Goal: Transaction & Acquisition: Purchase product/service

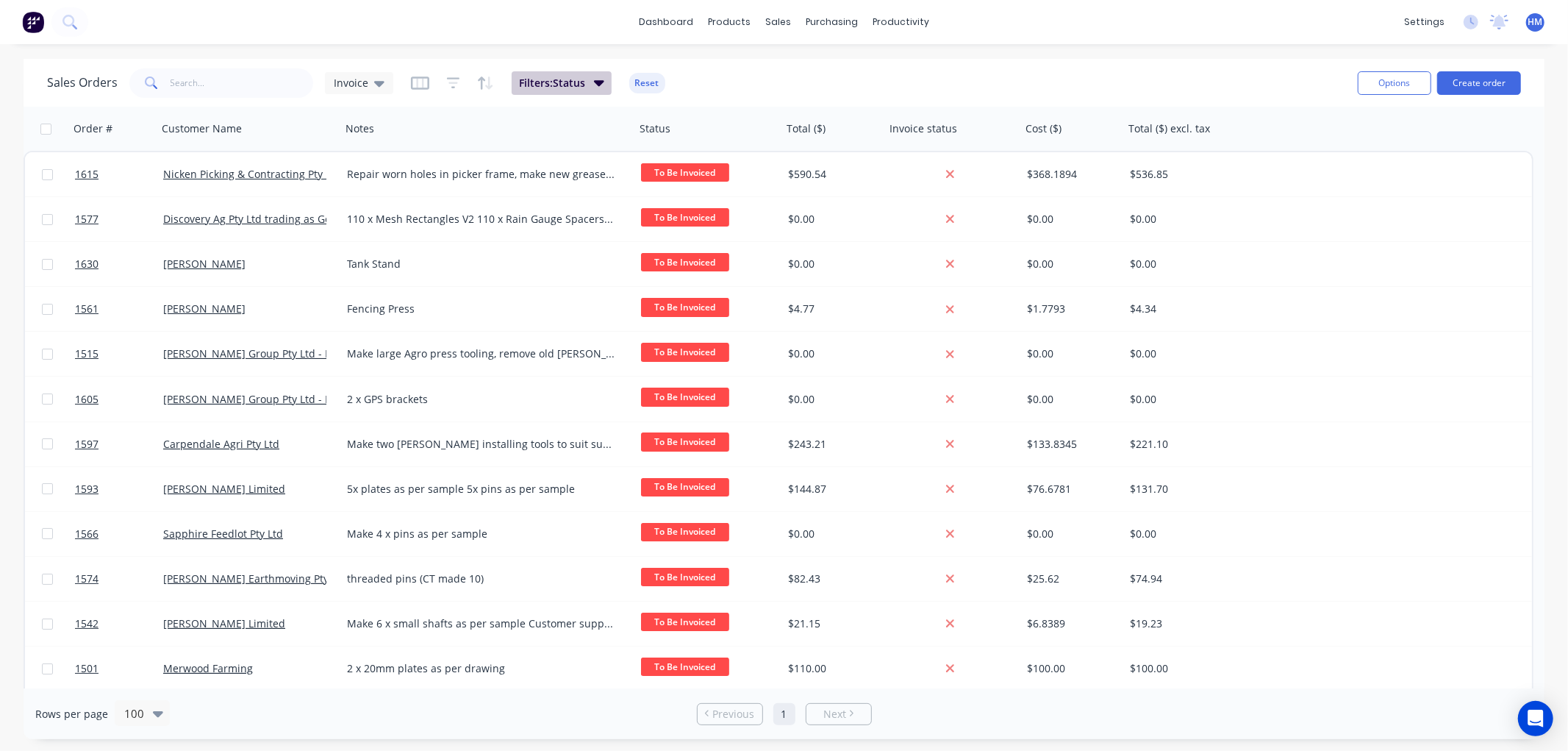
click at [524, 82] on span "Filters: Status" at bounding box center [552, 82] width 66 height 14
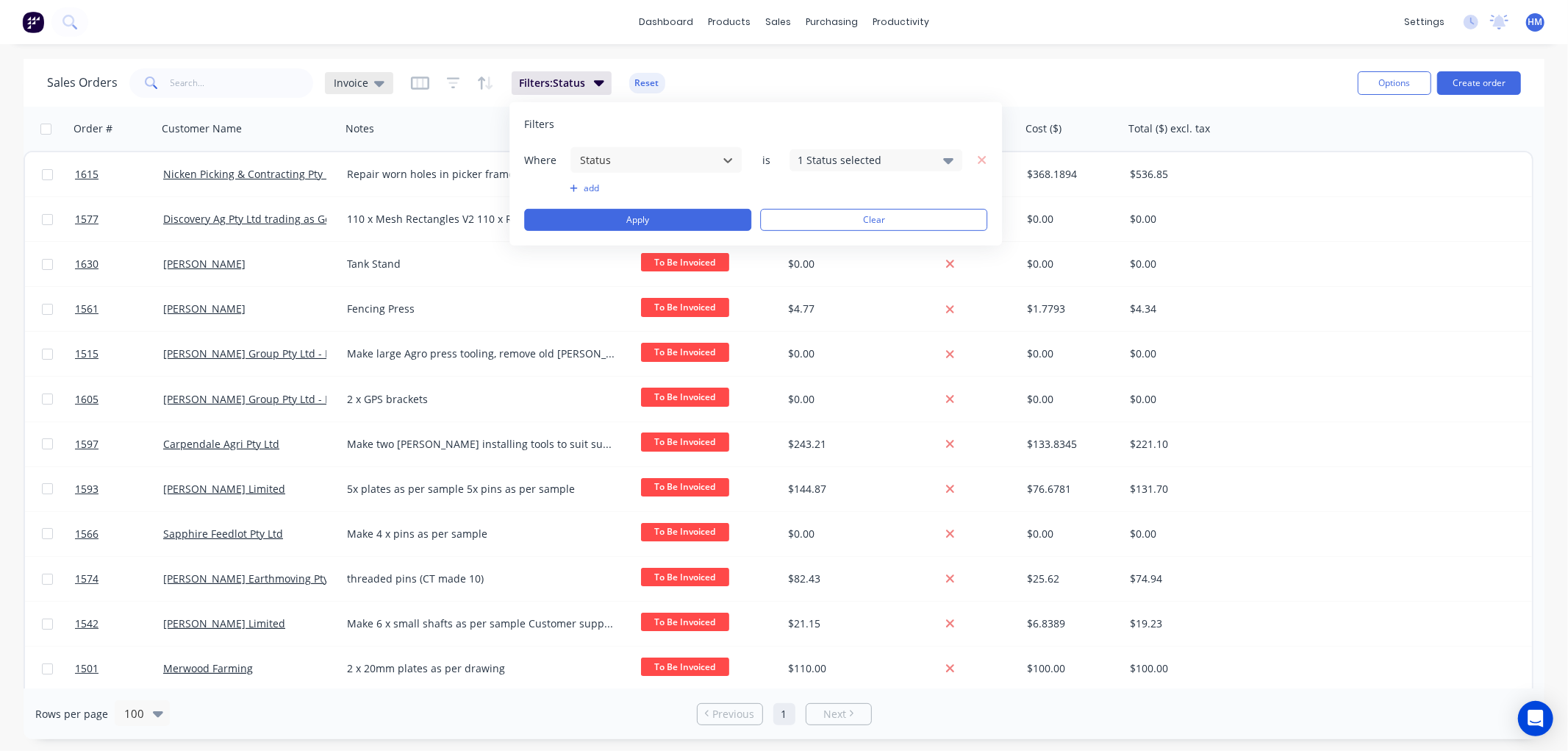
click at [353, 84] on span "Invoice" at bounding box center [351, 83] width 34 height 15
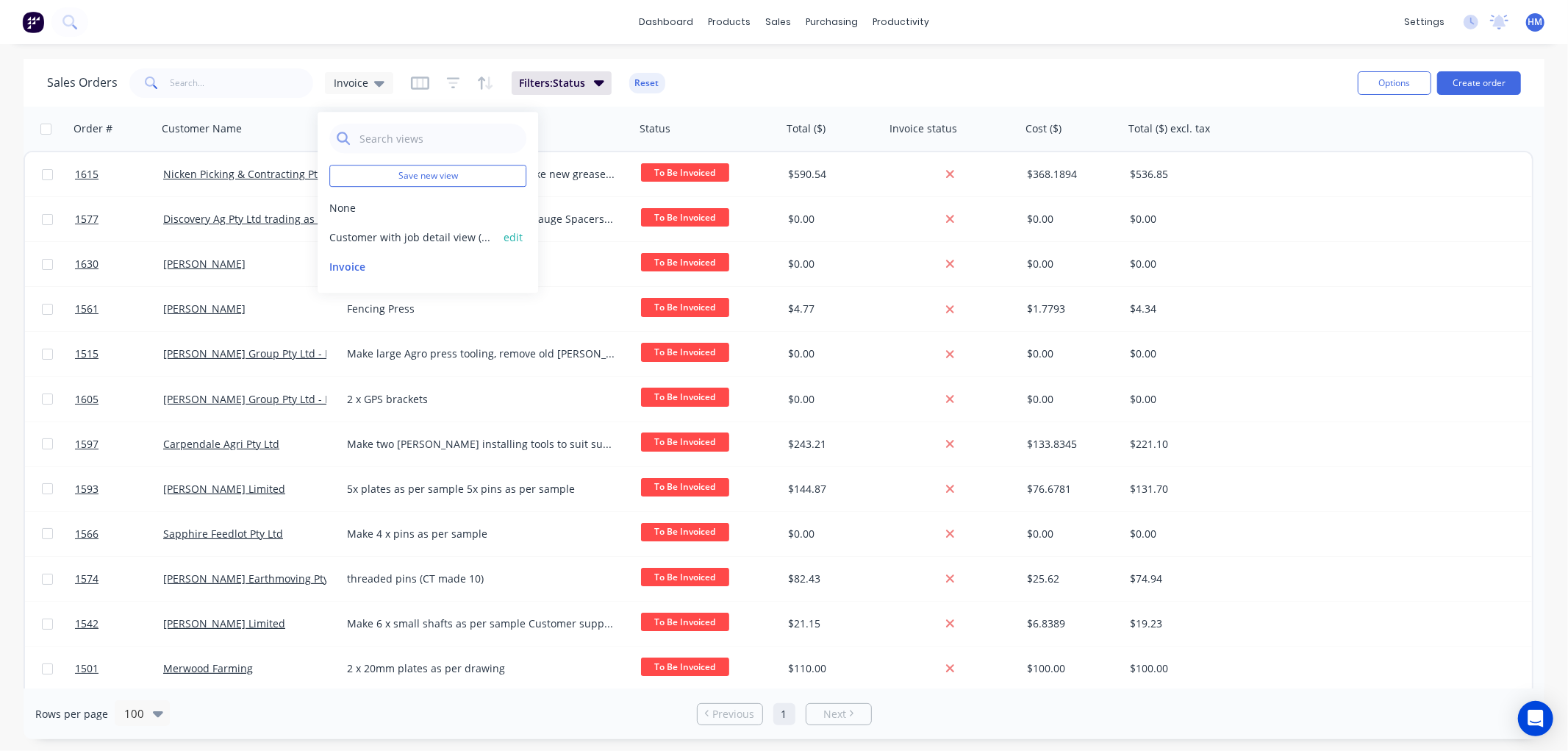
click at [355, 236] on button "Customer with job detail view (Default)" at bounding box center [413, 237] width 168 height 15
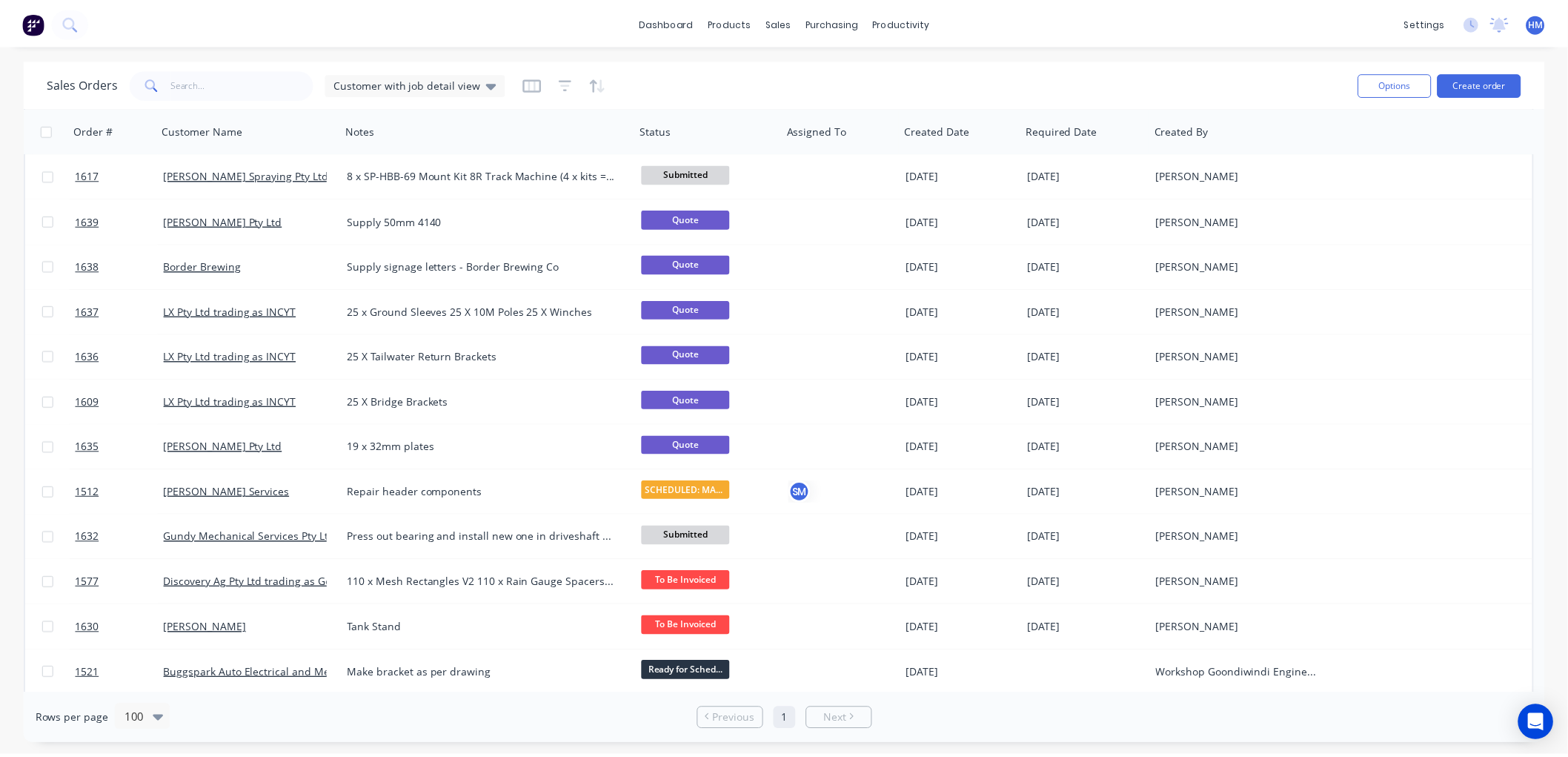
scroll to position [988, 0]
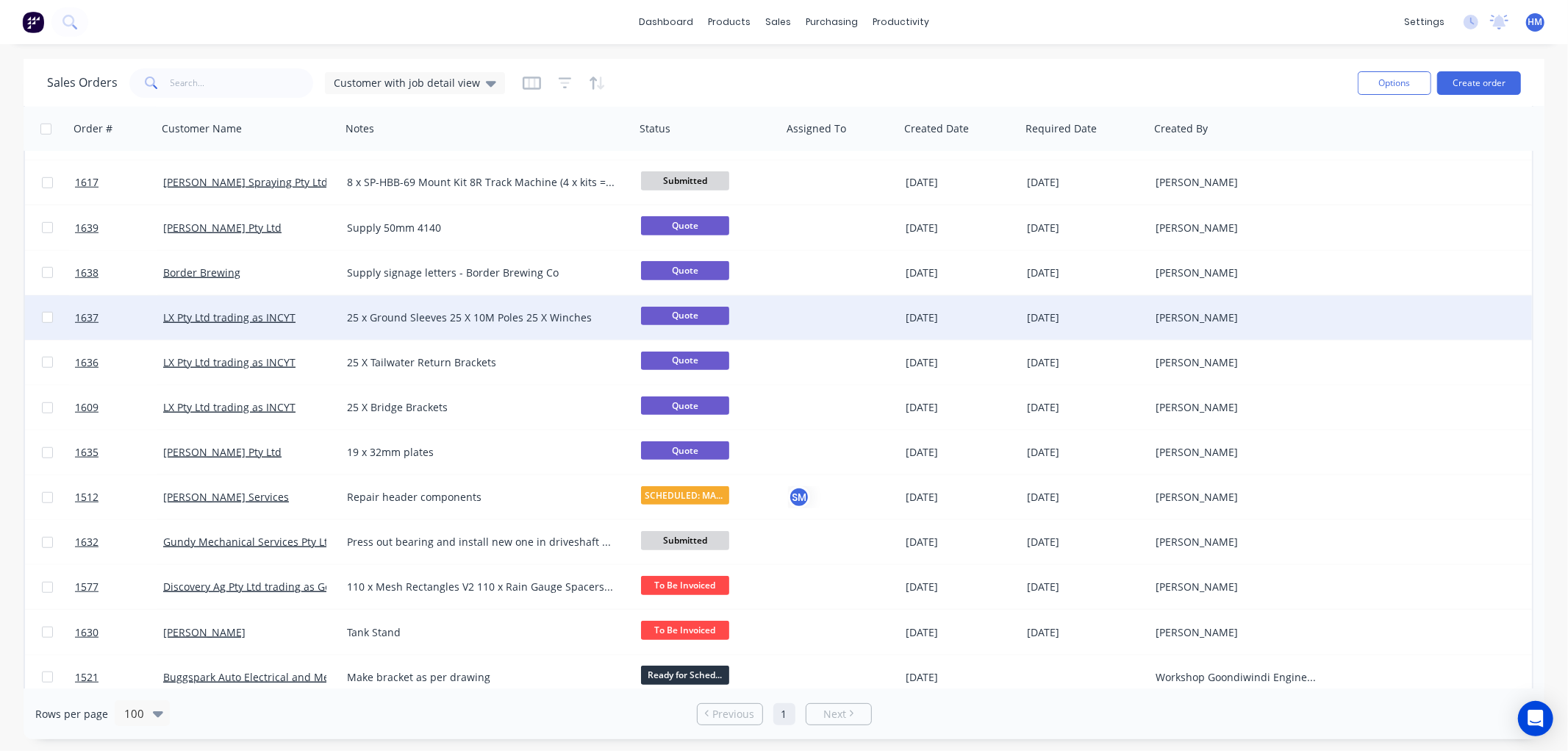
click at [329, 311] on div "LX Pty Ltd trading as INCYT" at bounding box center [249, 317] width 172 height 14
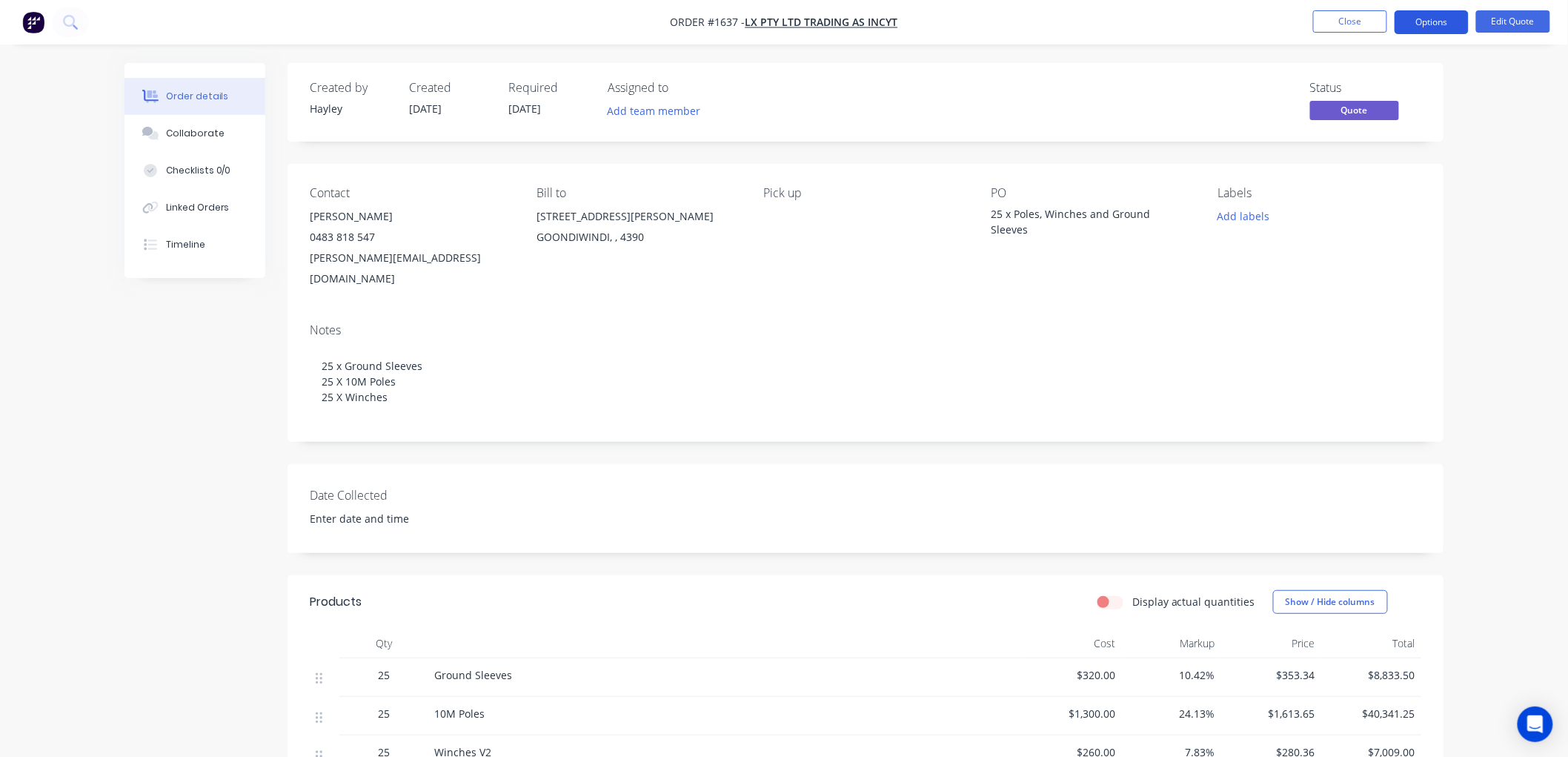
click at [1427, 24] on button "Options" at bounding box center [1432, 22] width 74 height 24
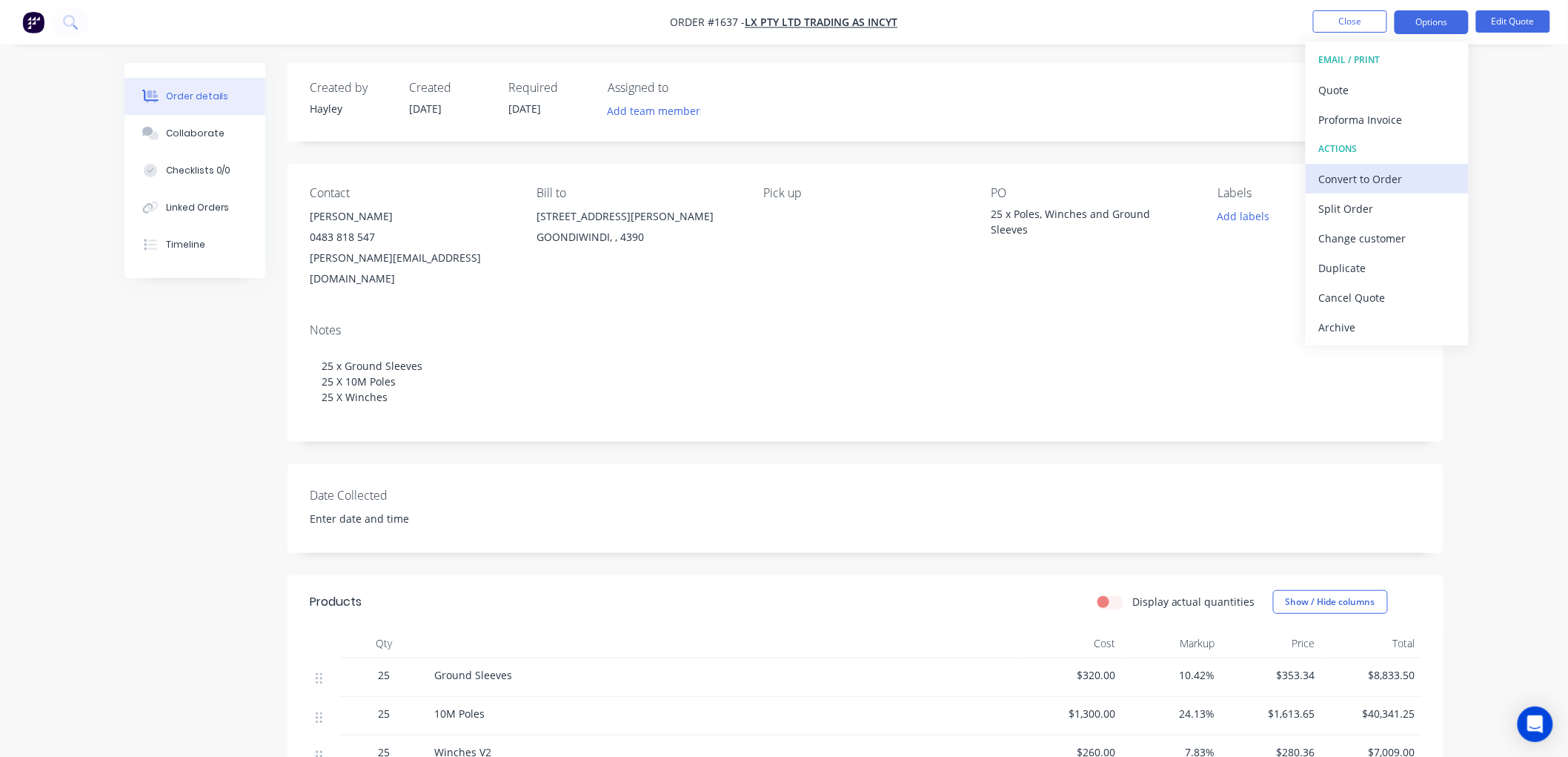
click at [1377, 181] on div "Convert to Order" at bounding box center [1387, 179] width 136 height 21
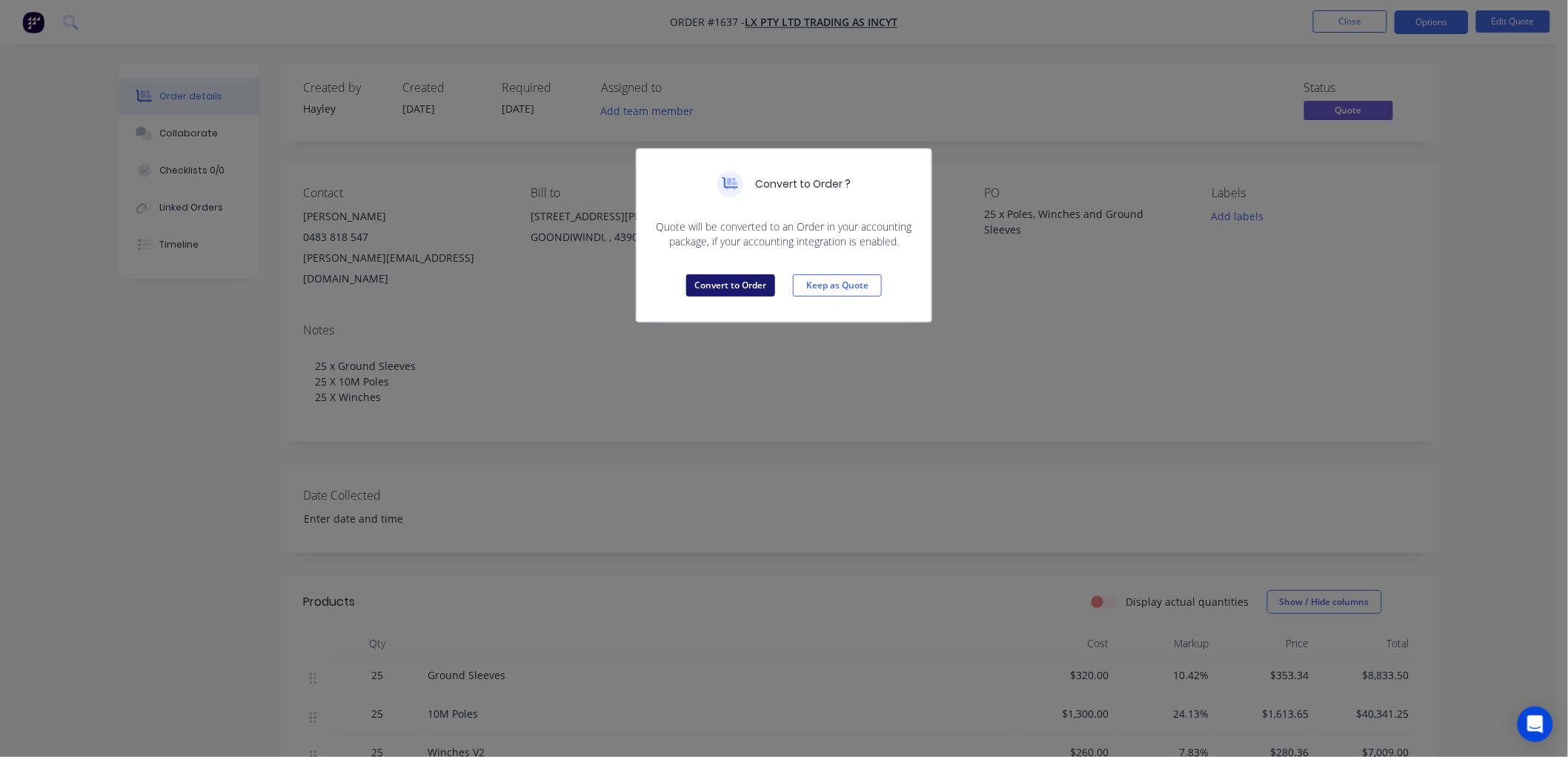
click at [729, 290] on button "Convert to Order" at bounding box center [730, 284] width 89 height 22
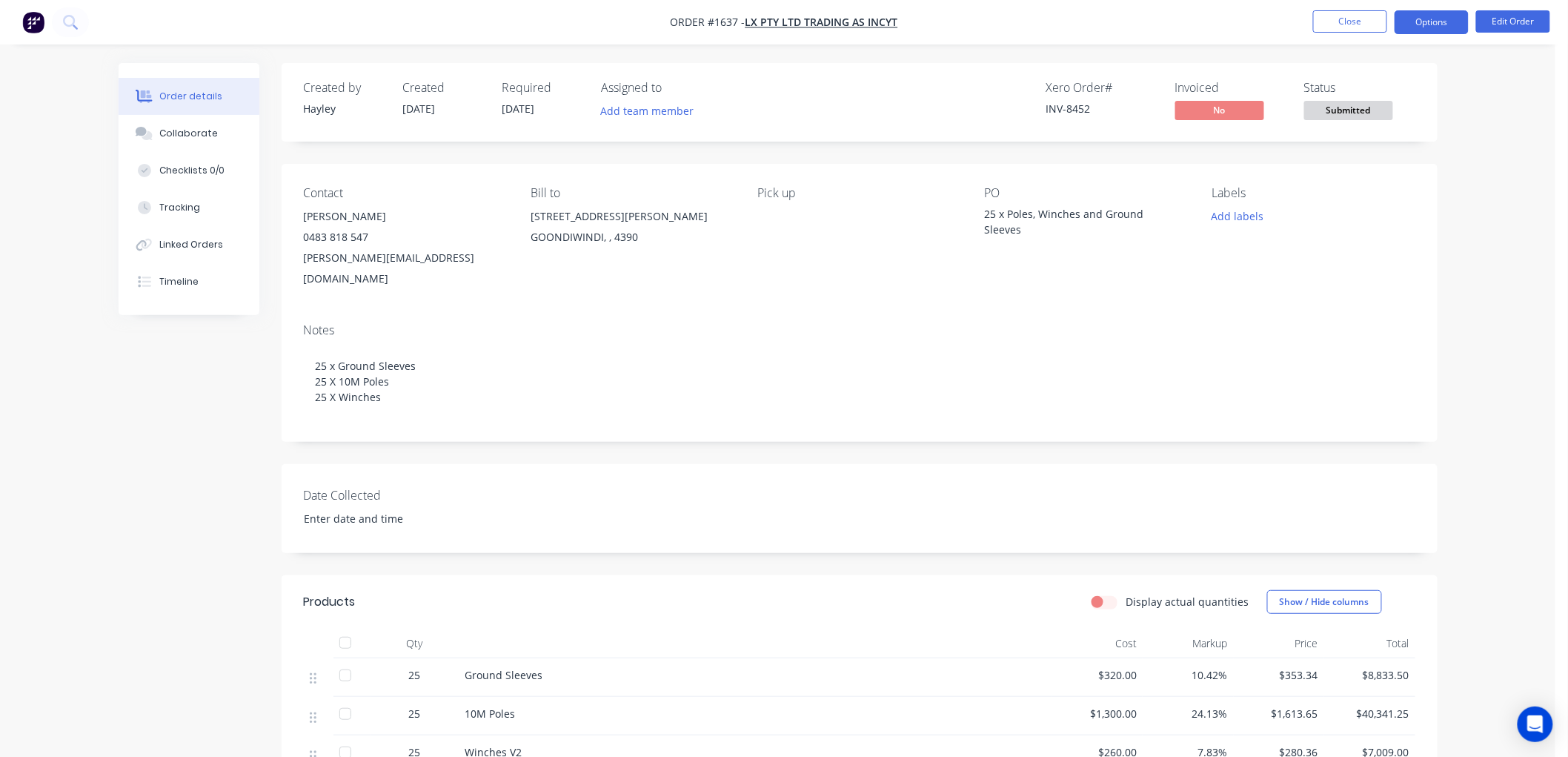
click at [1449, 22] on button "Options" at bounding box center [1432, 22] width 74 height 24
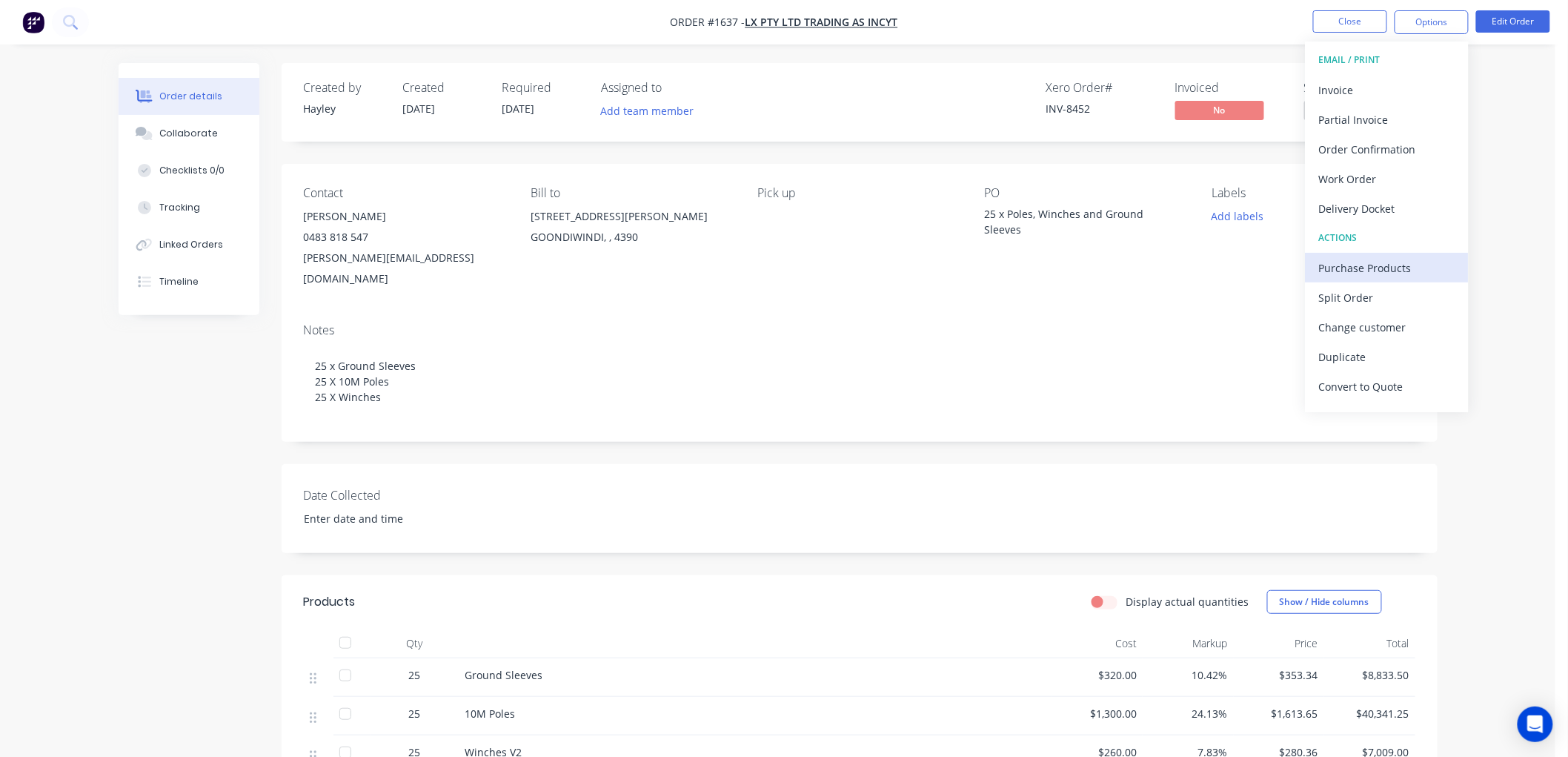
click at [1373, 264] on div "Purchase Products" at bounding box center [1387, 268] width 136 height 21
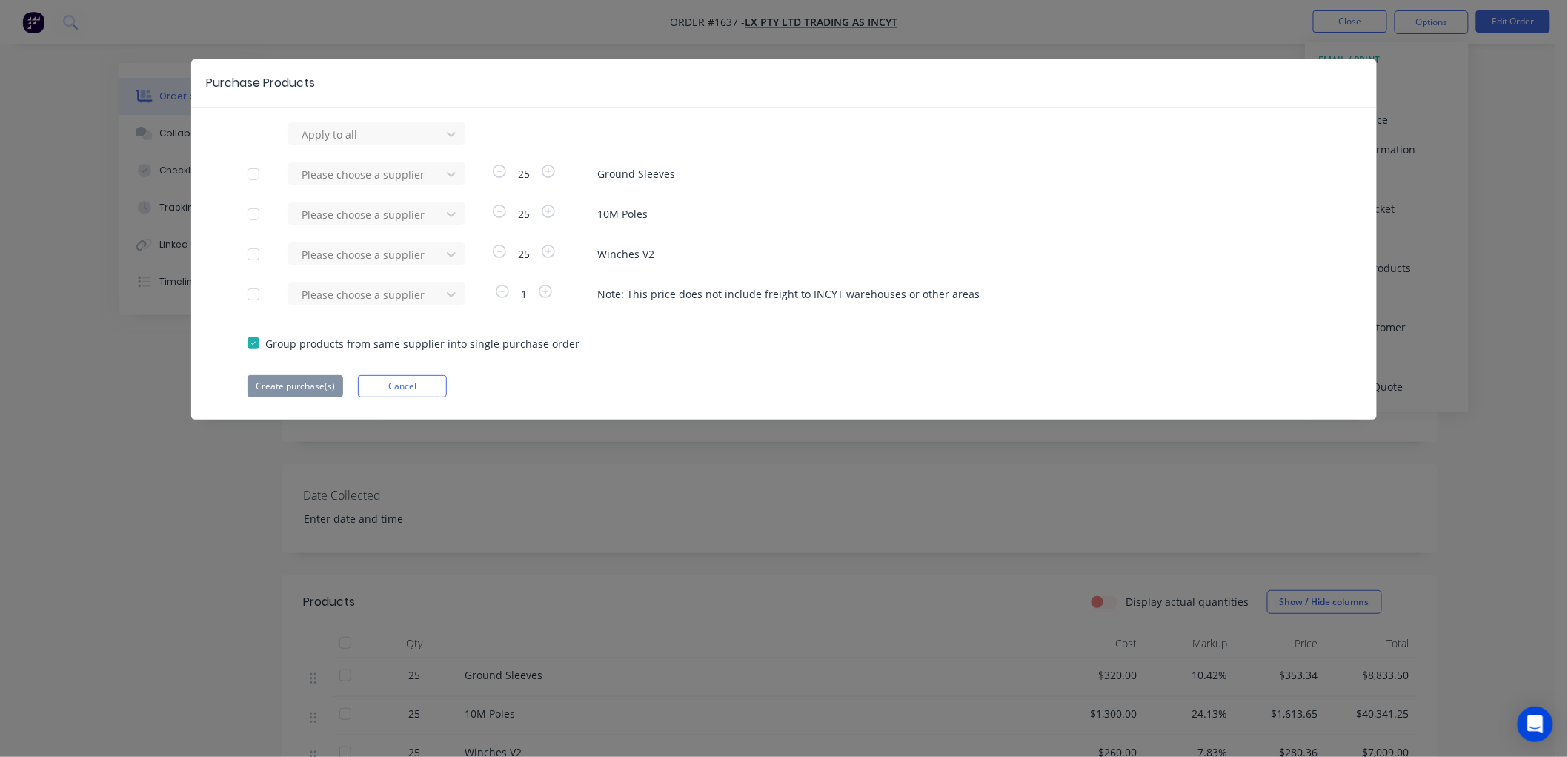
click at [255, 176] on div at bounding box center [253, 174] width 30 height 30
click at [255, 255] on div at bounding box center [253, 254] width 30 height 30
click at [347, 144] on div at bounding box center [366, 134] width 134 height 18
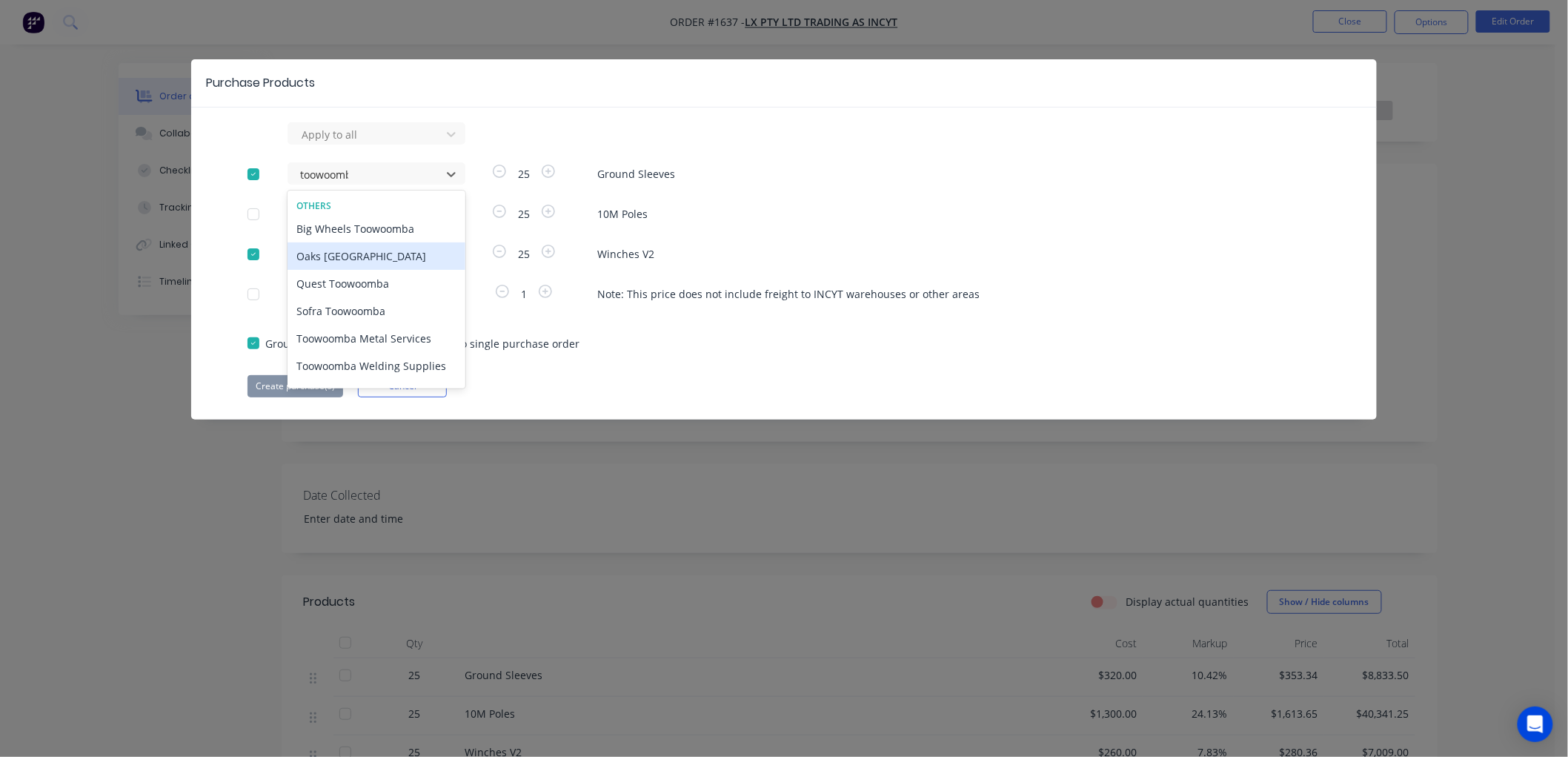
type input "toowoomba"
click at [408, 338] on div "Toowoomba Metal Services" at bounding box center [376, 338] width 178 height 28
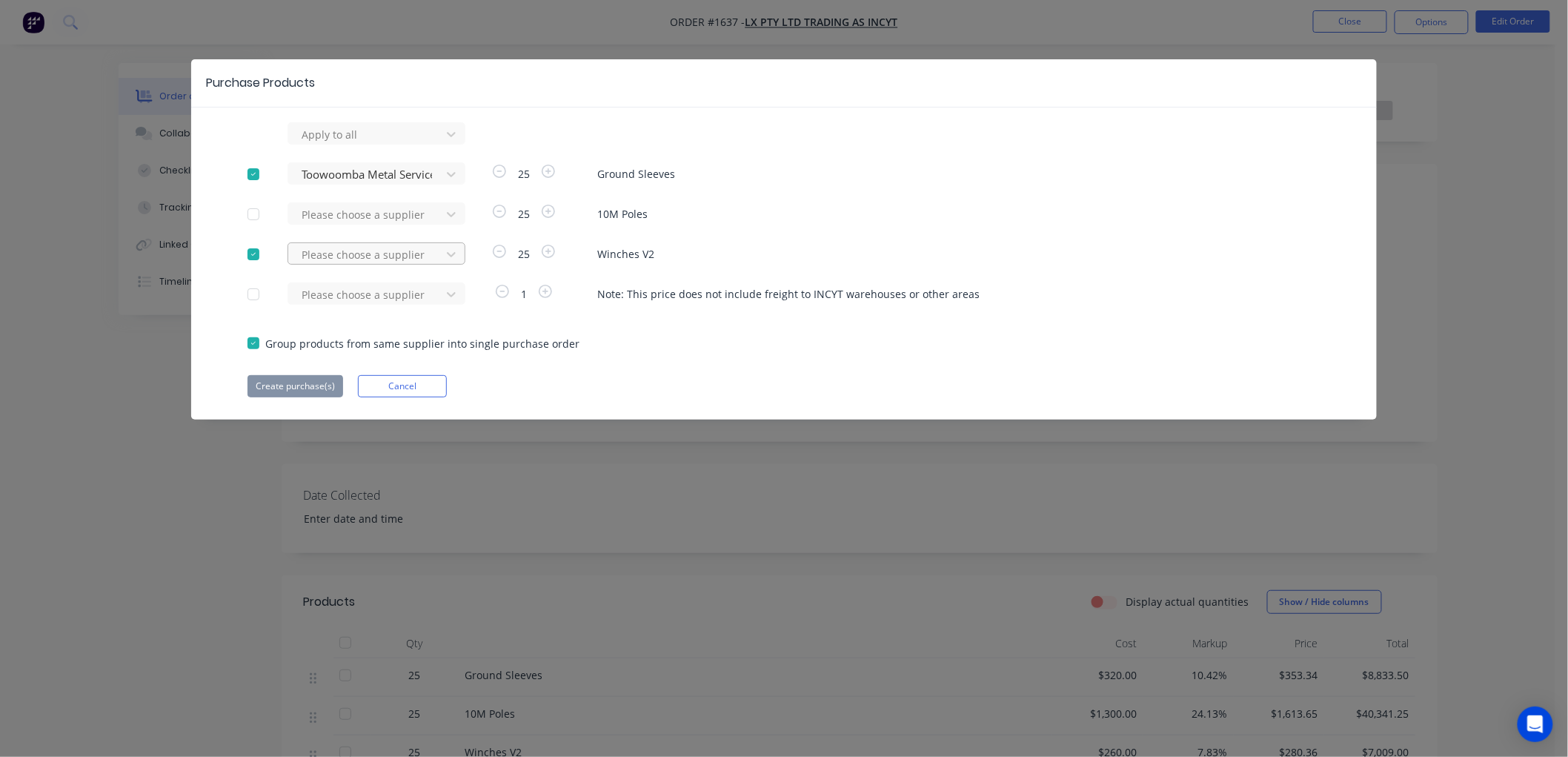
click at [349, 144] on div at bounding box center [366, 134] width 134 height 18
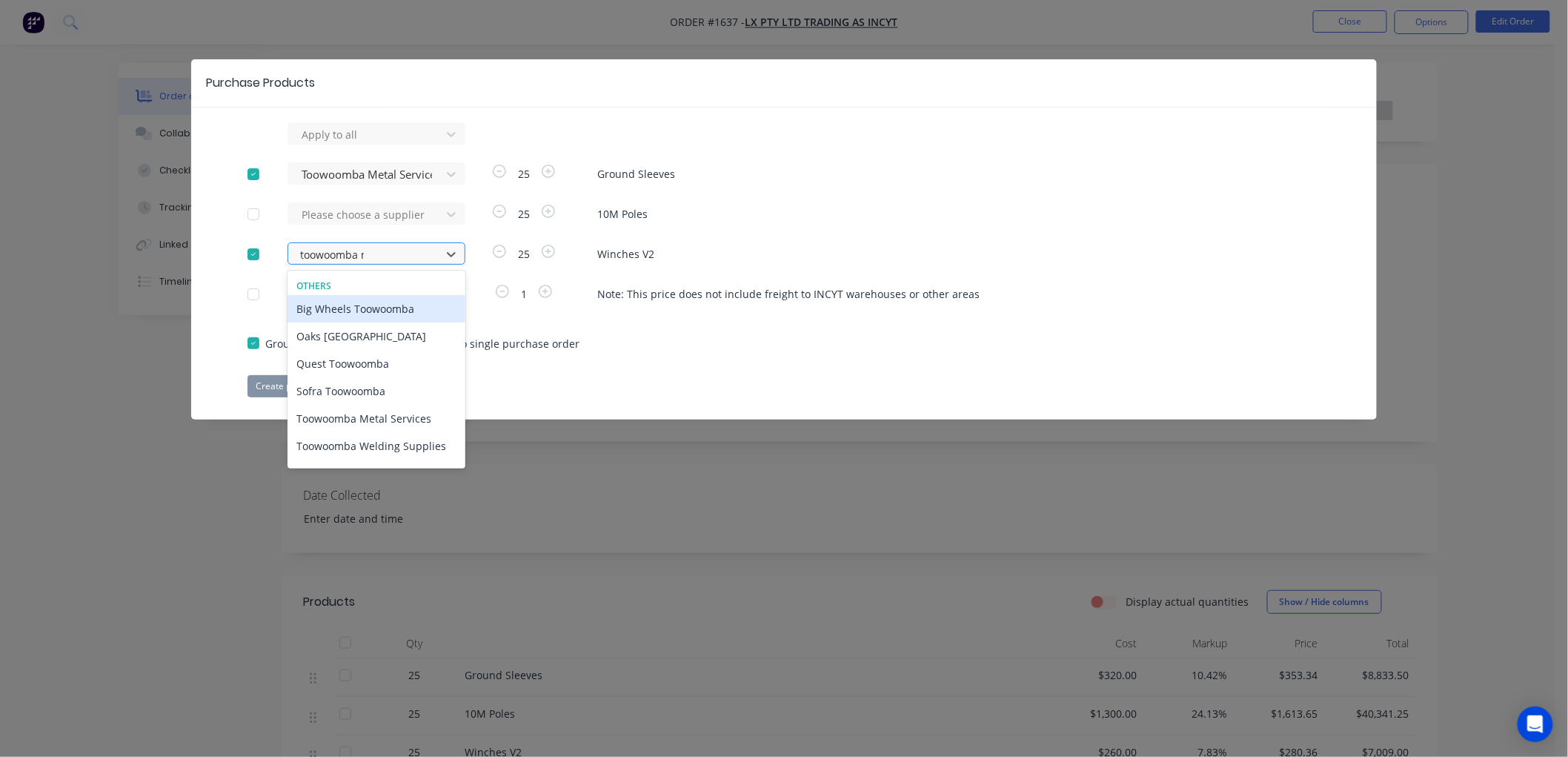
type input "toowoomba me"
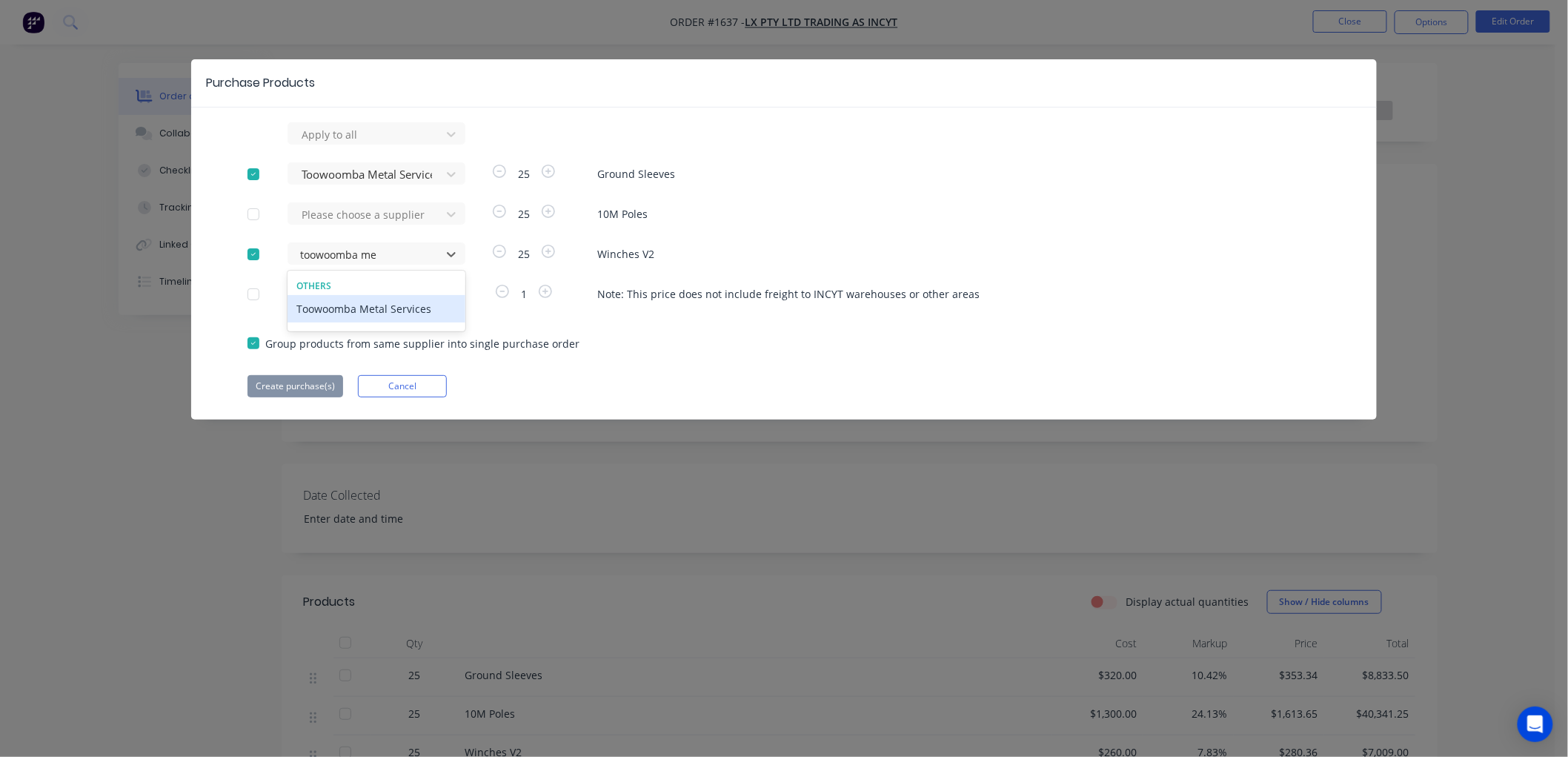
click at [359, 309] on div "Toowoomba Metal Services" at bounding box center [376, 308] width 178 height 28
click at [301, 385] on button "Create purchase(s)" at bounding box center [296, 385] width 96 height 22
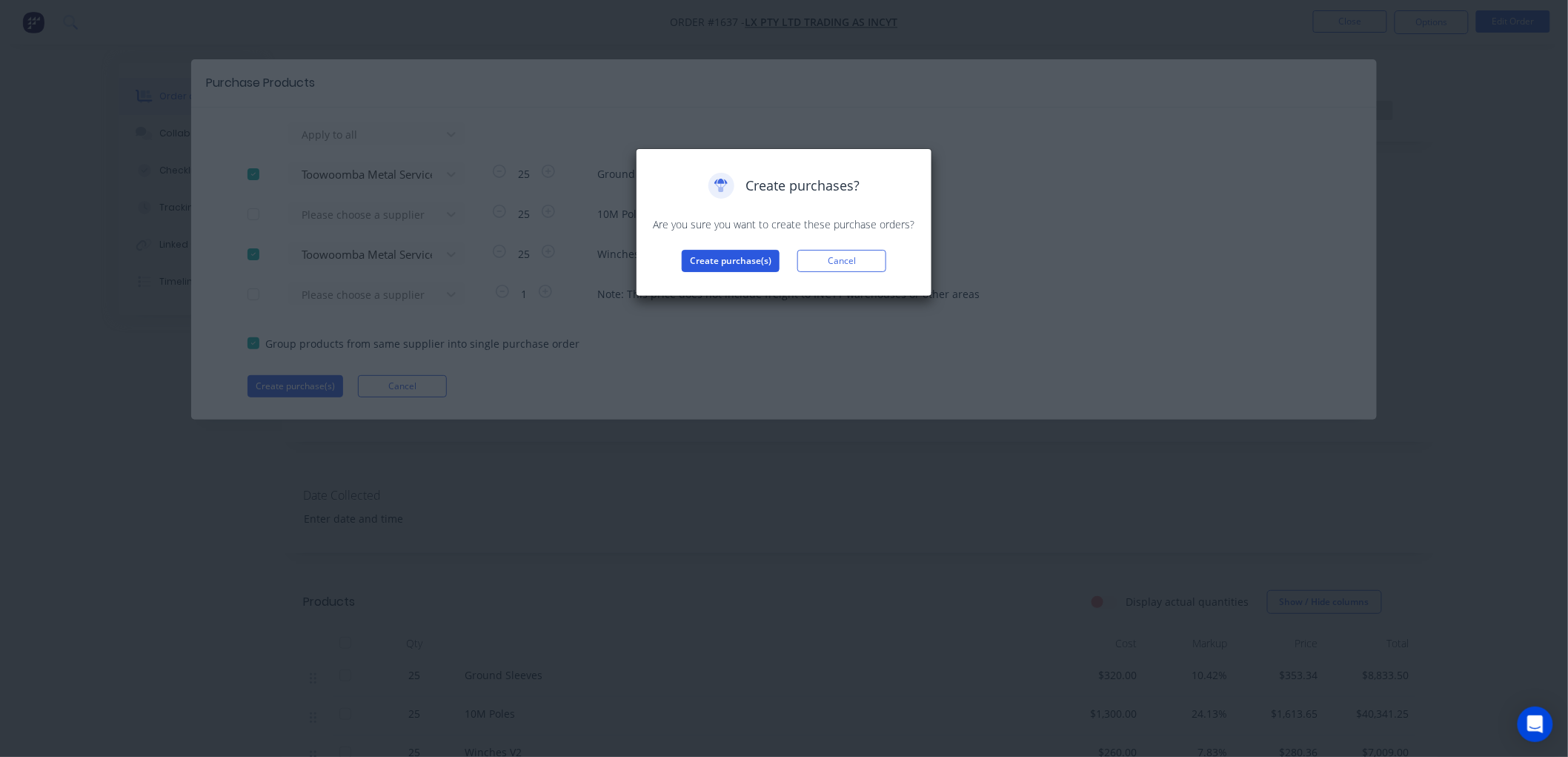
click at [707, 256] on button "Create purchase(s)" at bounding box center [731, 260] width 98 height 22
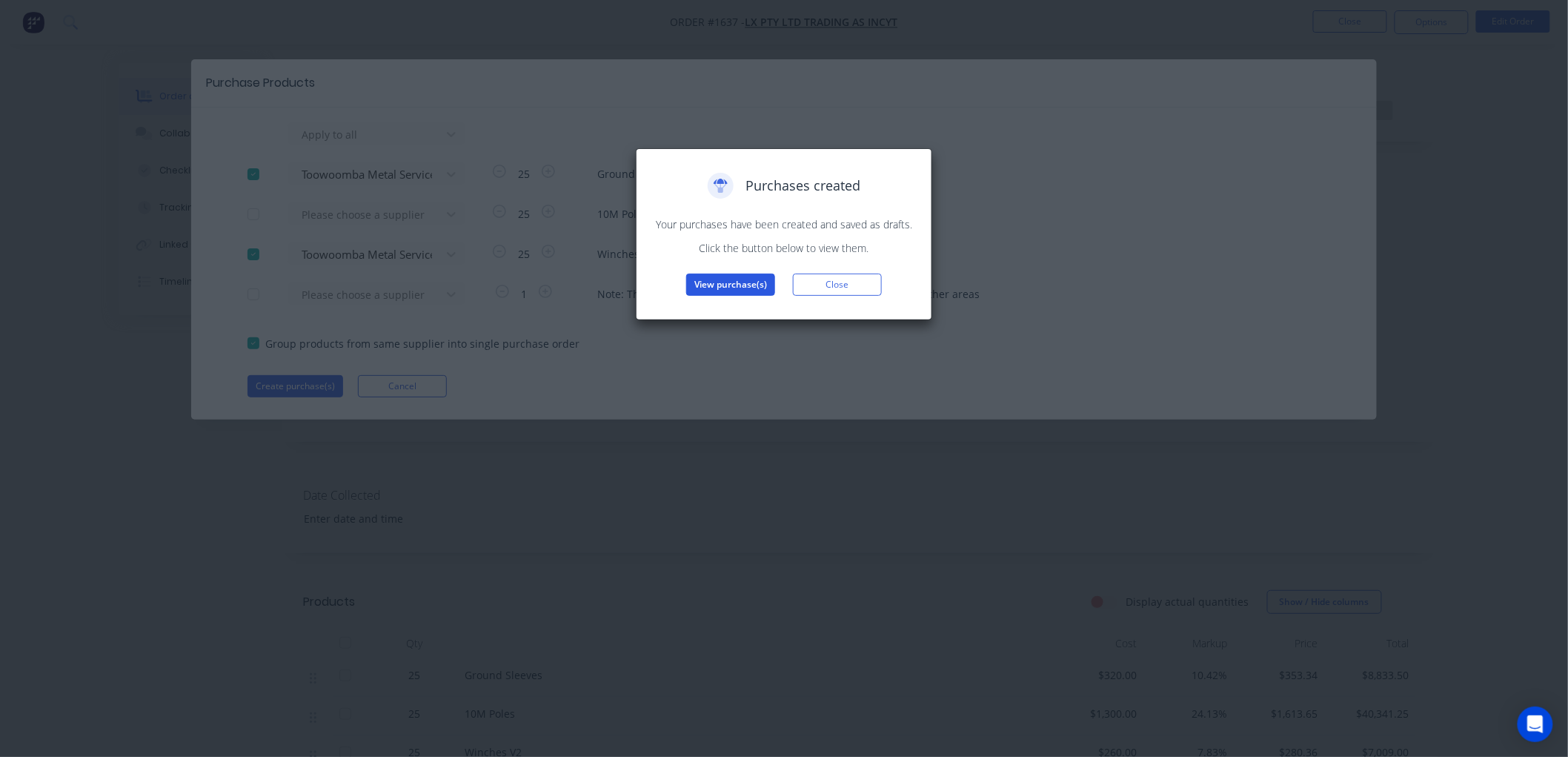
click at [714, 283] on button "View purchase(s)" at bounding box center [730, 284] width 89 height 22
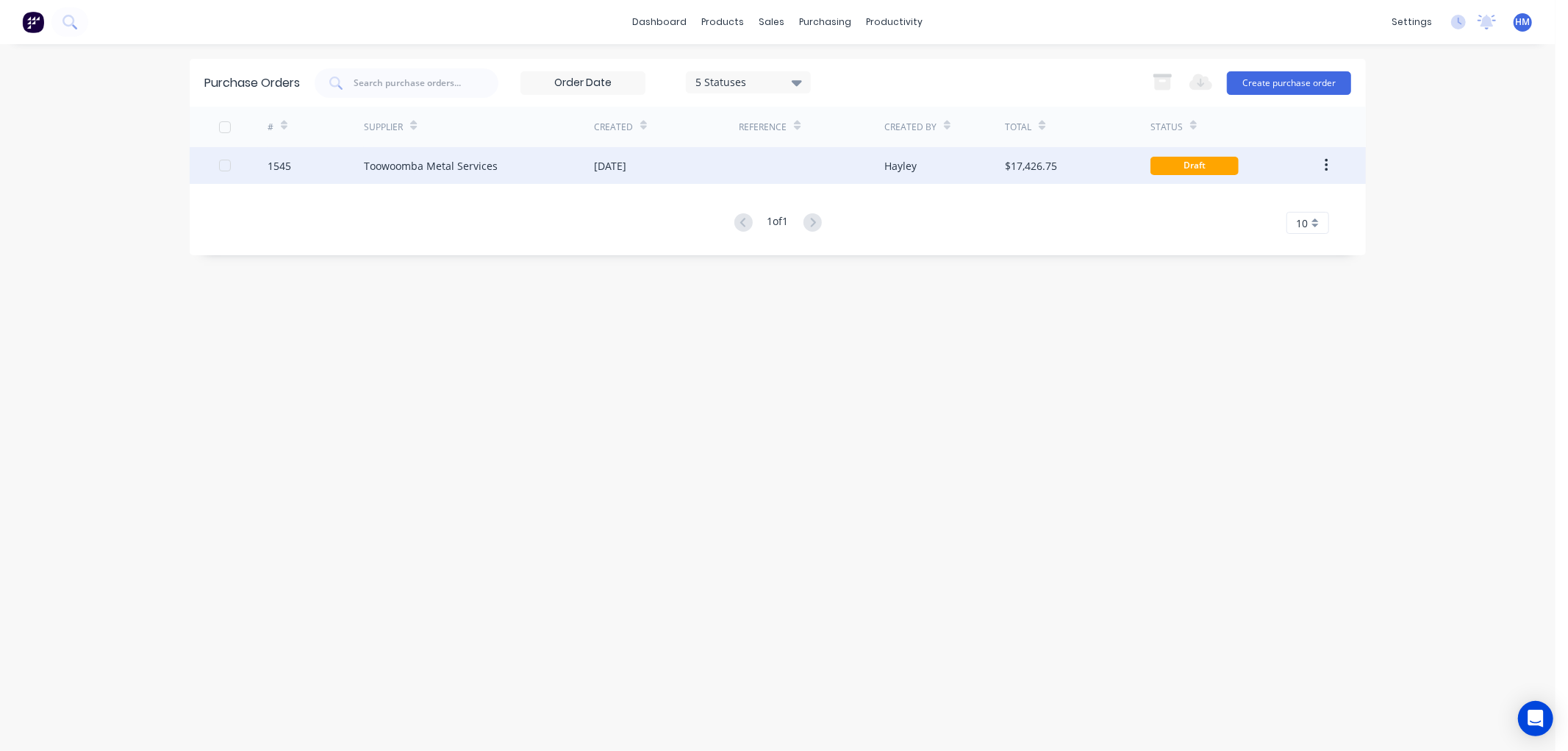
click at [417, 166] on div "Toowoomba Metal Services" at bounding box center [431, 166] width 133 height 15
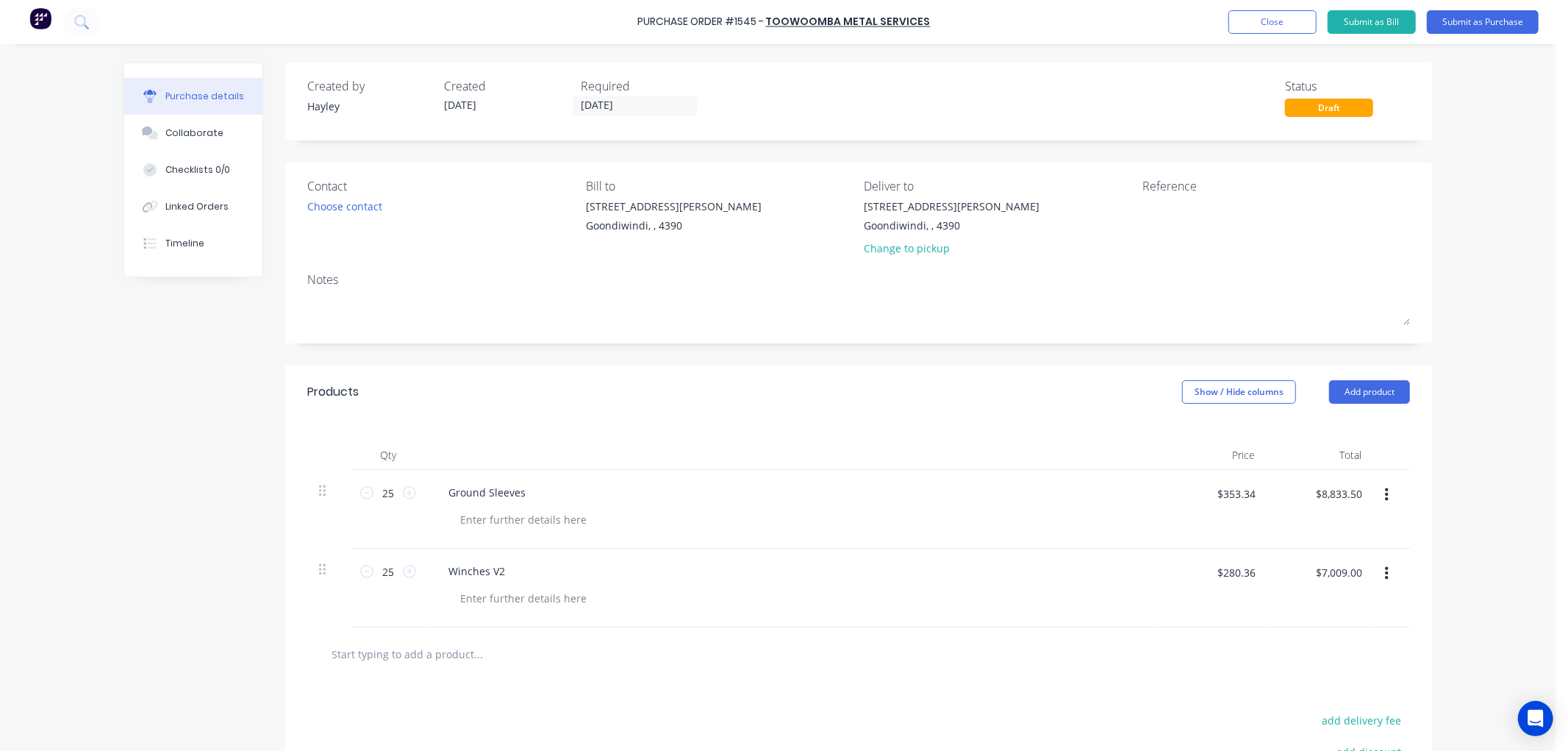
scroll to position [82, 0]
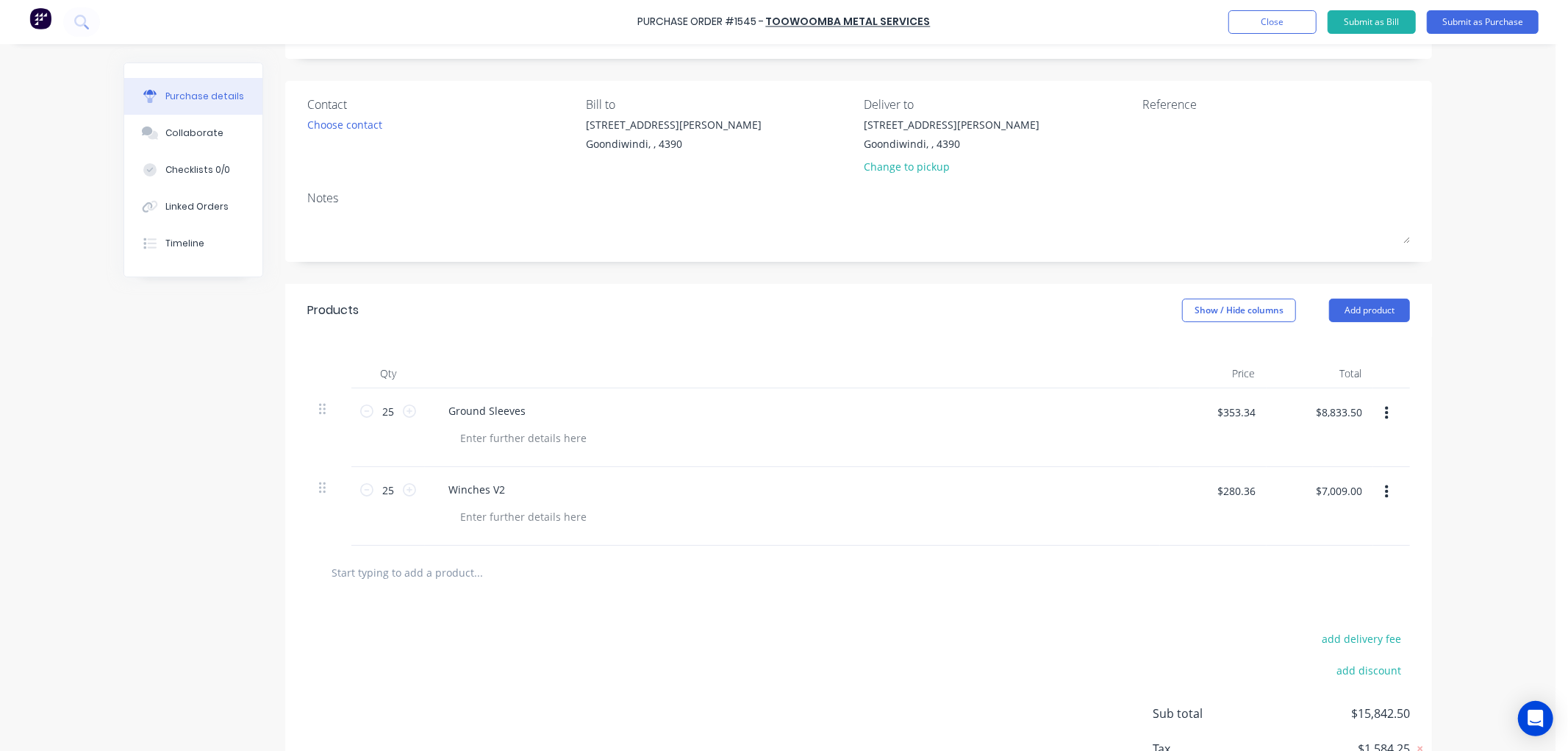
click at [392, 570] on input "text" at bounding box center [477, 572] width 294 height 30
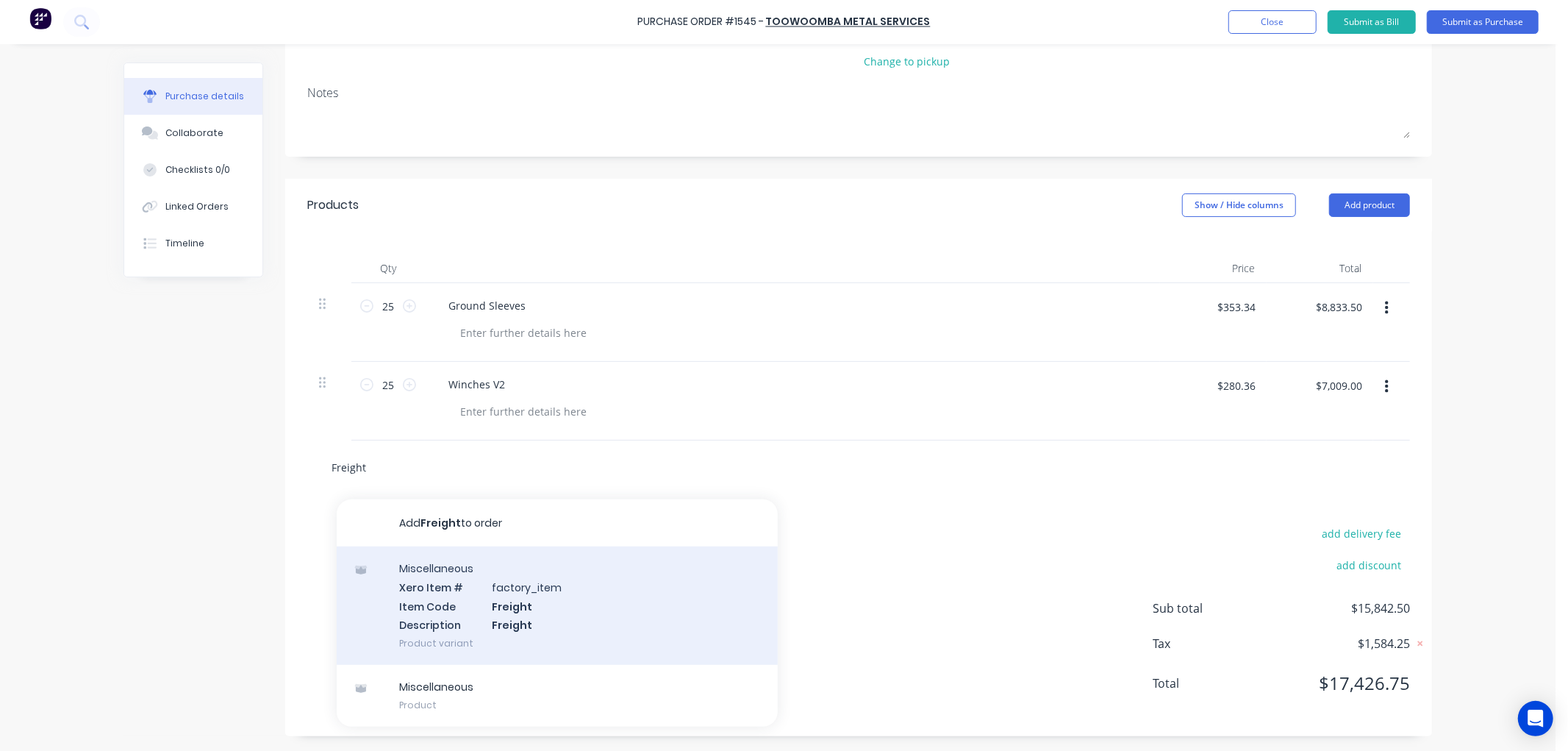
scroll to position [189, 0]
type input "Freight"
click at [503, 606] on div "Miscellaneous Xero Item # factory_item Item Code Freight Description Freight Pr…" at bounding box center [556, 605] width 441 height 118
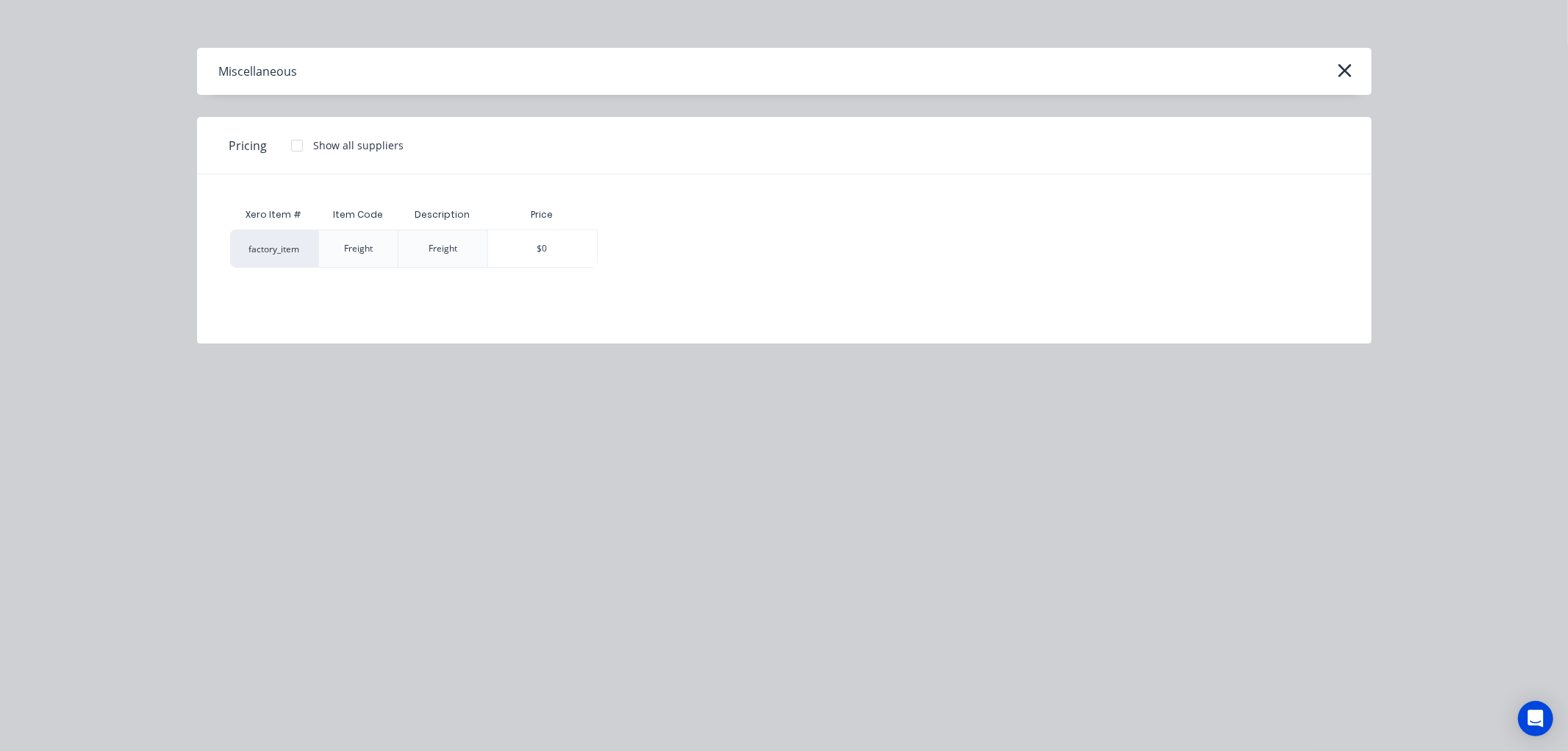
click at [437, 253] on div "Freight" at bounding box center [443, 249] width 29 height 13
click at [525, 247] on div "$0" at bounding box center [542, 248] width 109 height 37
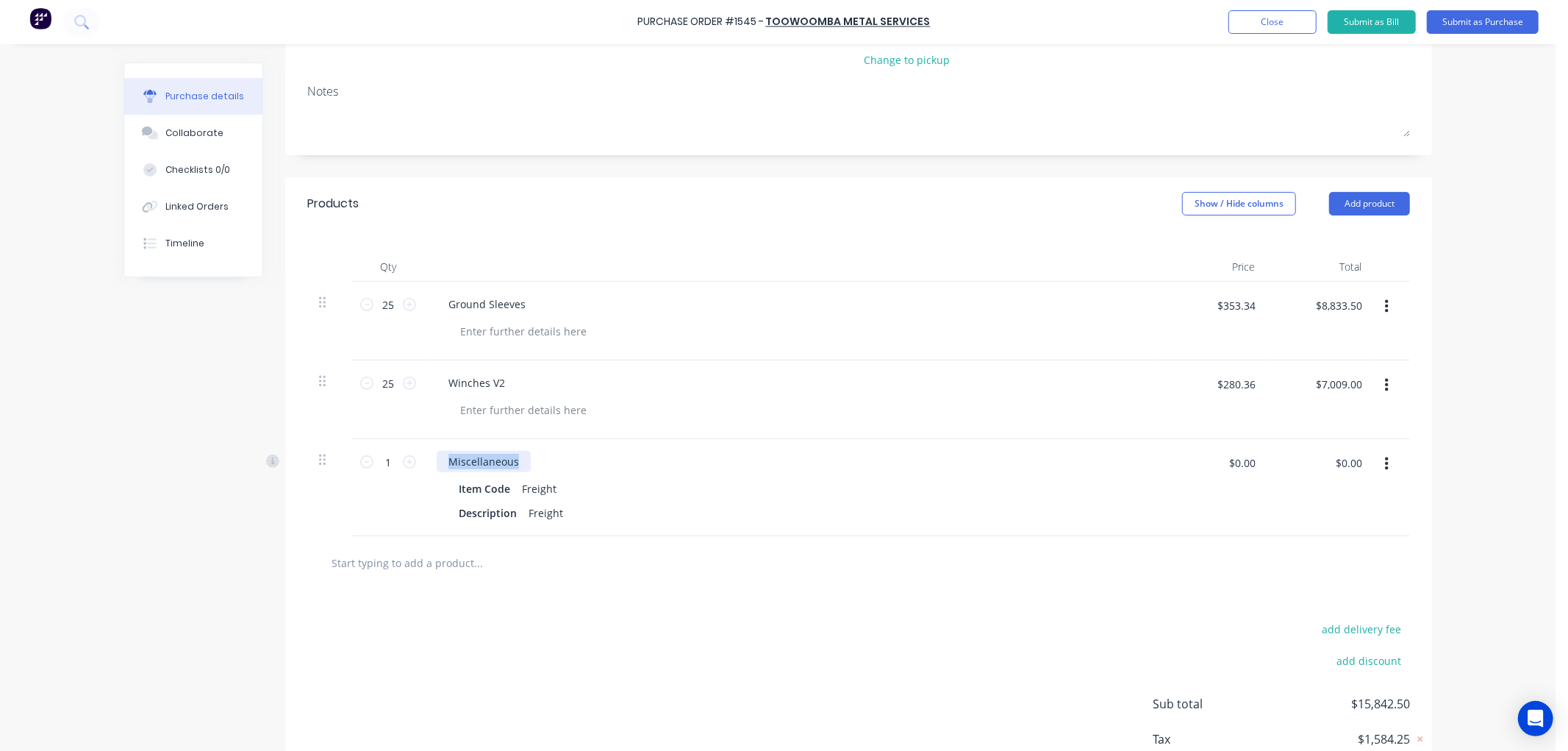
drag, startPoint x: 511, startPoint y: 458, endPoint x: 422, endPoint y: 457, distance: 89.0
click at [425, 457] on div "Miscellaneous Item Code Freight Description Freight" at bounding box center [793, 488] width 735 height 97
click at [552, 511] on div "Freight" at bounding box center [546, 513] width 47 height 21
drag, startPoint x: 561, startPoint y: 511, endPoint x: 552, endPoint y: 510, distance: 9.1
click at [552, 510] on div "Description Freight" at bounding box center [789, 513] width 673 height 21
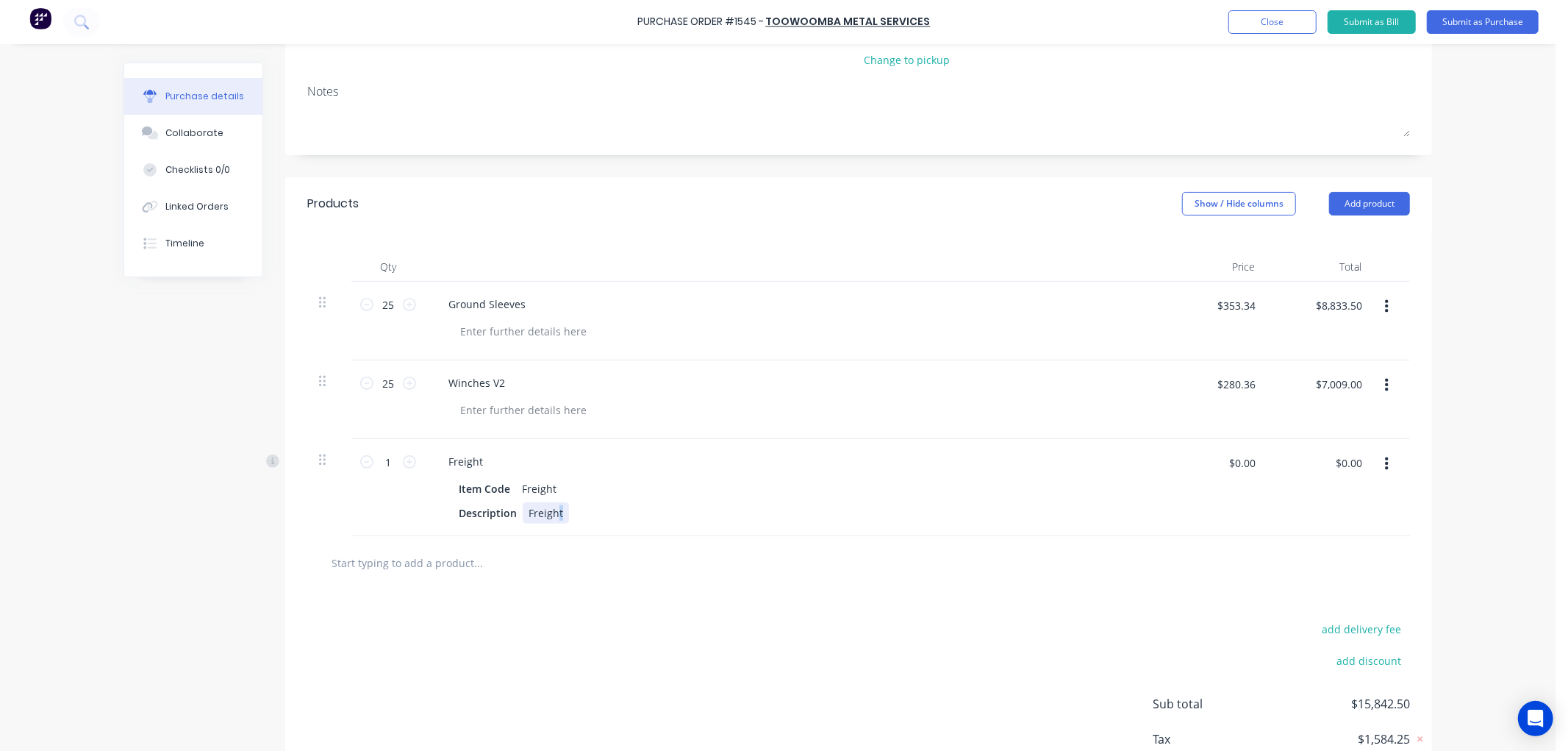
click at [556, 514] on div "Freight" at bounding box center [546, 513] width 47 height 21
drag, startPoint x: 557, startPoint y: 513, endPoint x: 512, endPoint y: 513, distance: 45.0
click at [512, 513] on div "Description Freight" at bounding box center [789, 513] width 673 height 21
click at [589, 511] on div "Please freight to [GEOGRAPHIC_DATA] Powdercoating once completed. Thank you!" at bounding box center [730, 513] width 413 height 21
click at [680, 481] on div "Item Code Freight" at bounding box center [789, 488] width 673 height 21
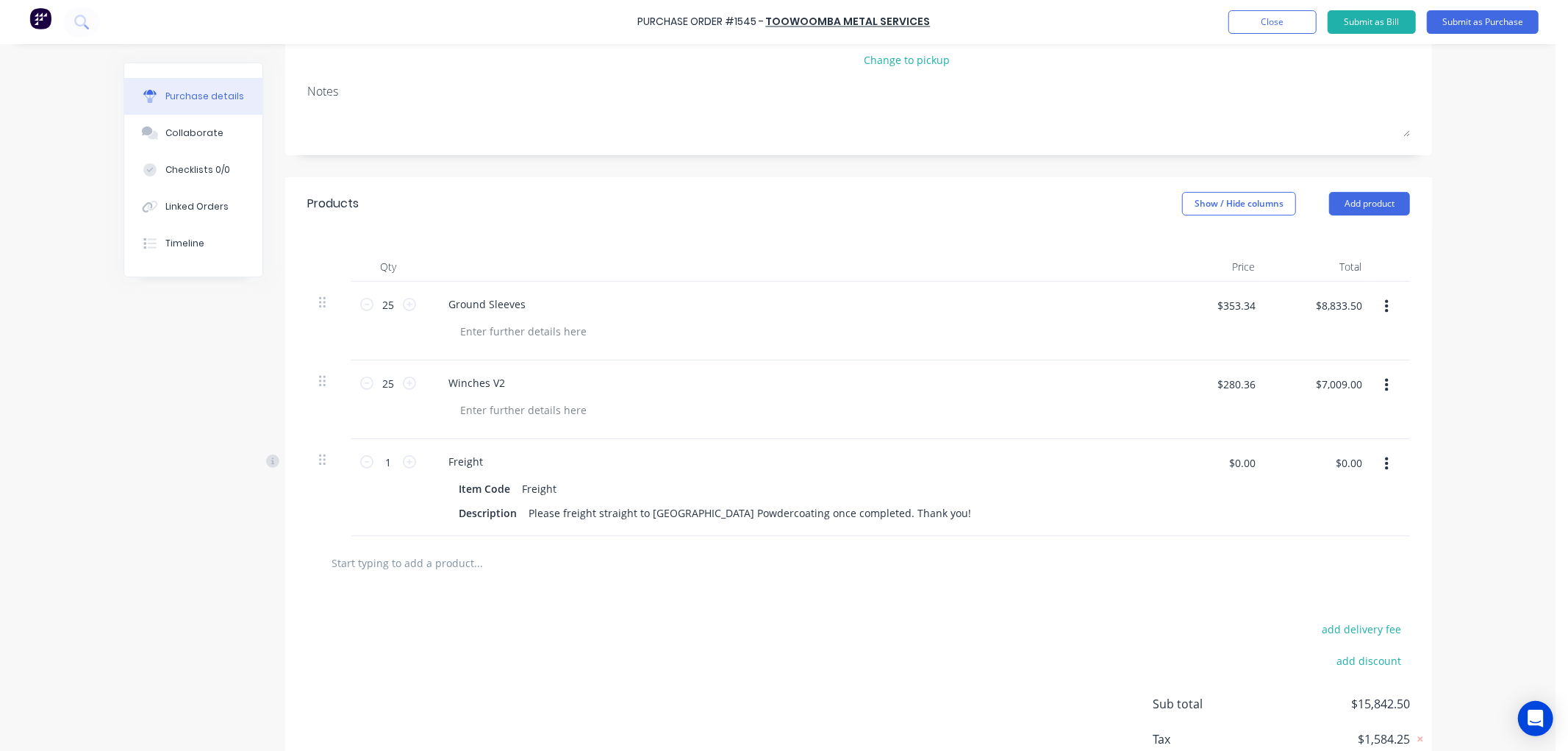
click at [635, 556] on div at bounding box center [539, 562] width 441 height 30
click at [517, 298] on div "Ground Sleeves" at bounding box center [487, 304] width 101 height 21
click at [484, 326] on div at bounding box center [523, 331] width 150 height 21
click at [478, 408] on div at bounding box center [523, 410] width 150 height 21
drag, startPoint x: 545, startPoint y: 332, endPoint x: 412, endPoint y: 332, distance: 133.0
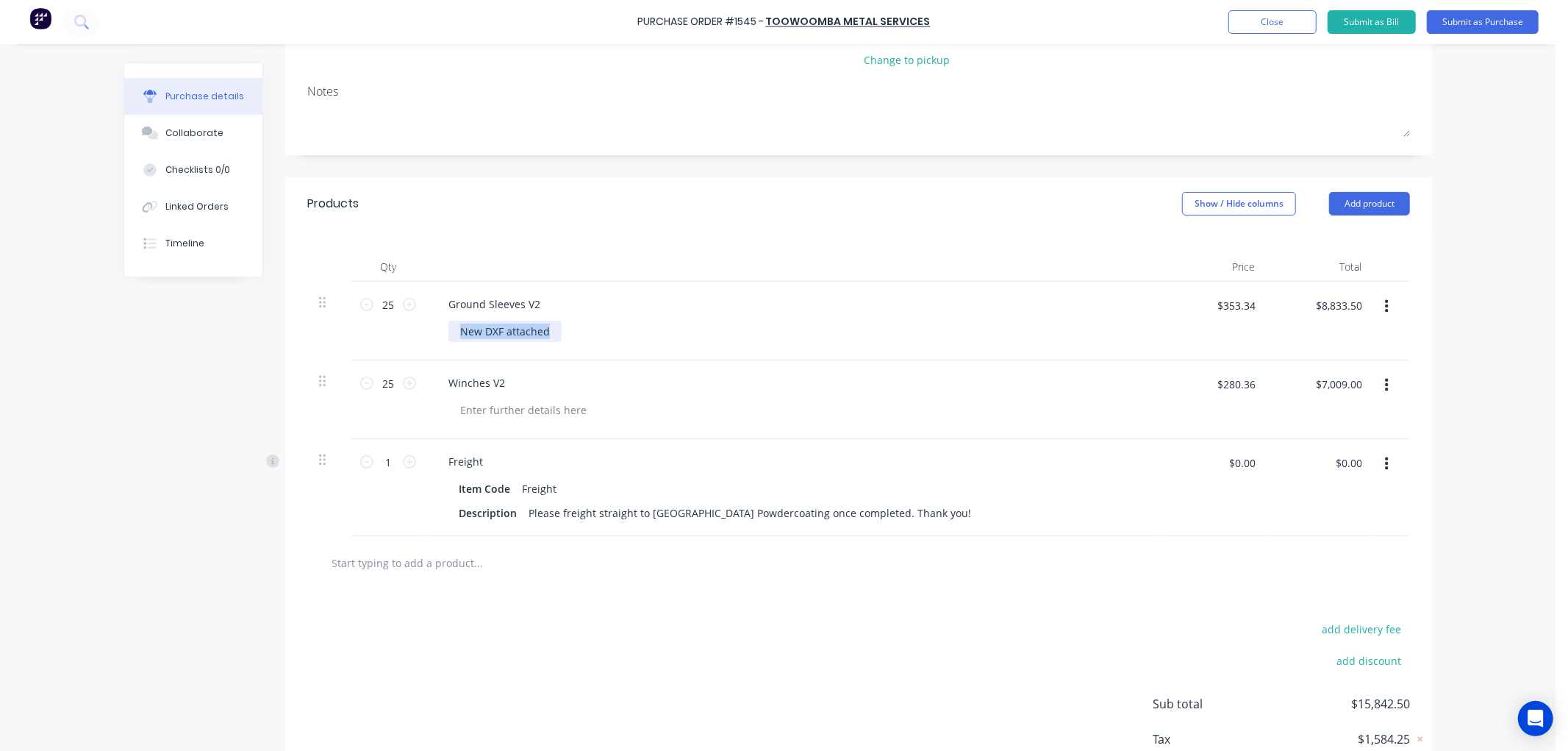
click at [412, 332] on div "25 25 Ground Sleeves V2 New DXF attached $353.34 $353.34 $8,833.50 $8,833.50" at bounding box center [857, 320] width 1102 height 79
copy div "New DXF attached"
click at [480, 416] on div at bounding box center [523, 410] width 150 height 21
paste div
click at [523, 379] on div "Winches V2" at bounding box center [792, 382] width 712 height 21
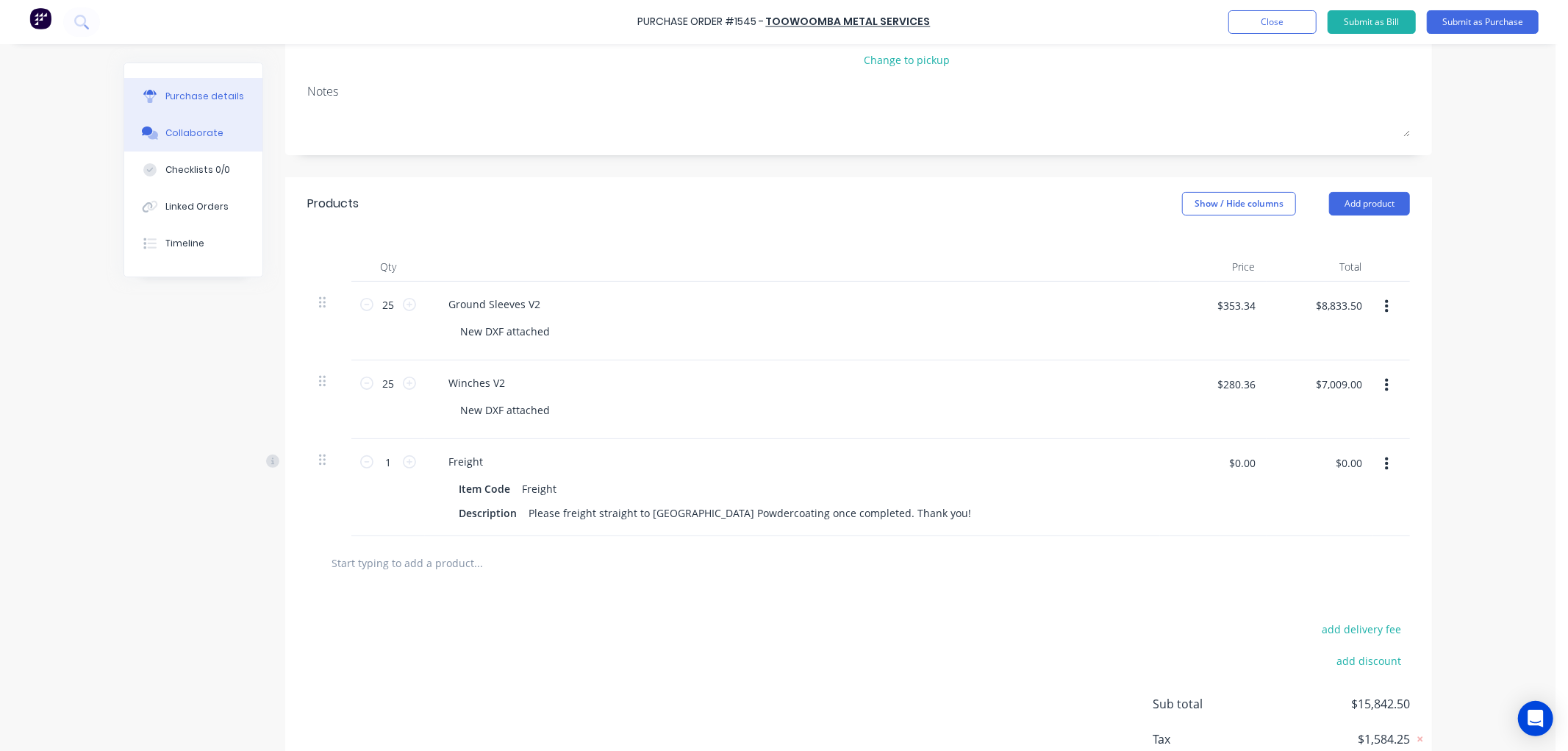
click at [204, 133] on div "Collaborate" at bounding box center [194, 133] width 58 height 13
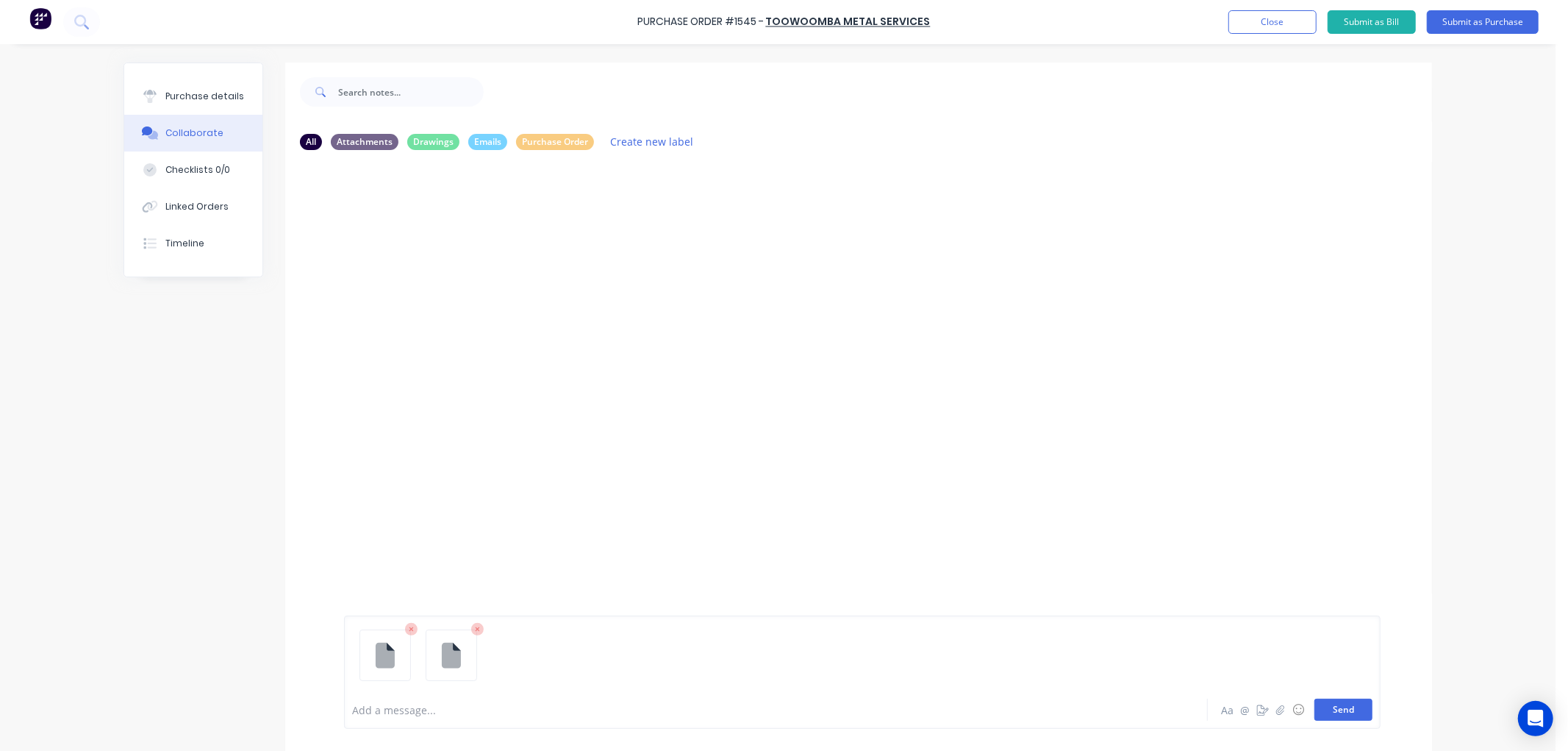
click at [1326, 710] on button "Send" at bounding box center [1342, 709] width 58 height 22
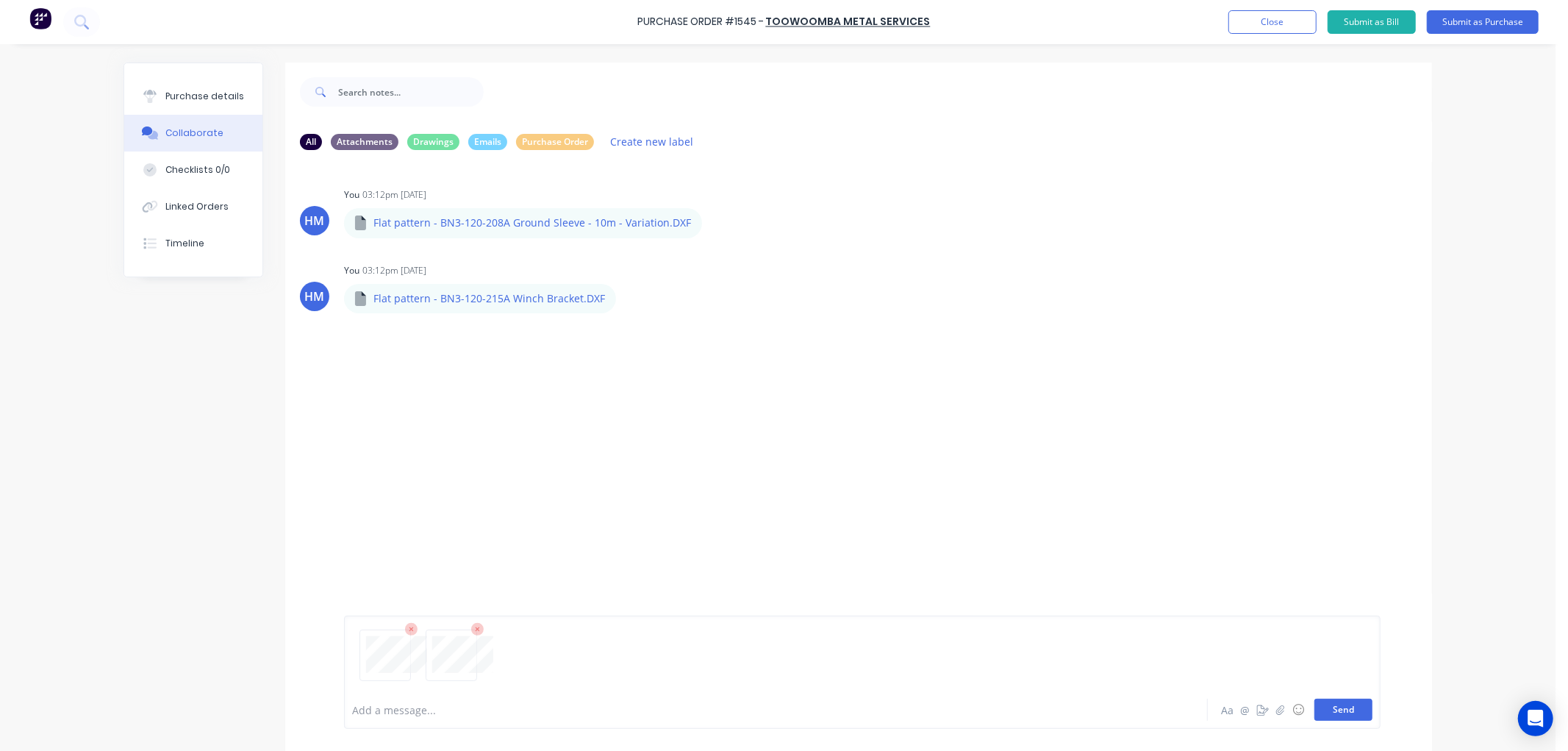
click at [1348, 713] on button "Send" at bounding box center [1342, 709] width 58 height 22
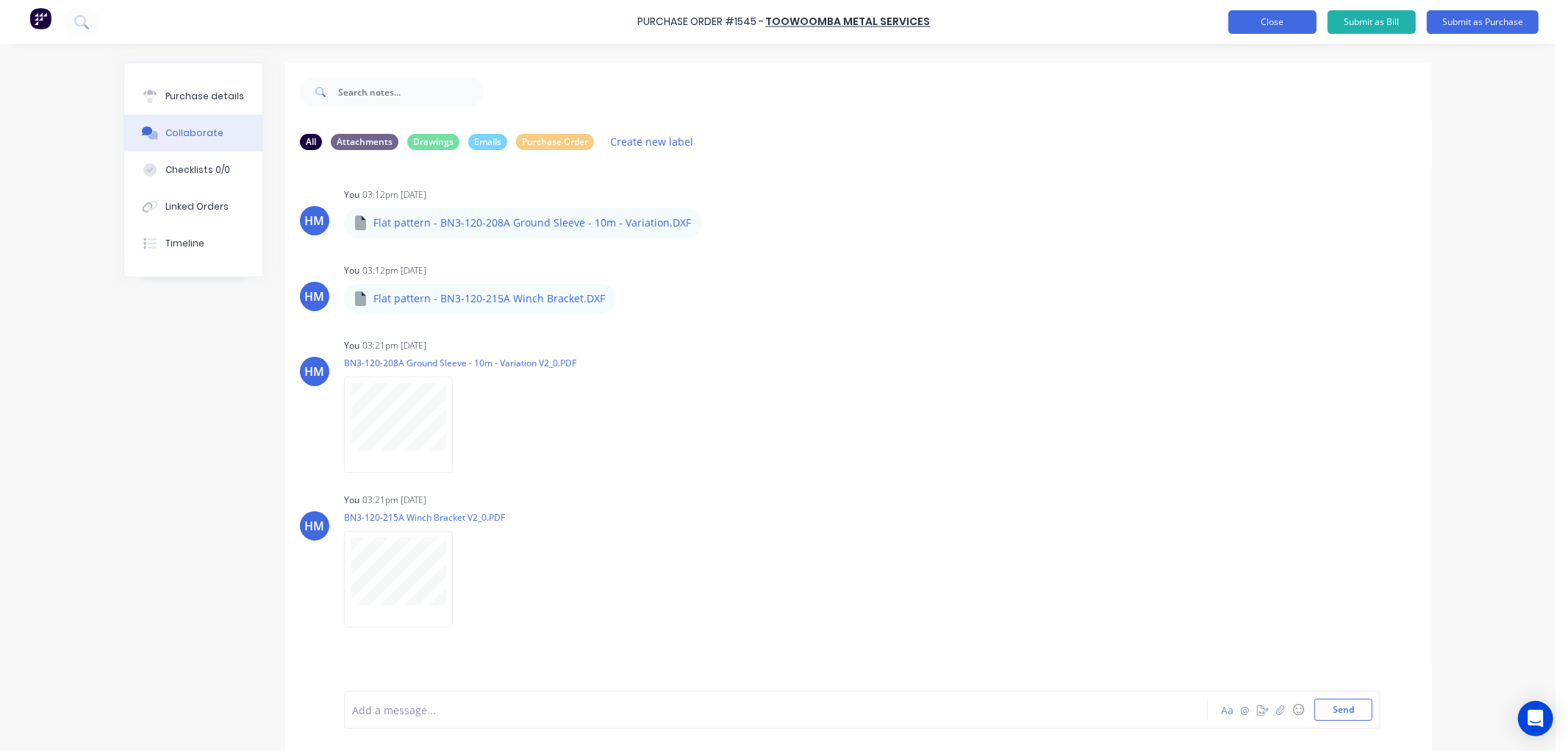
click at [1284, 20] on button "Close" at bounding box center [1272, 22] width 89 height 24
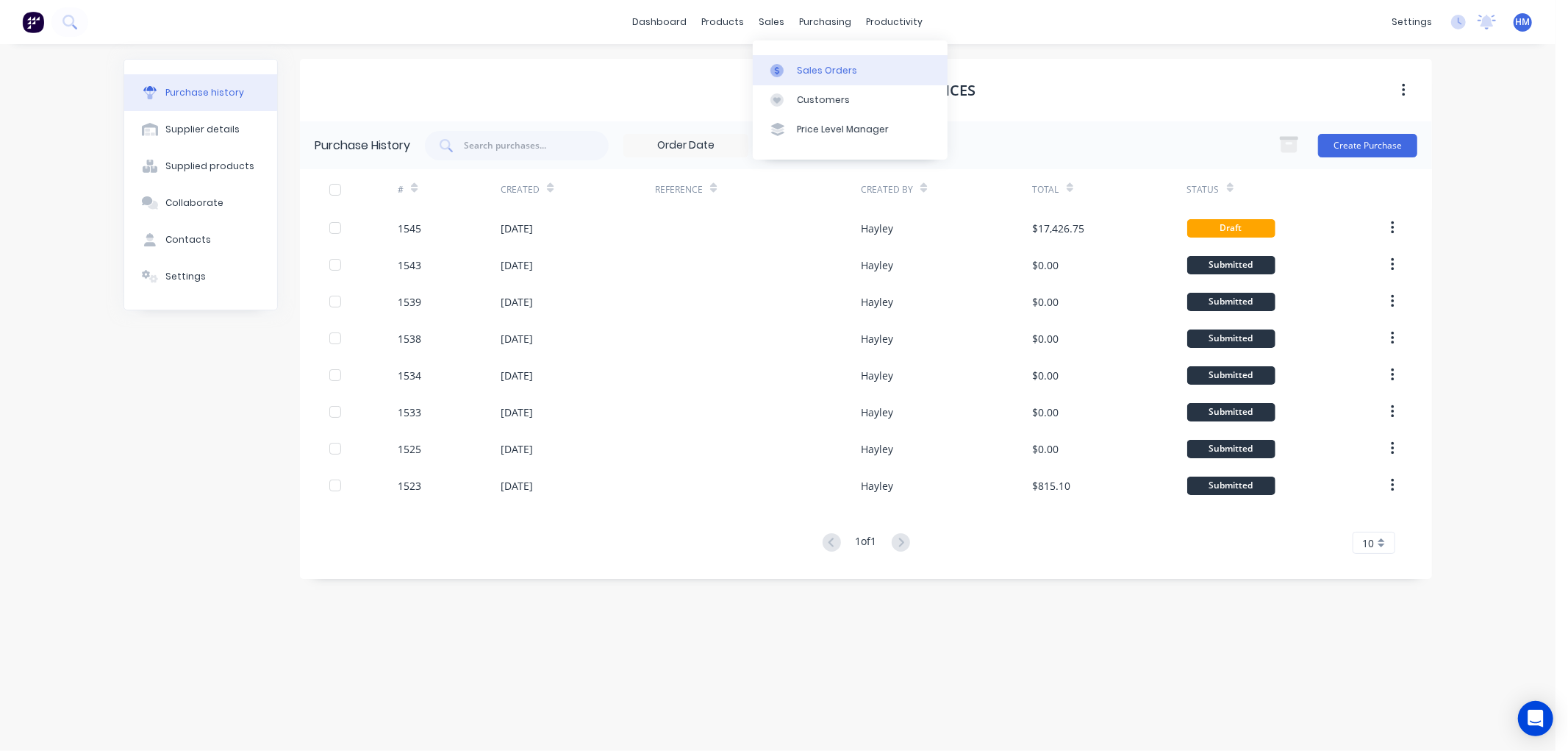
click at [816, 70] on div "Sales Orders" at bounding box center [826, 71] width 60 height 13
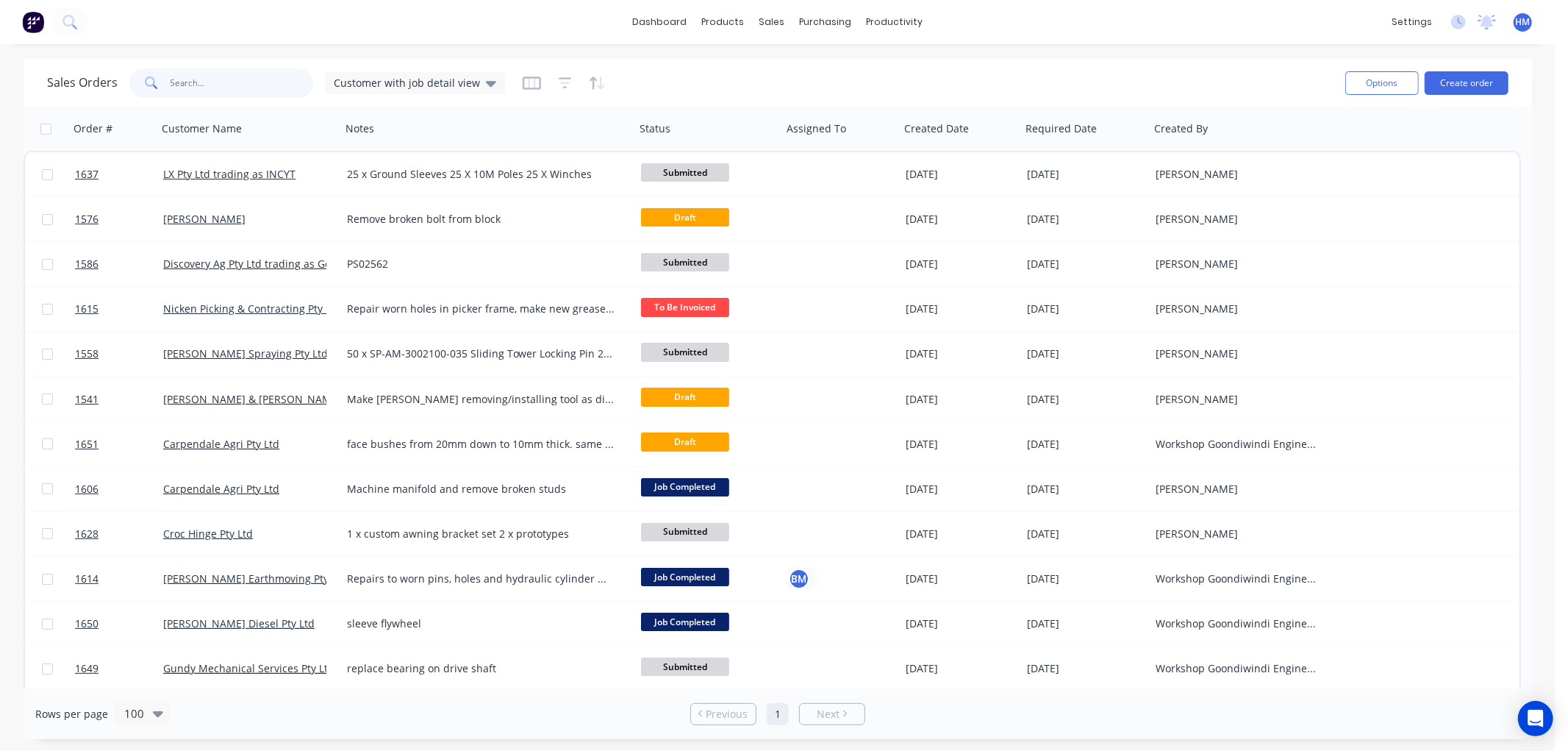
click at [249, 91] on input "text" at bounding box center [242, 83] width 143 height 30
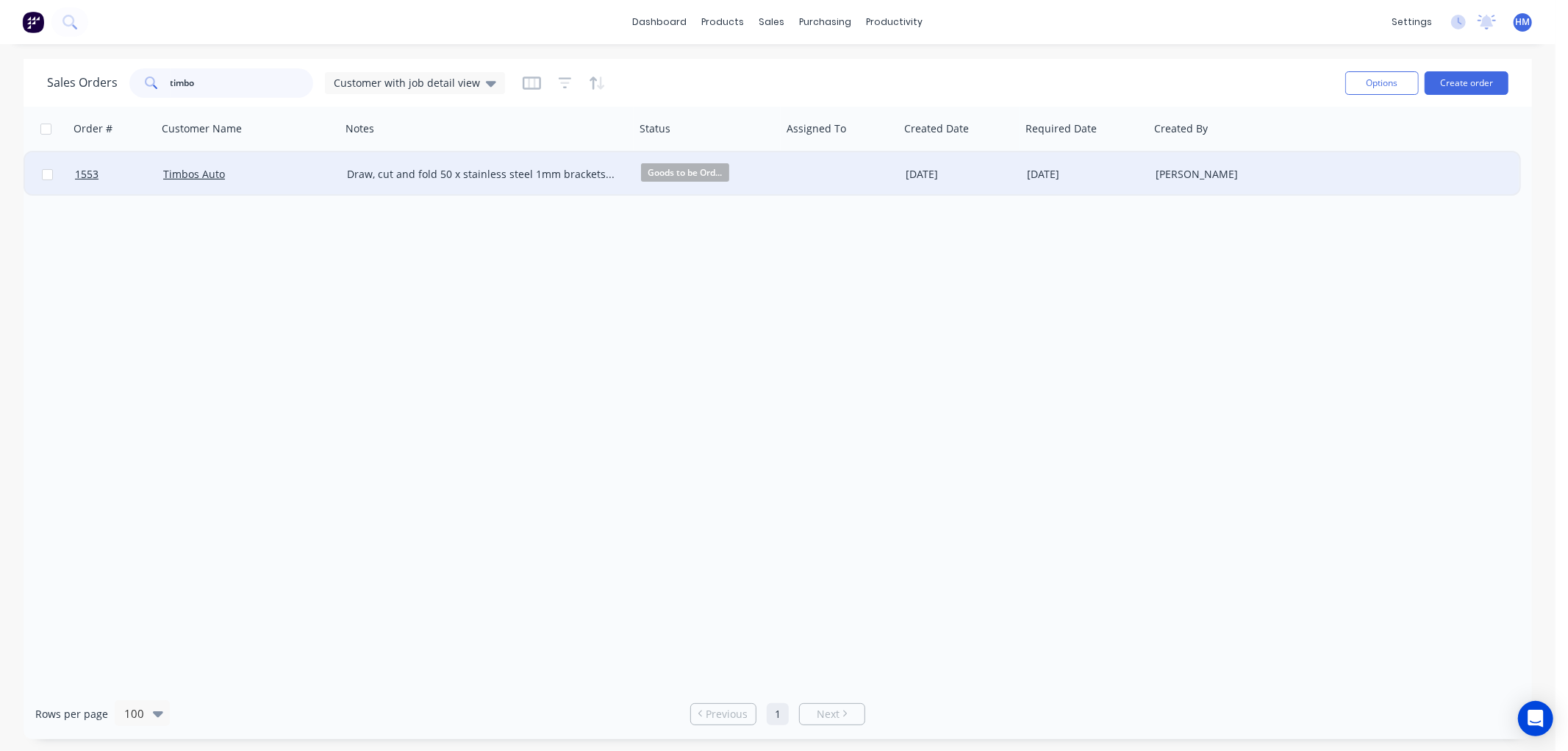
type input "timbo"
click at [289, 167] on div "Timbos Auto" at bounding box center [244, 173] width 163 height 14
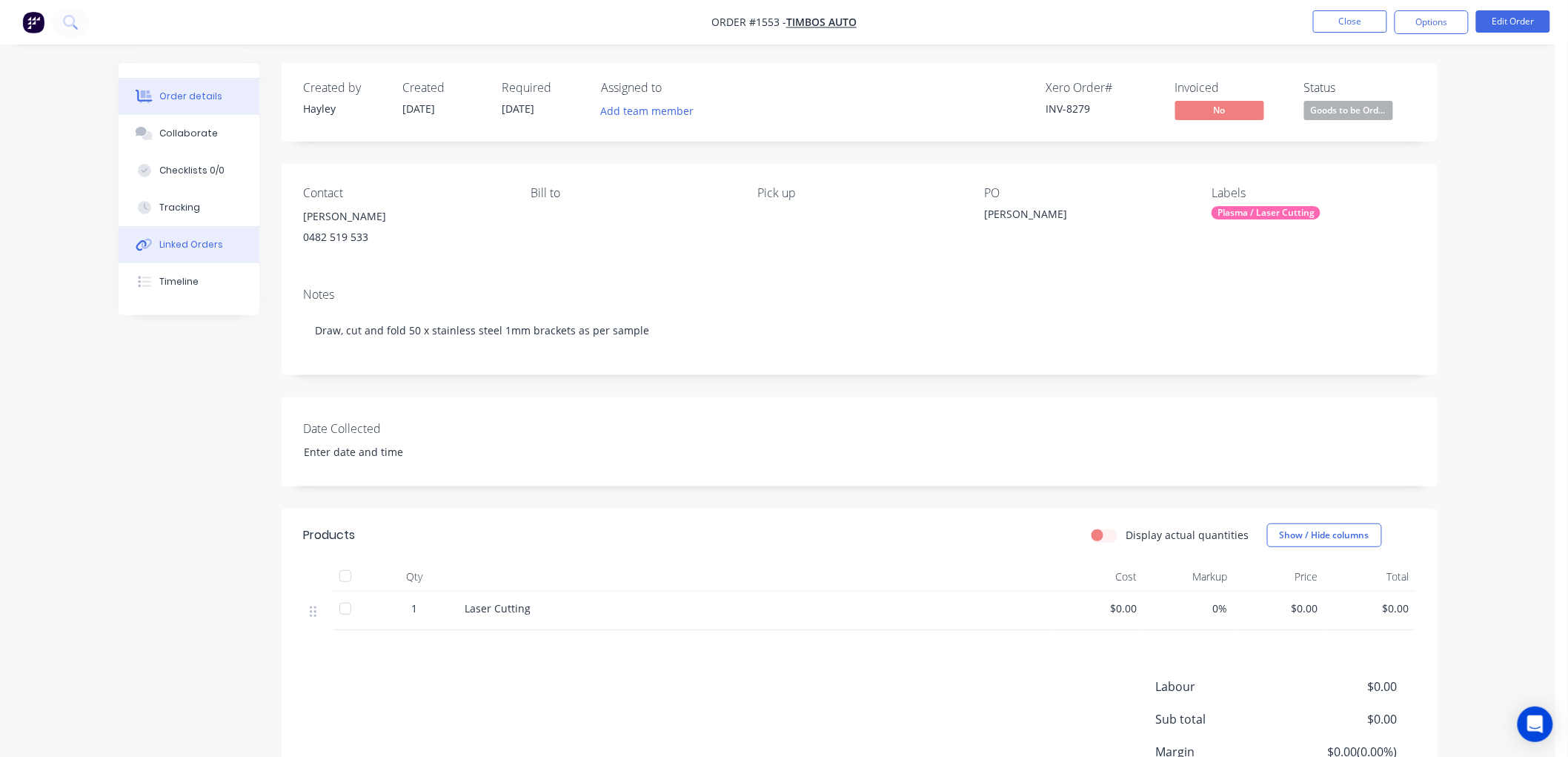
click at [203, 243] on div "Linked Orders" at bounding box center [191, 245] width 63 height 13
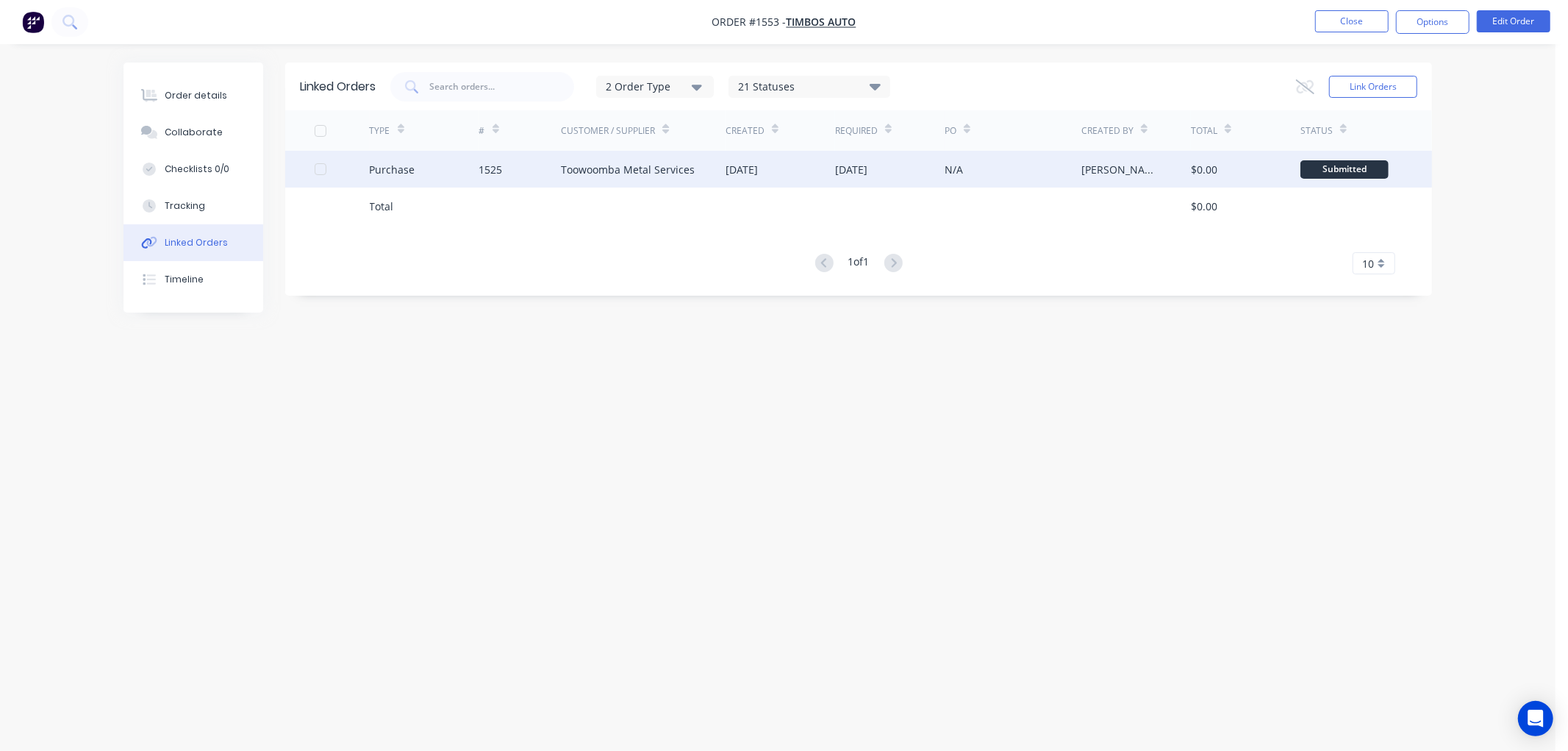
click at [433, 167] on div "Purchase" at bounding box center [424, 169] width 110 height 37
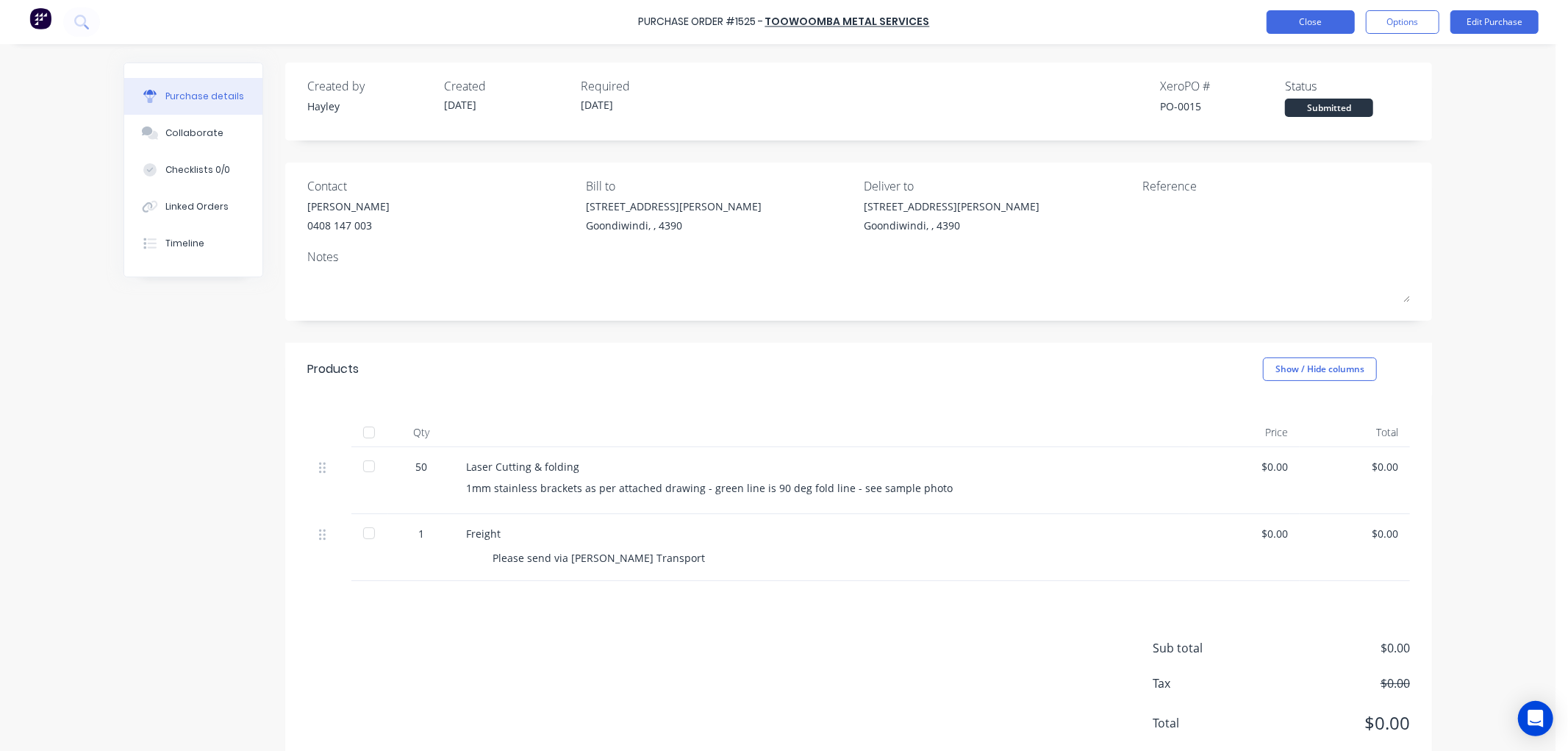
click at [1316, 17] on button "Close" at bounding box center [1310, 22] width 89 height 24
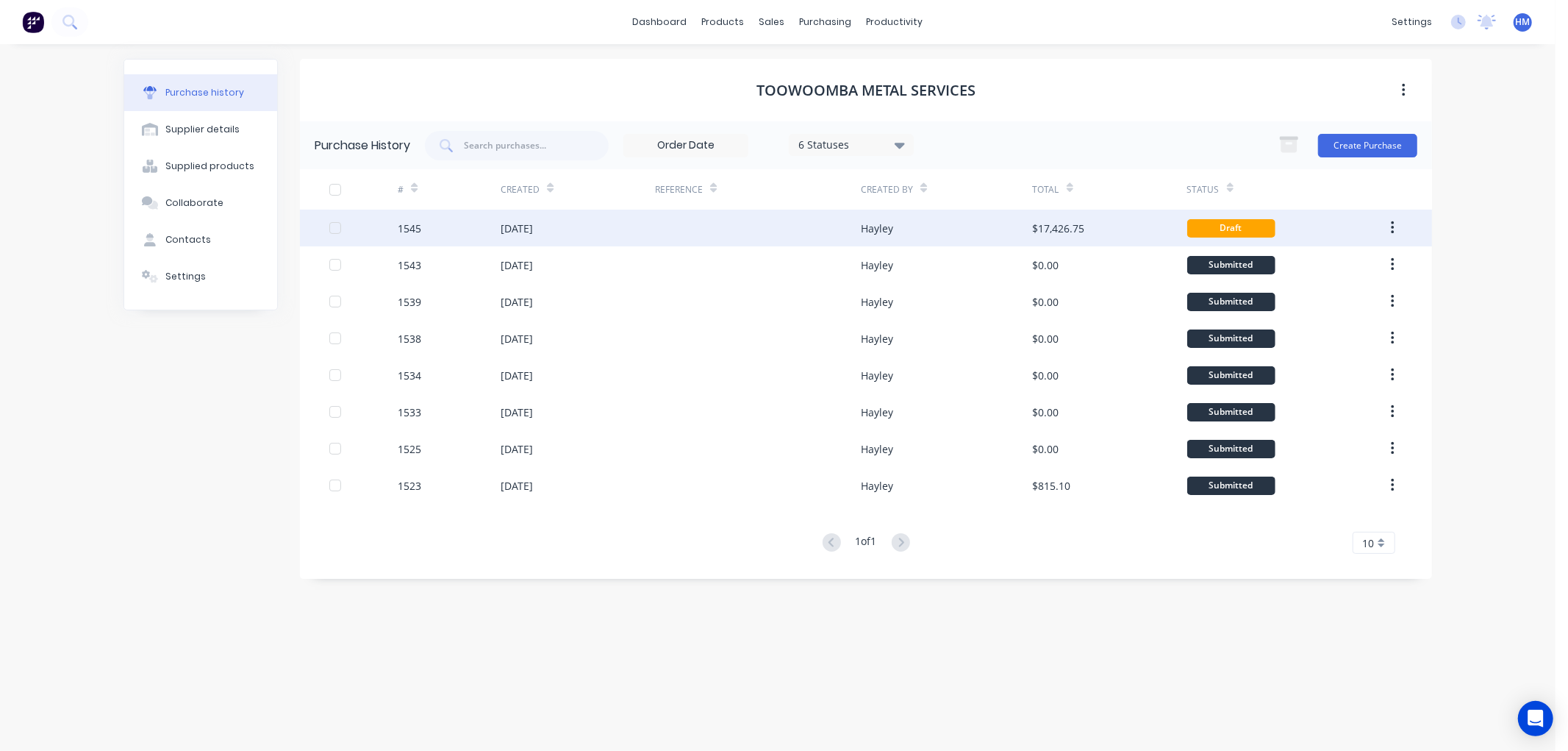
click at [426, 223] on div "1545" at bounding box center [449, 228] width 103 height 37
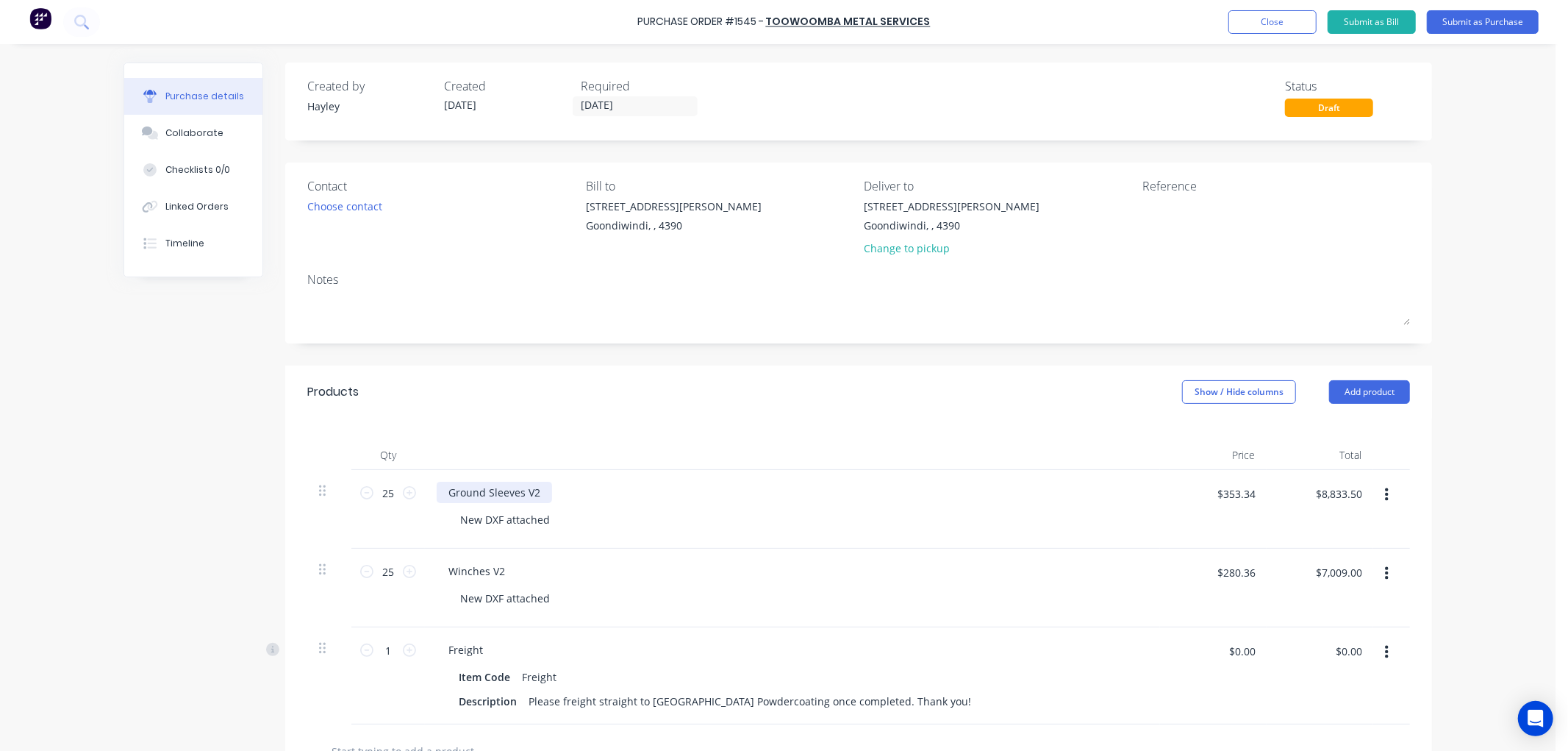
click at [442, 496] on div "Ground Sleeves V2" at bounding box center [493, 492] width 115 height 21
drag, startPoint x: 442, startPoint y: 496, endPoint x: 535, endPoint y: 491, distance: 93.1
click at [535, 491] on div "Ground Sleeves V2" at bounding box center [493, 492] width 115 height 21
click at [449, 518] on div "New DXF attached" at bounding box center [505, 519] width 113 height 21
paste div
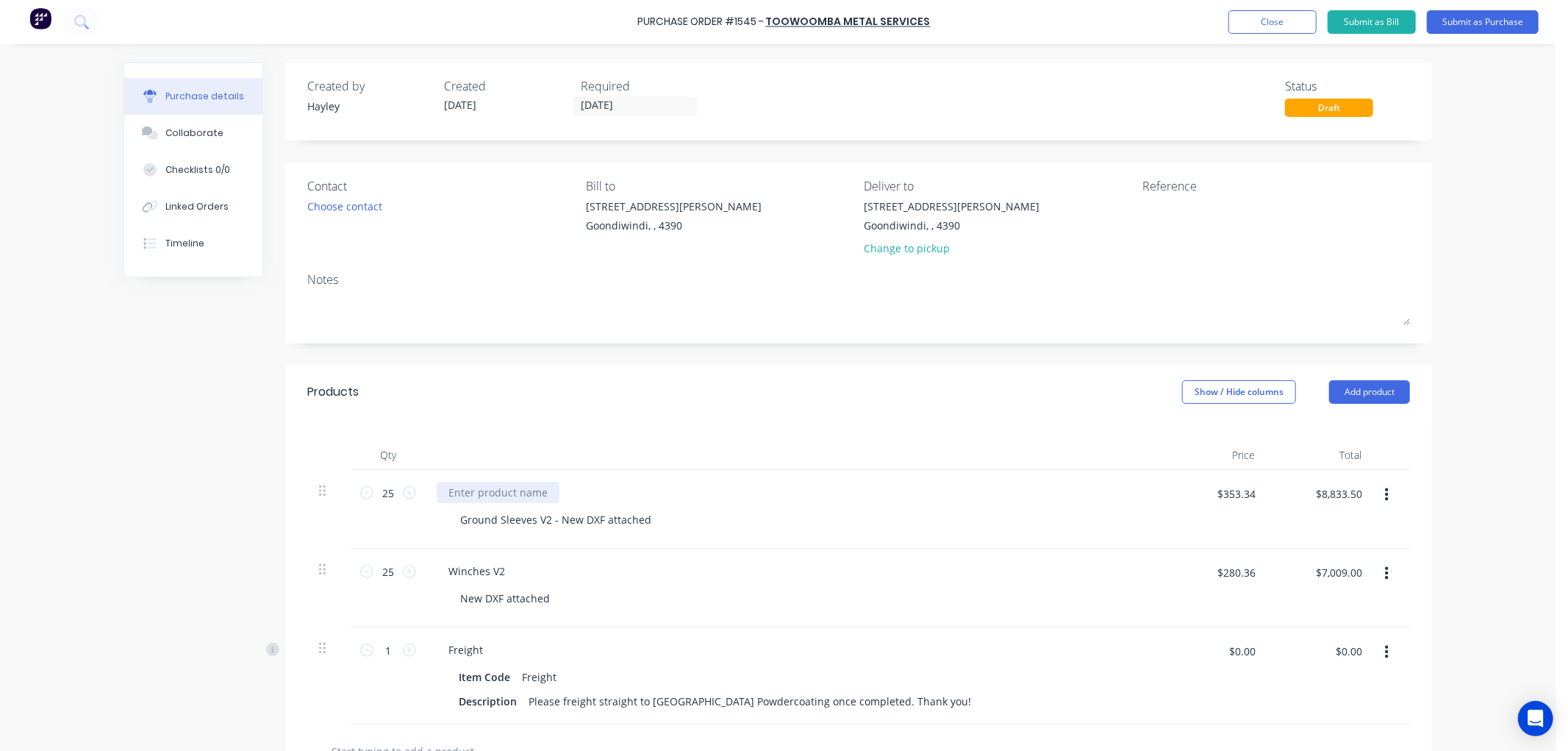
click at [446, 484] on div at bounding box center [497, 492] width 123 height 21
click at [1232, 494] on input "$353.34" at bounding box center [1236, 493] width 56 height 24
type input "$0.00"
click at [1221, 581] on input "$280.36" at bounding box center [1236, 572] width 56 height 24
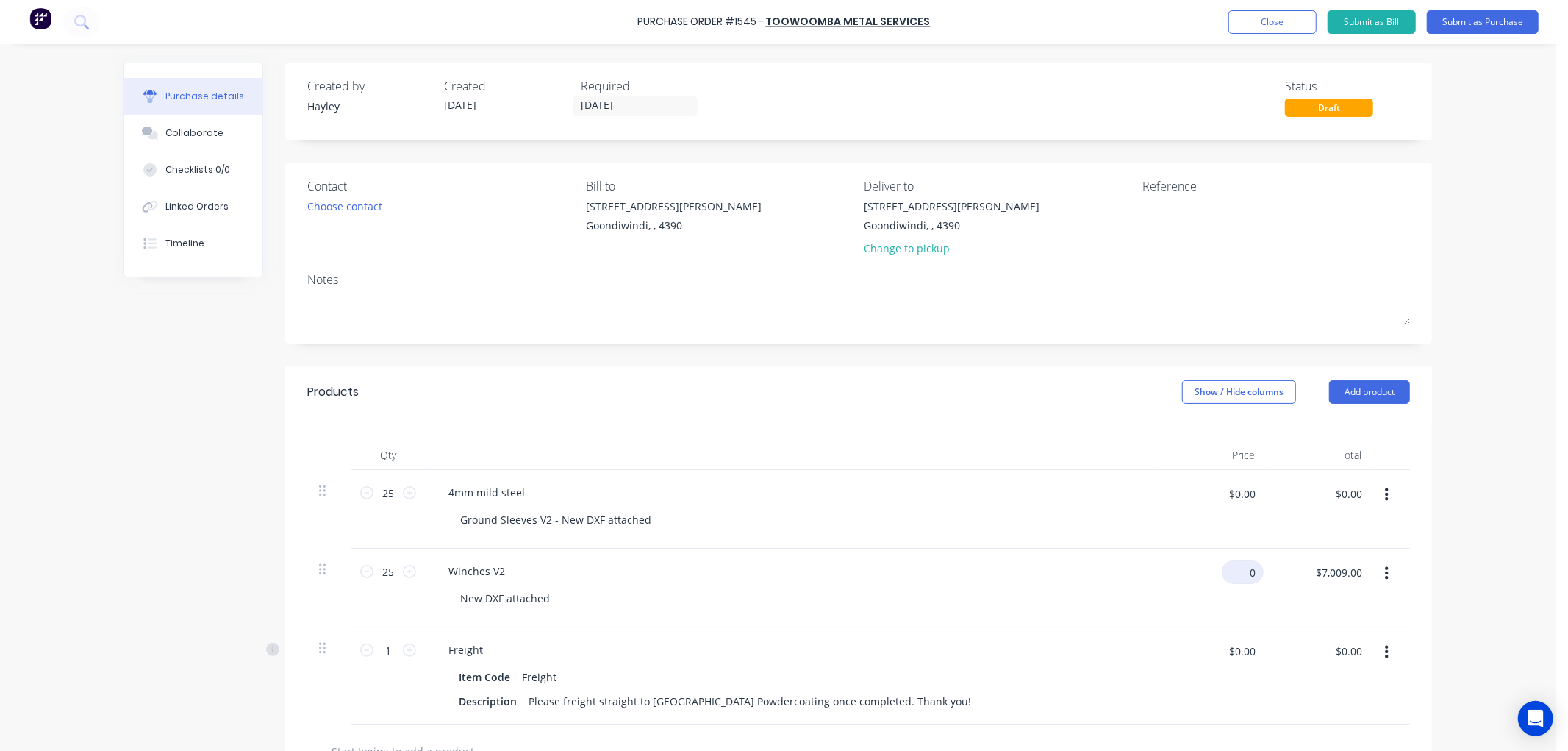
type input "$0.00"
drag, startPoint x: 501, startPoint y: 572, endPoint x: 432, endPoint y: 571, distance: 69.0
click at [436, 571] on div "Winches V2" at bounding box center [476, 571] width 80 height 21
click at [453, 599] on div "New DXF attached" at bounding box center [505, 598] width 113 height 21
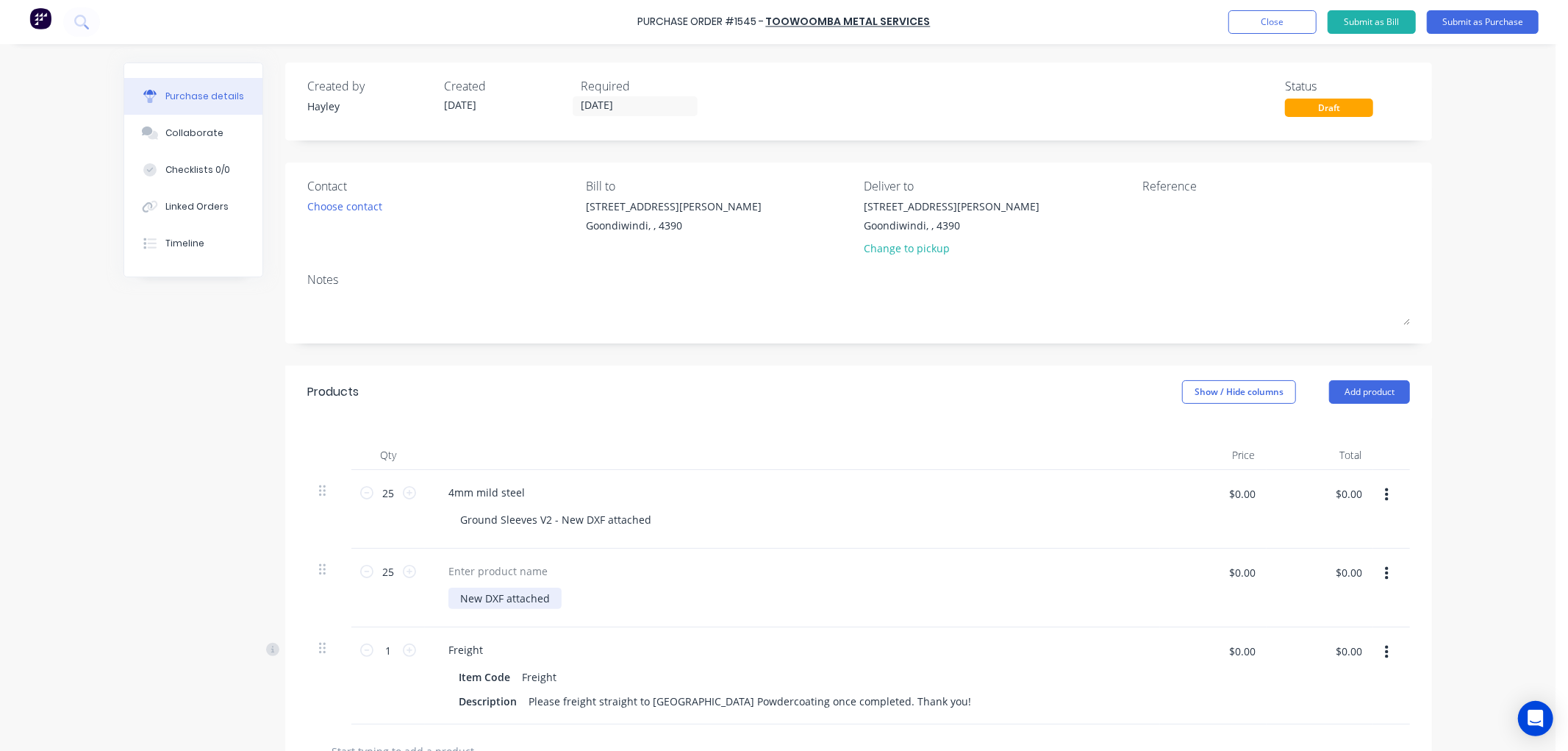
paste div
click at [491, 571] on div at bounding box center [497, 571] width 123 height 21
click at [642, 526] on div "Ground Sleeves V2 - New DXF attached" at bounding box center [555, 519] width 214 height 21
drag, startPoint x: 642, startPoint y: 518, endPoint x: 807, endPoint y: 516, distance: 165.0
click at [807, 516] on div "Ground Sleeves V2 - New DXF attached plus pdf for folding instructions" at bounding box center [798, 519] width 699 height 21
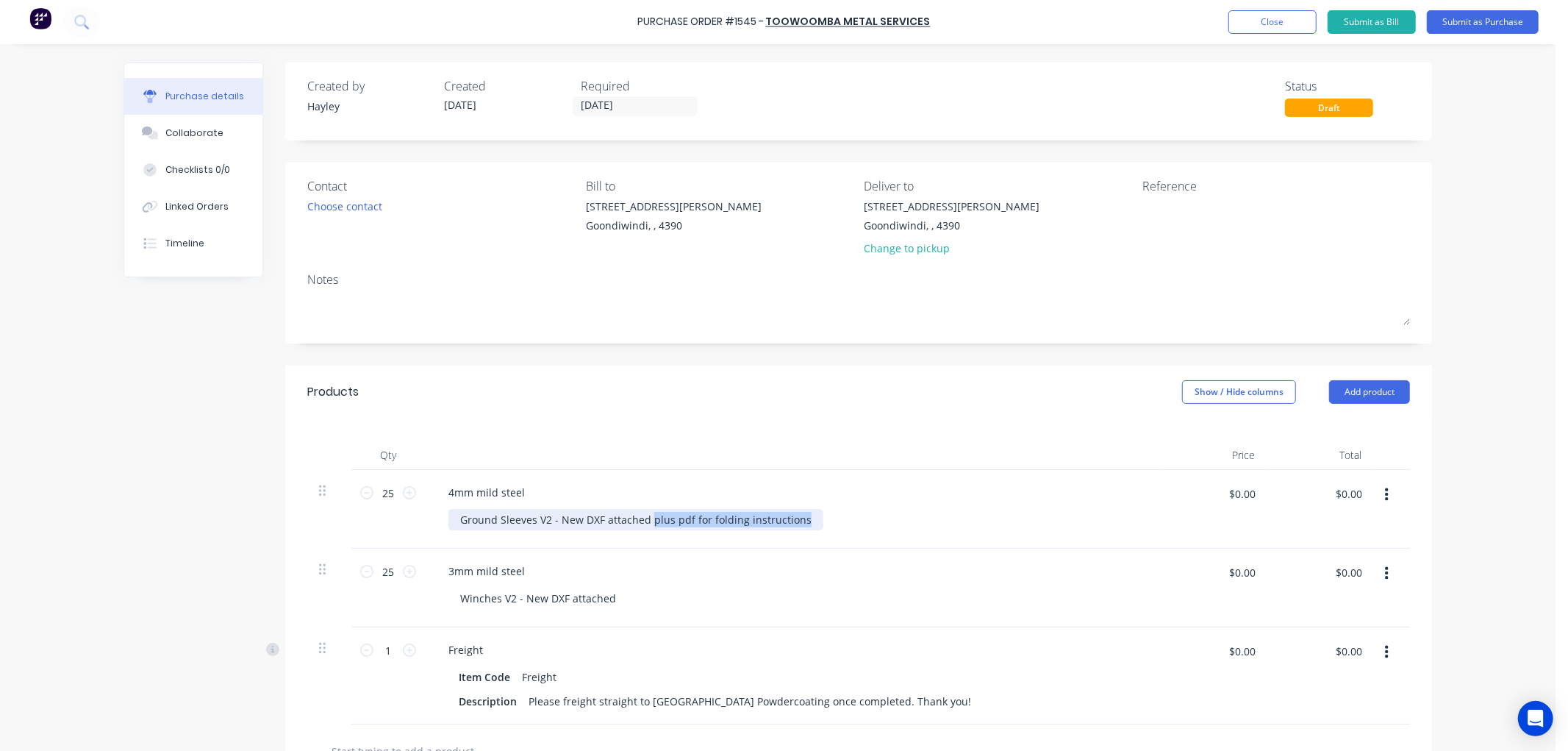
copy div "plus pdf for folding instructions"
click at [606, 593] on div "Winches V2 - New DXF attached" at bounding box center [538, 598] width 179 height 21
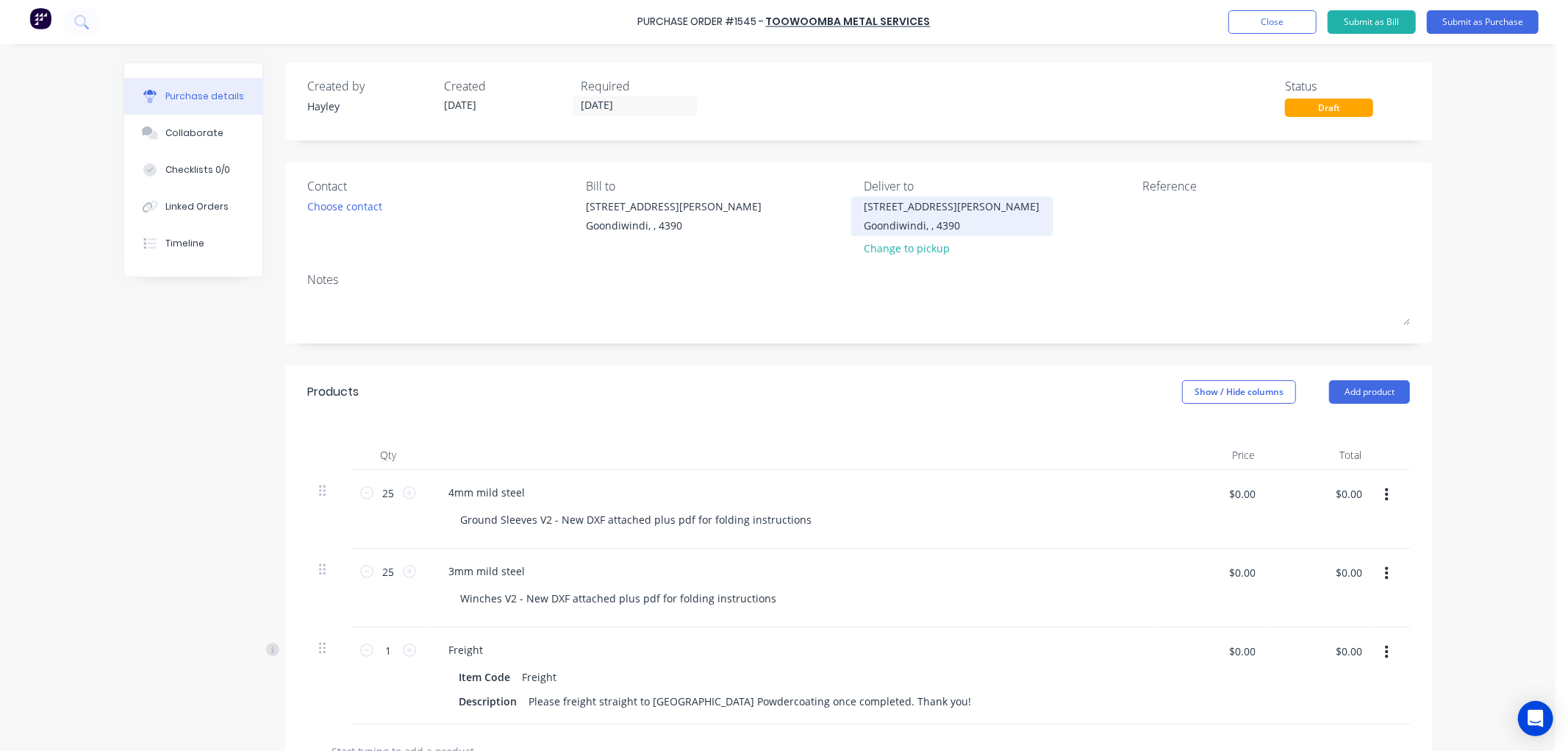
click at [909, 207] on div "[STREET_ADDRESS][PERSON_NAME]" at bounding box center [952, 206] width 175 height 15
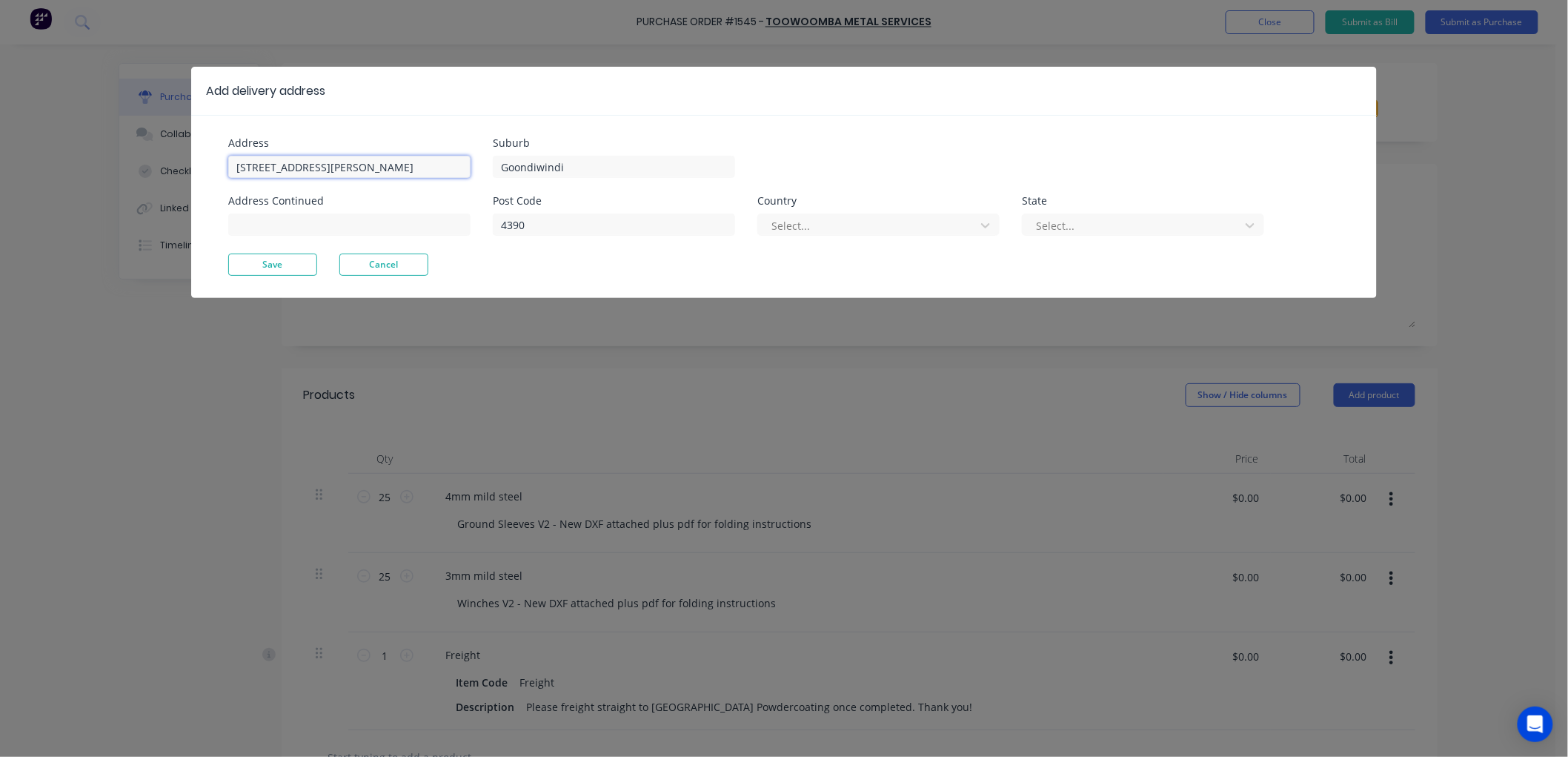
drag, startPoint x: 359, startPoint y: 165, endPoint x: 78, endPoint y: 160, distance: 281.0
click at [78, 160] on div "Add delivery address Address [STREET_ADDRESS][PERSON_NAME] Address Continued Su…" at bounding box center [784, 378] width 1568 height 757
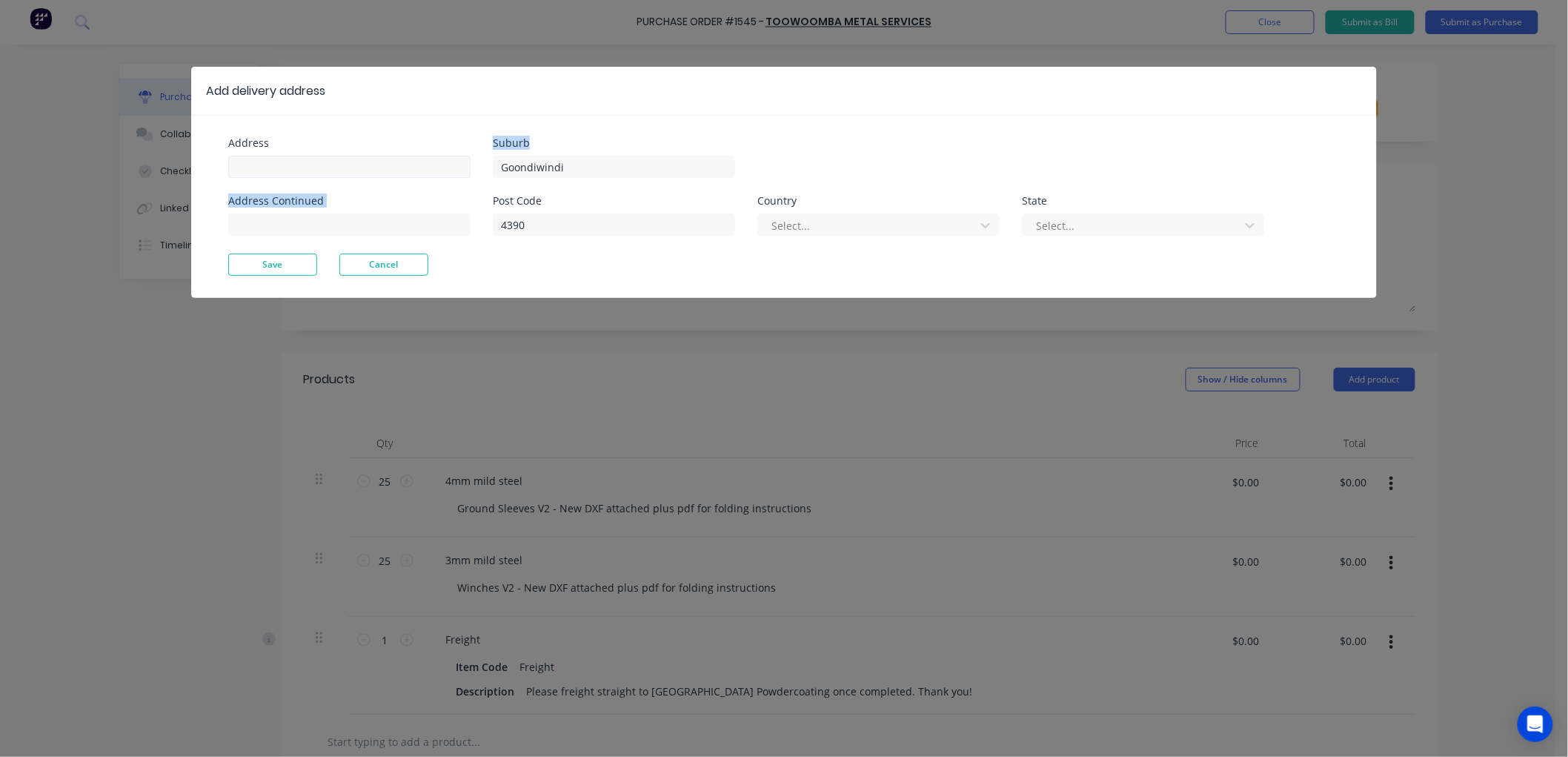
drag, startPoint x: 574, startPoint y: 154, endPoint x: 417, endPoint y: 159, distance: 157.1
click at [417, 159] on div "Address Address Continued Suburb Goondiwindi Post Code 4390 Country Select... S…" at bounding box center [506, 195] width 556 height 115
drag, startPoint x: 610, startPoint y: 159, endPoint x: 394, endPoint y: 0, distance: 268.2
click at [608, 158] on input "Goondiwindi" at bounding box center [614, 166] width 242 height 22
click at [303, 164] on input at bounding box center [350, 166] width 242 height 22
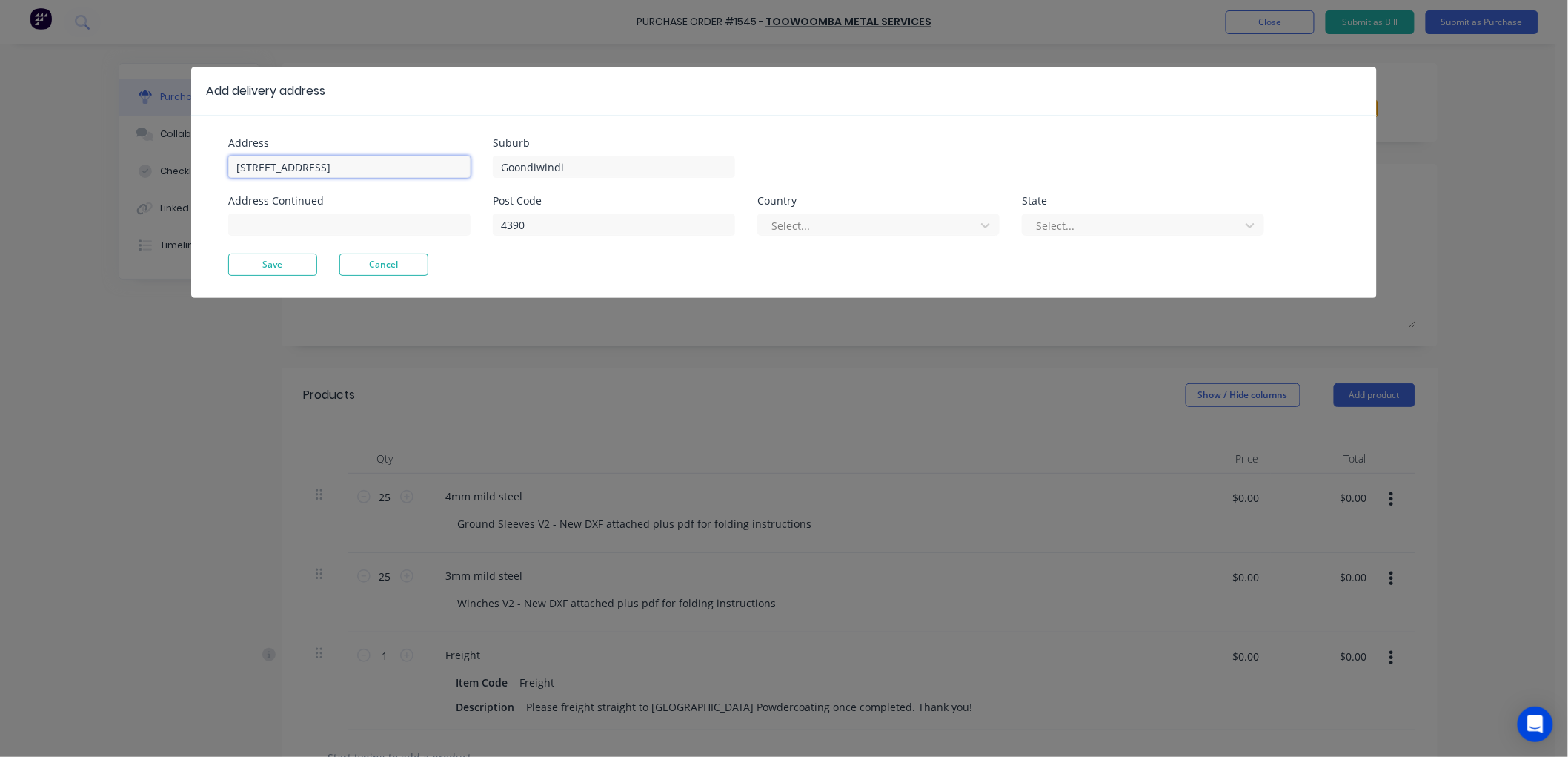
type input "[STREET_ADDRESS]"
drag, startPoint x: 375, startPoint y: 169, endPoint x: 200, endPoint y: 166, distance: 175.0
click at [200, 166] on div "Address [STREET_ADDRESS] Address Continued Suburb [GEOGRAPHIC_DATA] Post Code 4…" at bounding box center [784, 207] width 1186 height 183
click at [313, 226] on input at bounding box center [350, 224] width 242 height 22
paste input "[STREET_ADDRESS]"
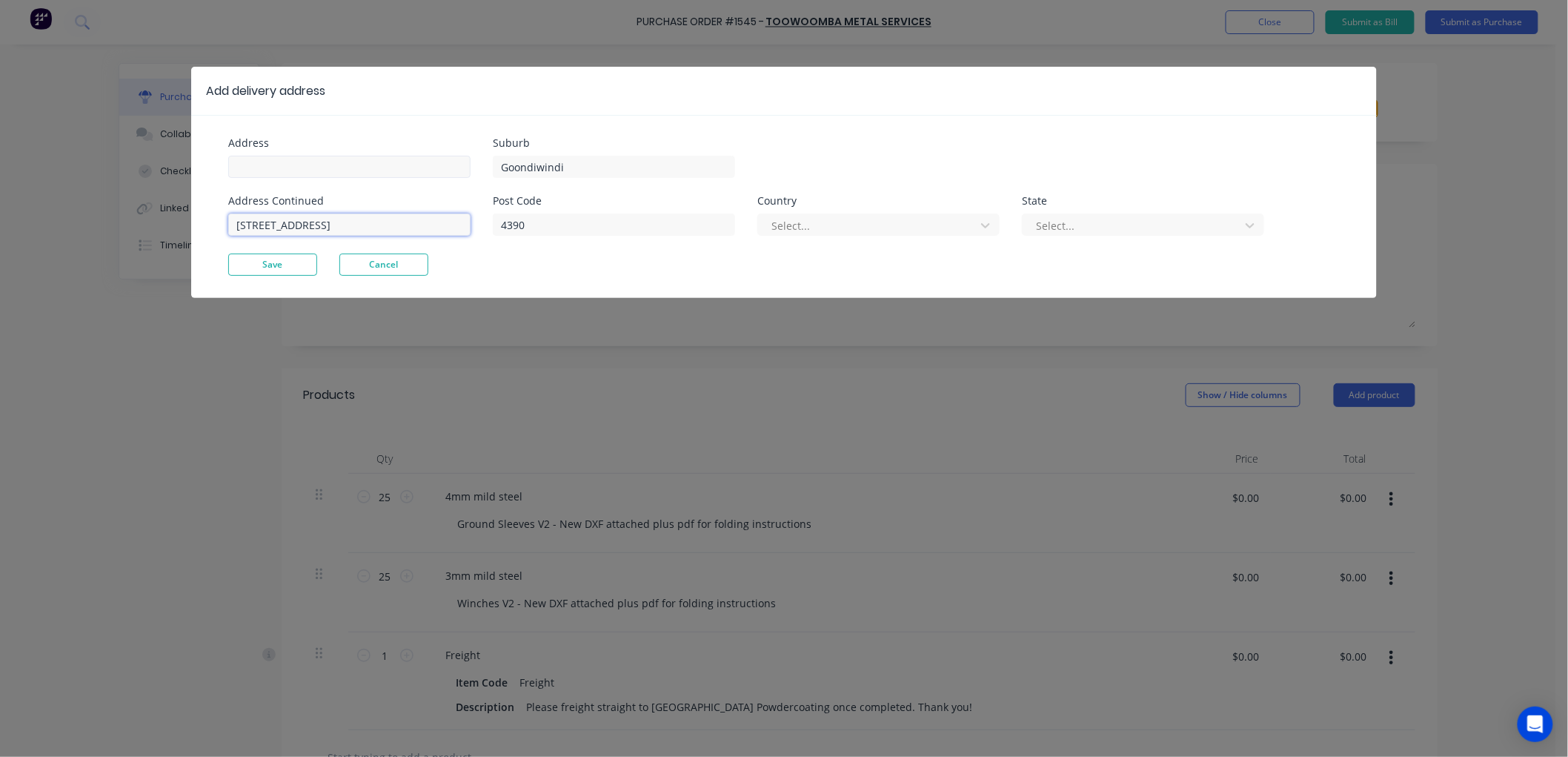
type input "[STREET_ADDRESS]"
click at [275, 167] on input at bounding box center [350, 166] width 242 height 22
type input "Garden City Powdercoating"
drag, startPoint x: 573, startPoint y: 170, endPoint x: 590, endPoint y: 168, distance: 17.1
click at [573, 170] on input "Goondiwindi" at bounding box center [614, 166] width 242 height 22
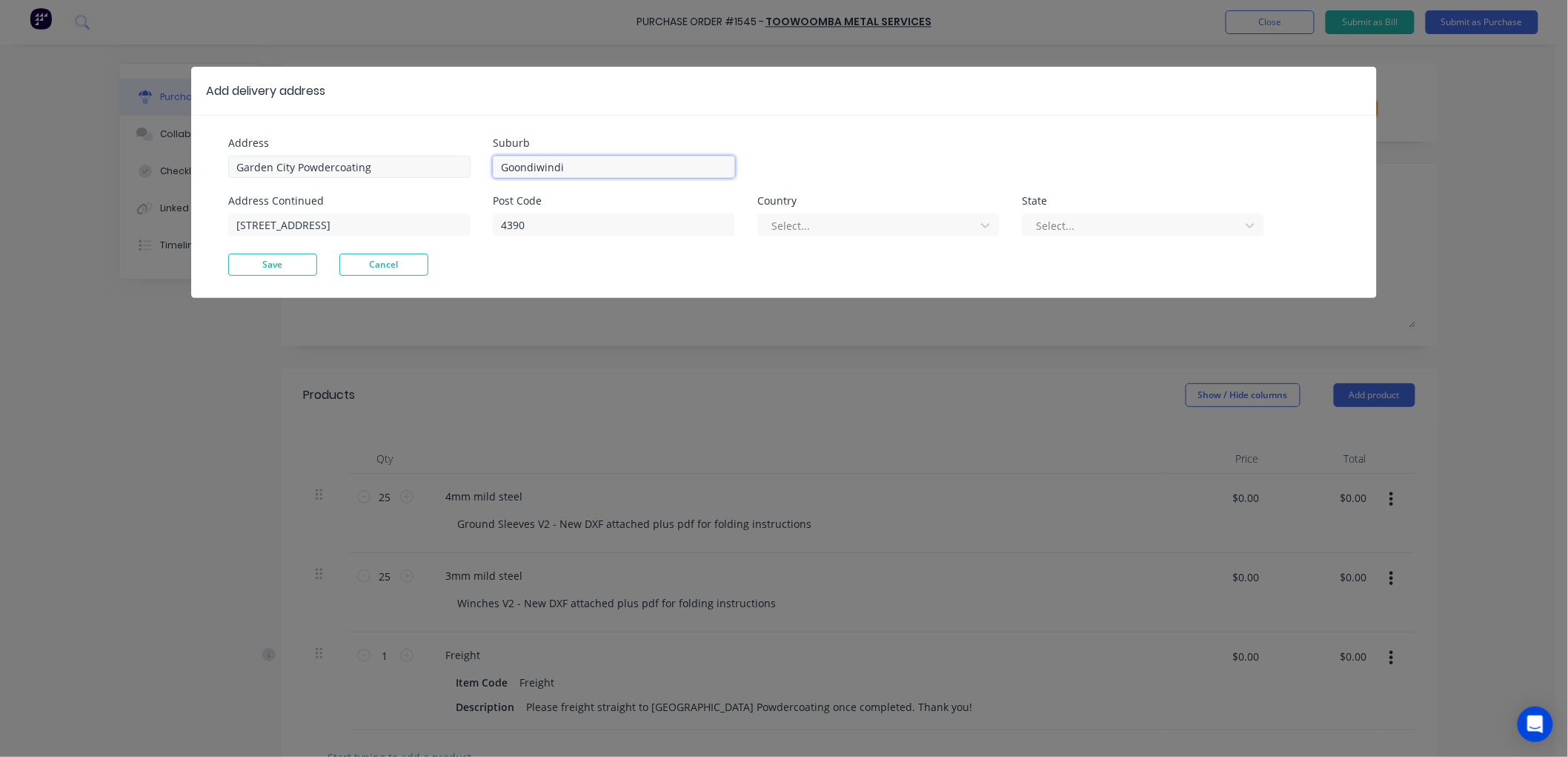
drag, startPoint x: 590, startPoint y: 168, endPoint x: 365, endPoint y: 168, distance: 225.0
click at [365, 168] on div "Address Garden City Powdercoating Address Continued [STREET_ADDRESS] Post Code …" at bounding box center [506, 195] width 556 height 115
type input "Torrington"
drag, startPoint x: 570, startPoint y: 224, endPoint x: 609, endPoint y: 220, distance: 39.2
click at [581, 220] on input "4390" at bounding box center [614, 224] width 242 height 22
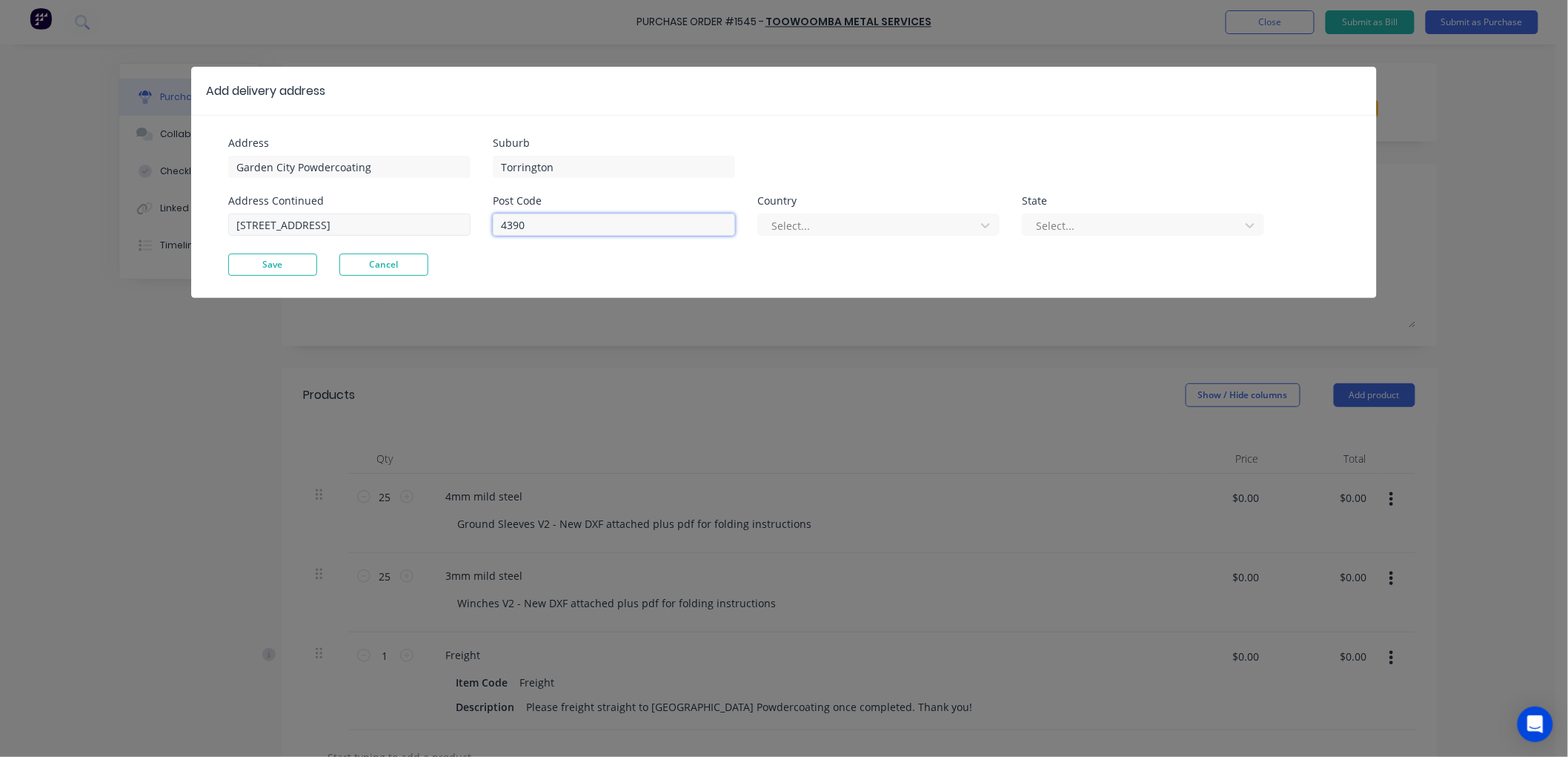
drag, startPoint x: 592, startPoint y: 221, endPoint x: 440, endPoint y: 221, distance: 152.0
click at [440, 221] on div "Address Garden City Powdercoating Address Continued [STREET_ADDRESS] Post Code …" at bounding box center [506, 195] width 556 height 115
type input "4350"
click at [852, 232] on div at bounding box center [870, 225] width 198 height 18
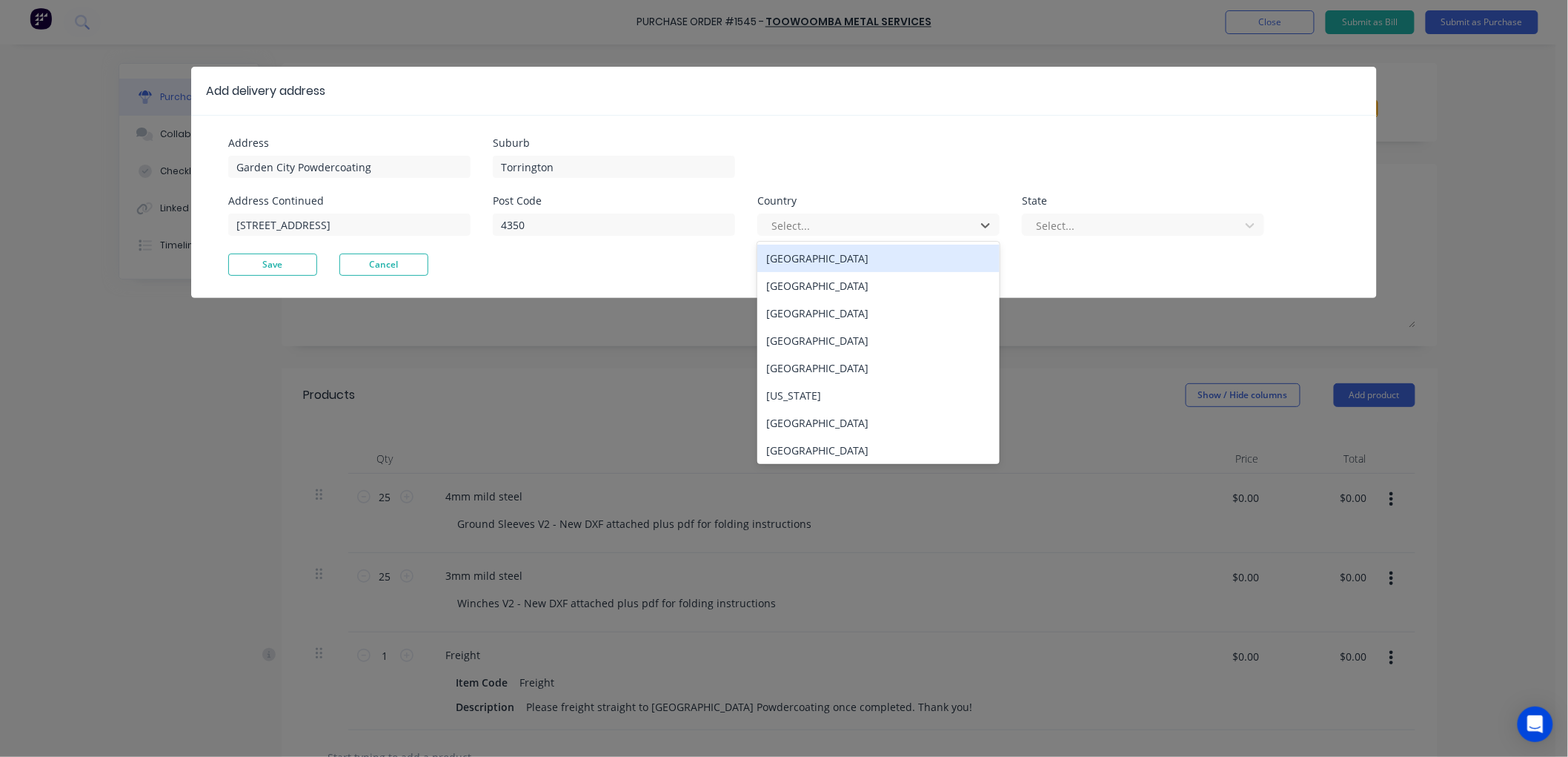
drag, startPoint x: 821, startPoint y: 253, endPoint x: 1037, endPoint y: 240, distance: 216.4
click at [830, 247] on div "[GEOGRAPHIC_DATA]" at bounding box center [878, 258] width 242 height 28
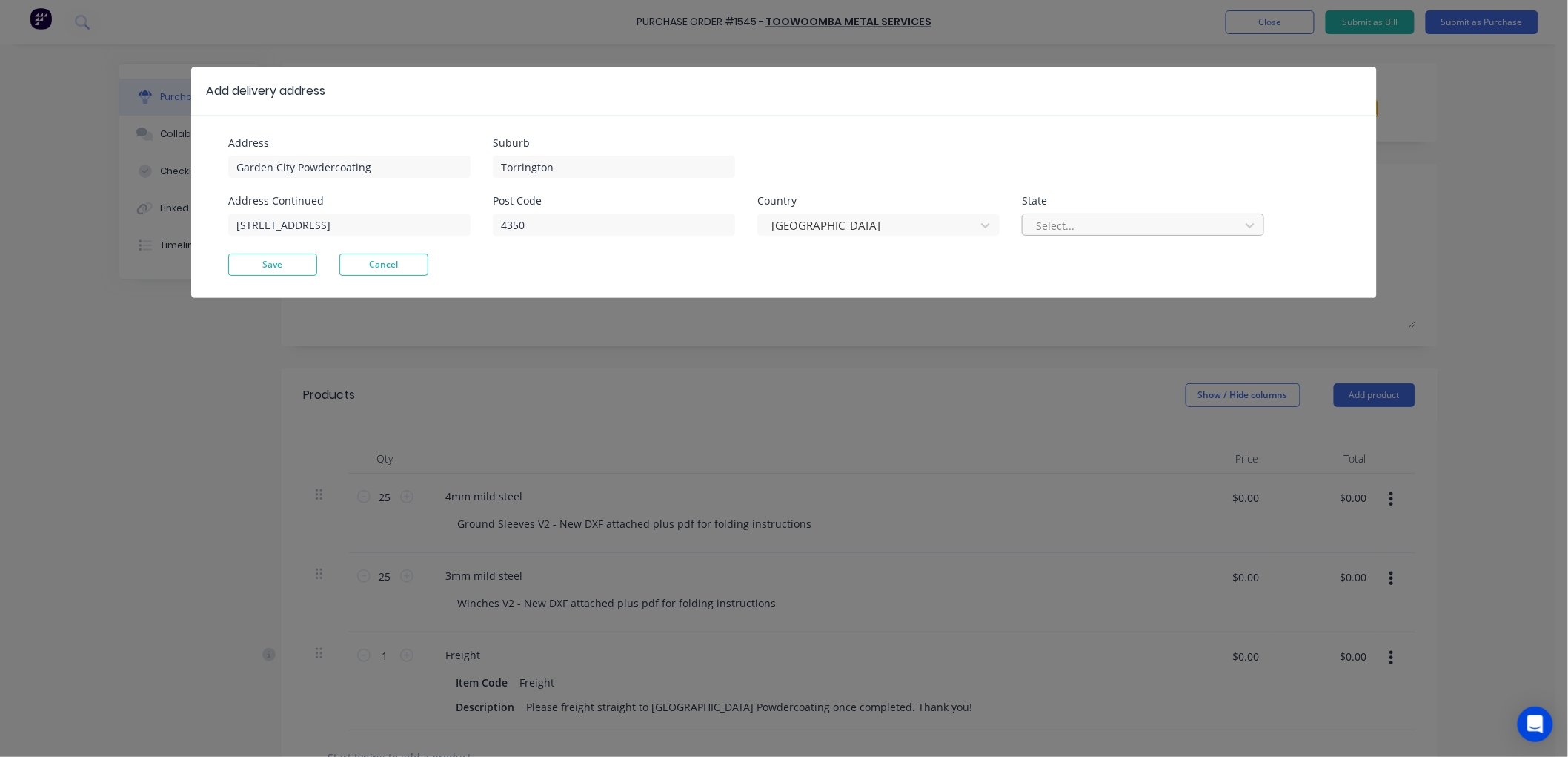
click at [1117, 222] on div at bounding box center [1134, 225] width 198 height 18
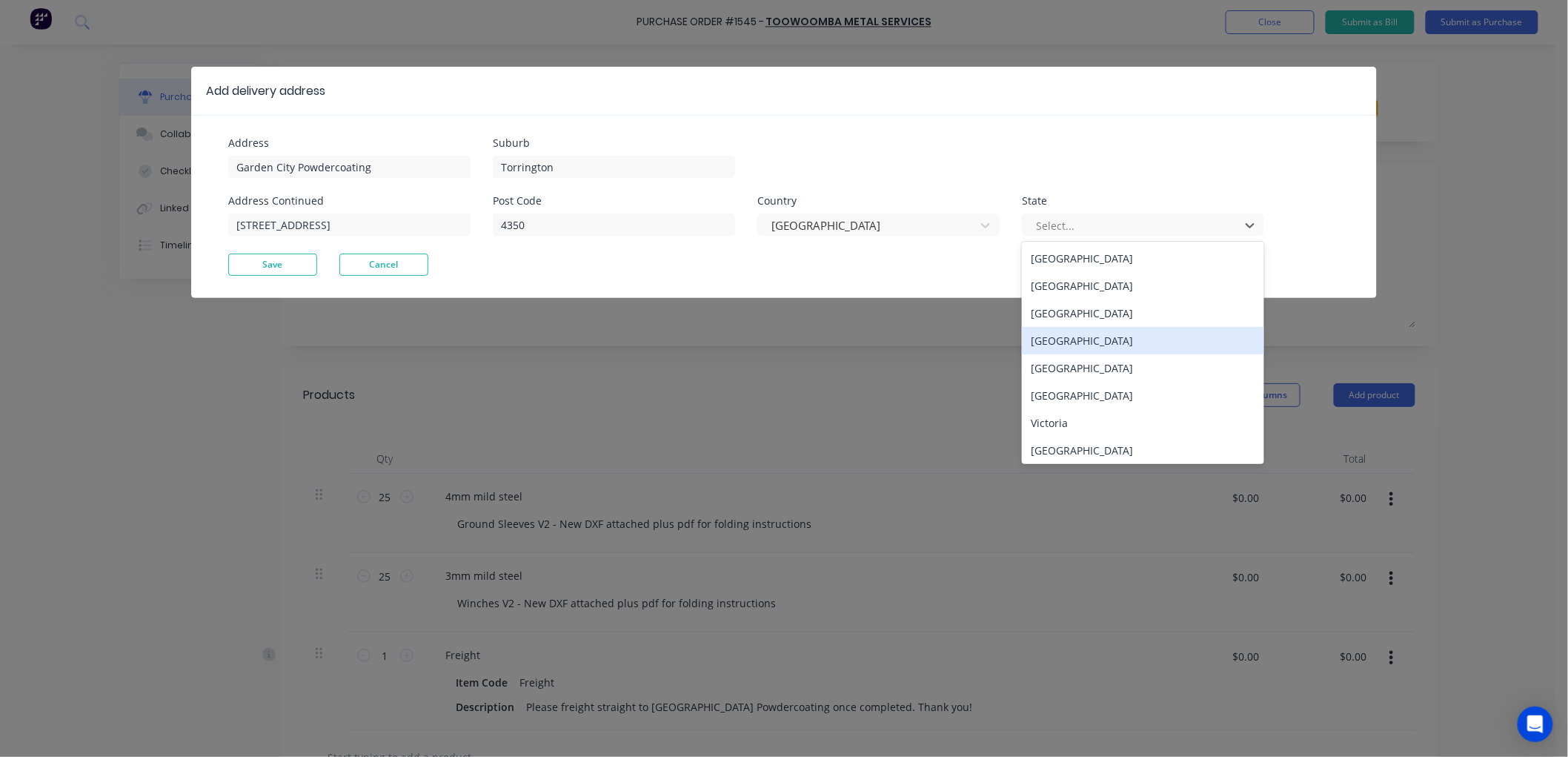
click at [1077, 336] on div "[GEOGRAPHIC_DATA]" at bounding box center [1143, 340] width 242 height 28
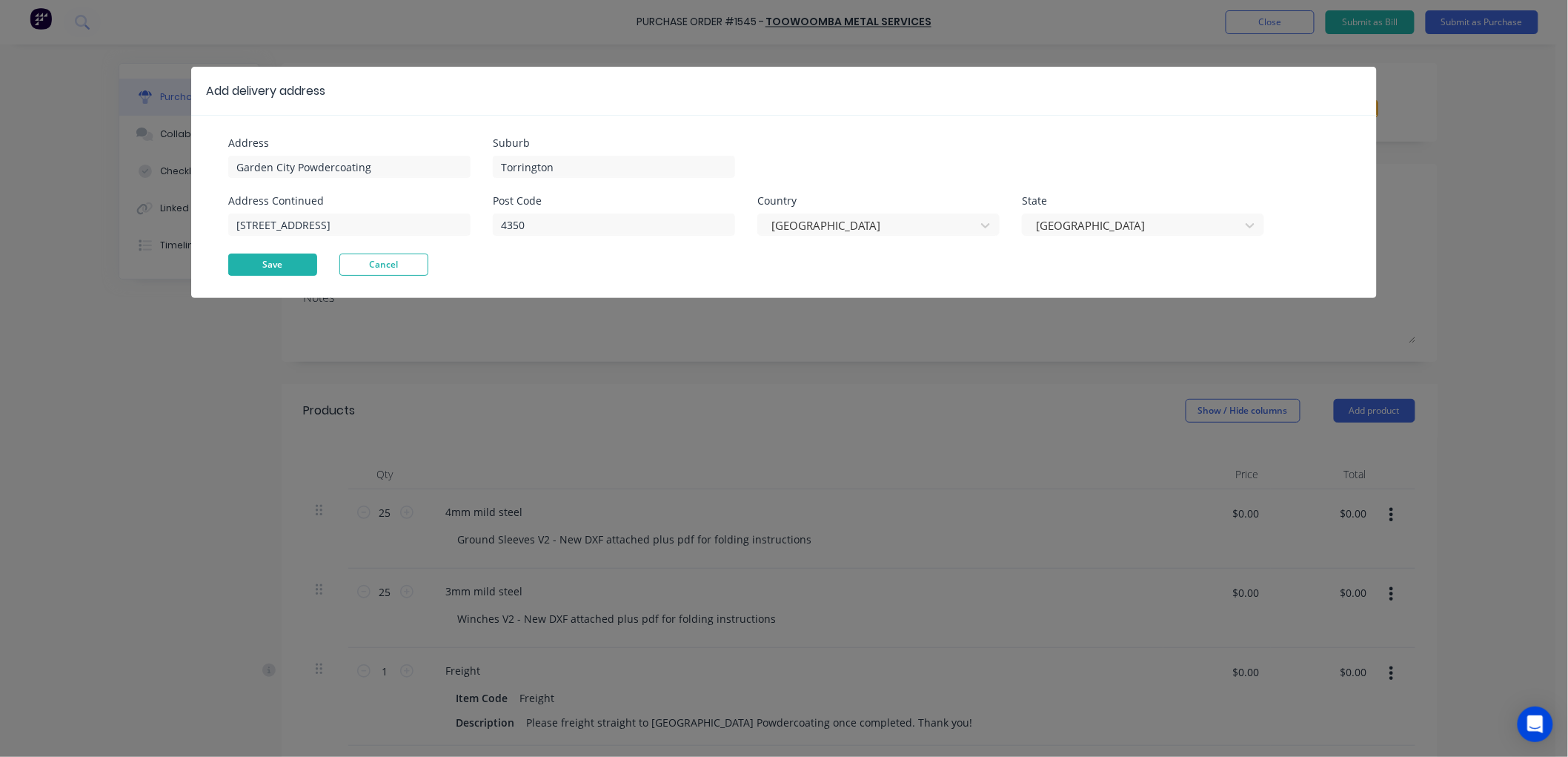
click at [287, 268] on button "Save" at bounding box center [273, 264] width 89 height 22
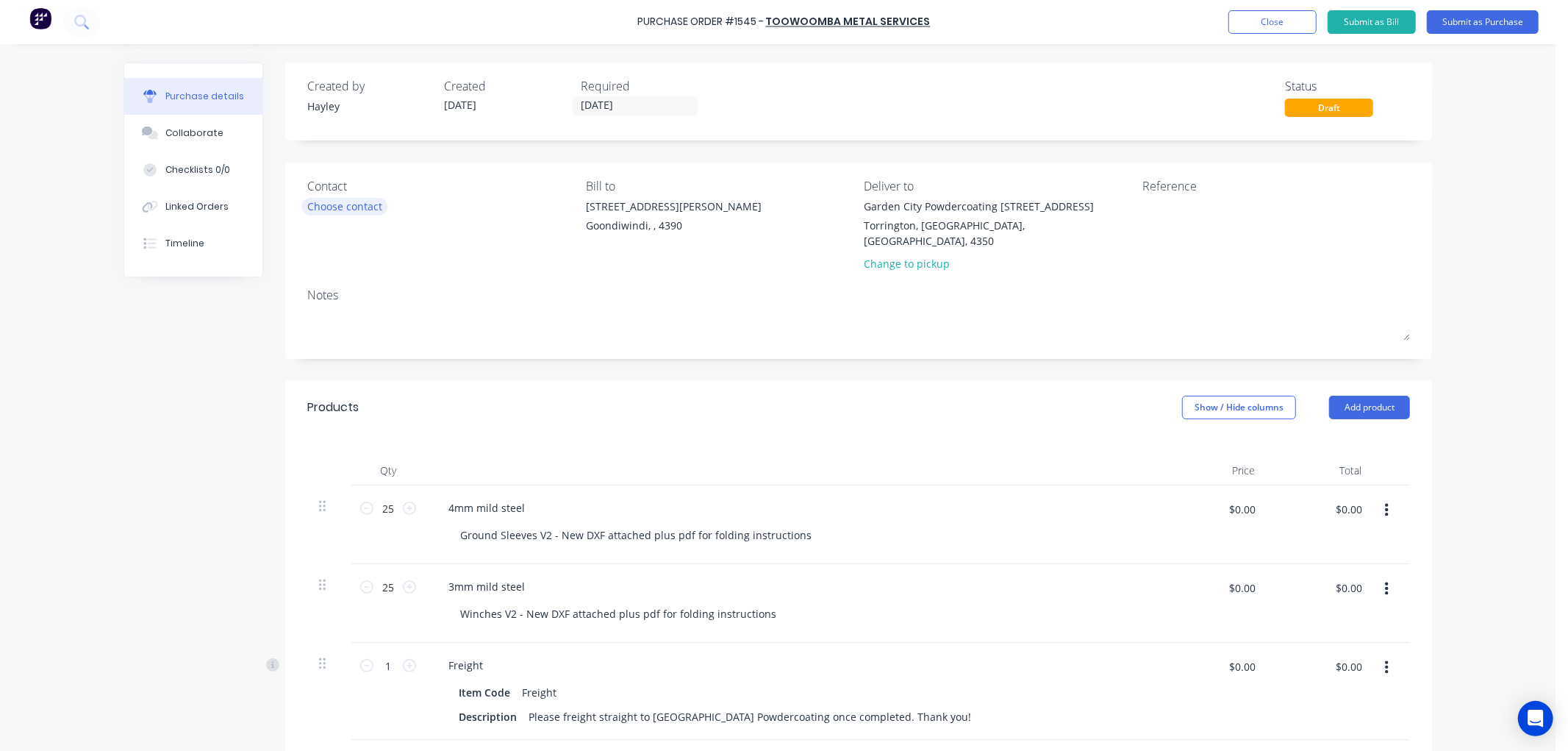
click at [323, 207] on div "Choose contact" at bounding box center [344, 206] width 75 height 15
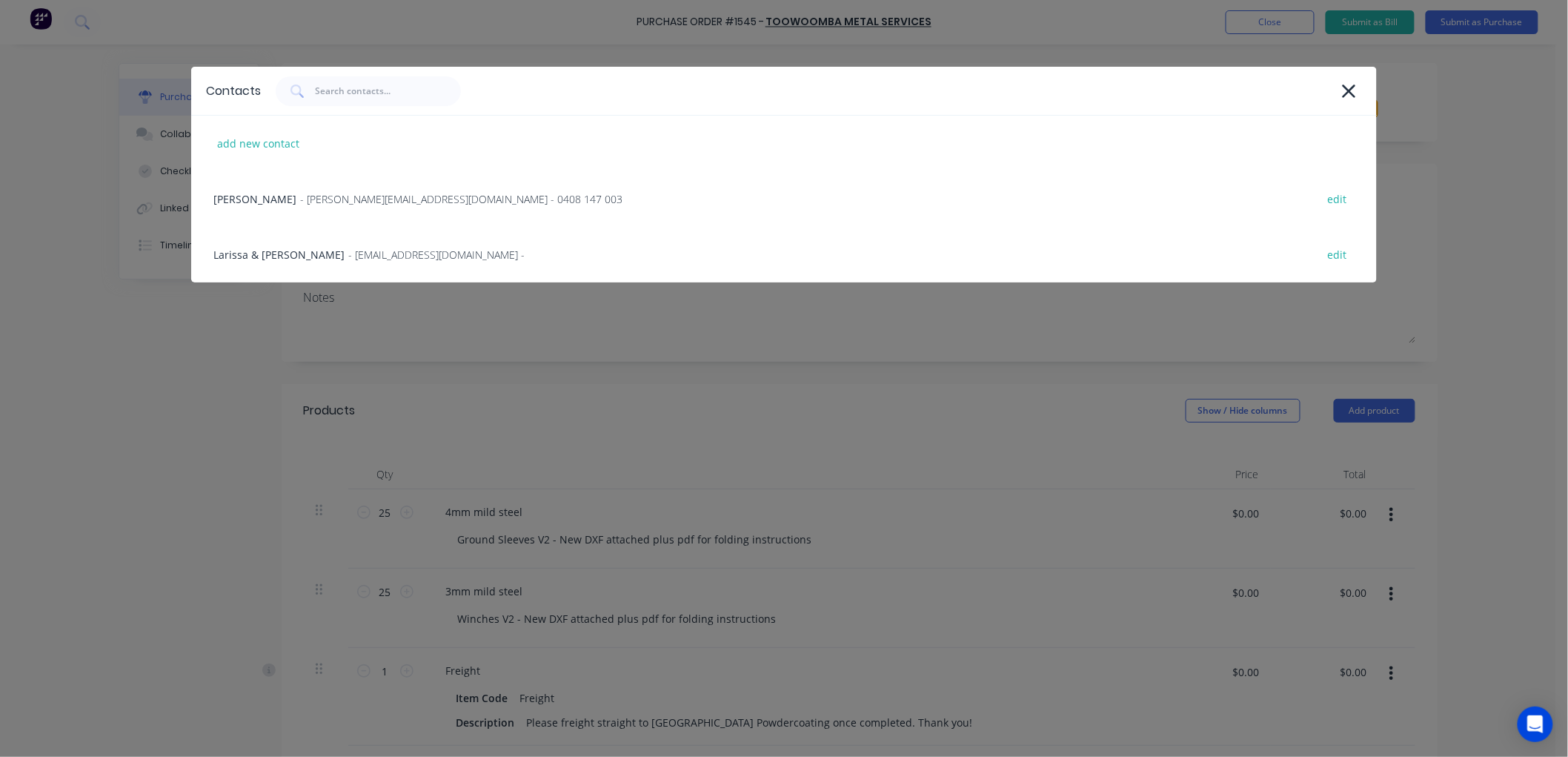
click at [326, 209] on div "[PERSON_NAME] - [PERSON_NAME][EMAIL_ADDRESS][DOMAIN_NAME] - 0408 147 003 edit" at bounding box center [784, 199] width 1186 height 56
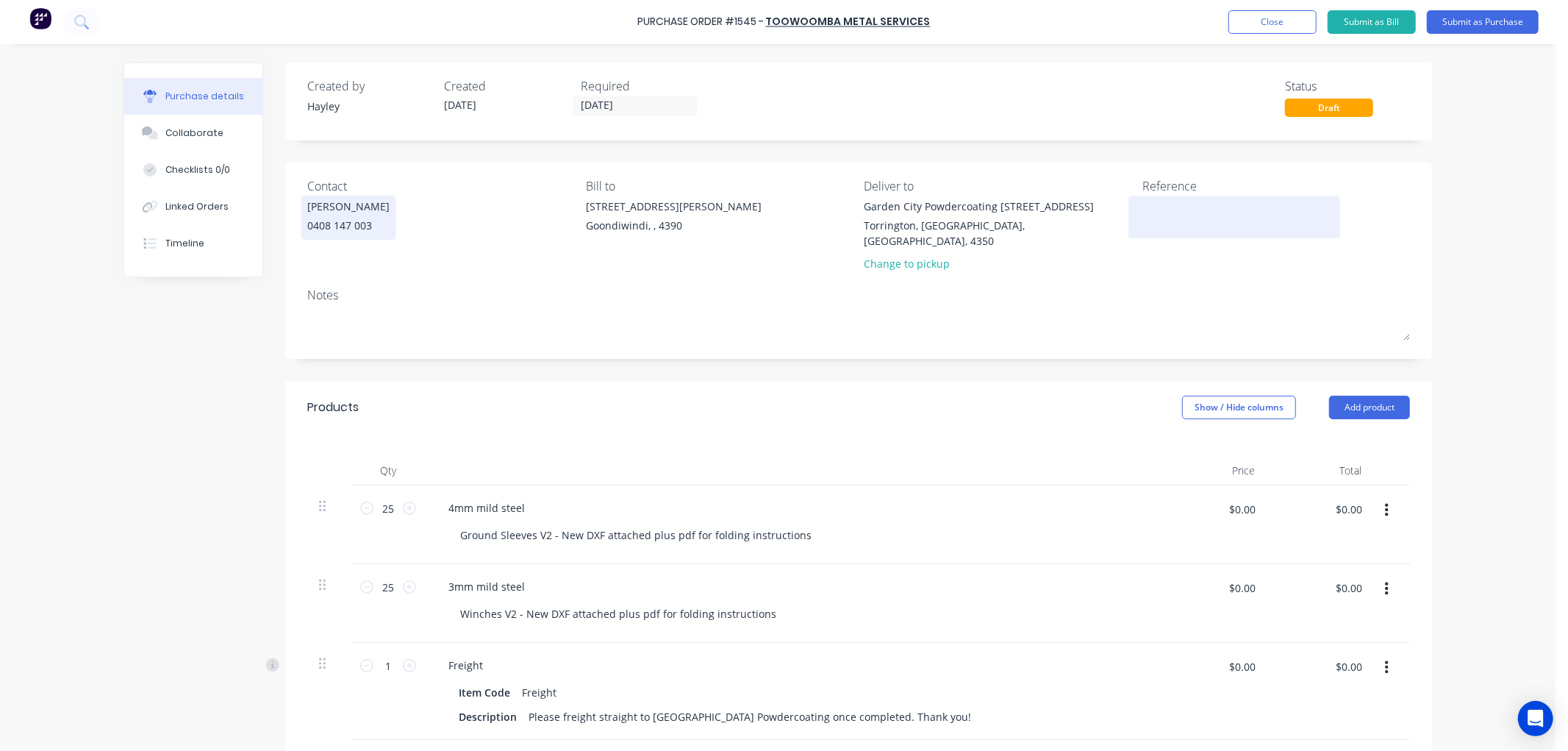
click at [1185, 213] on textarea at bounding box center [1234, 214] width 184 height 33
type textarea "Winch & Ground Sleeves"
type textarea "x"
type textarea "Winch & Ground Sleeves"
click at [1482, 23] on button "Submit as Purchase" at bounding box center [1481, 22] width 111 height 24
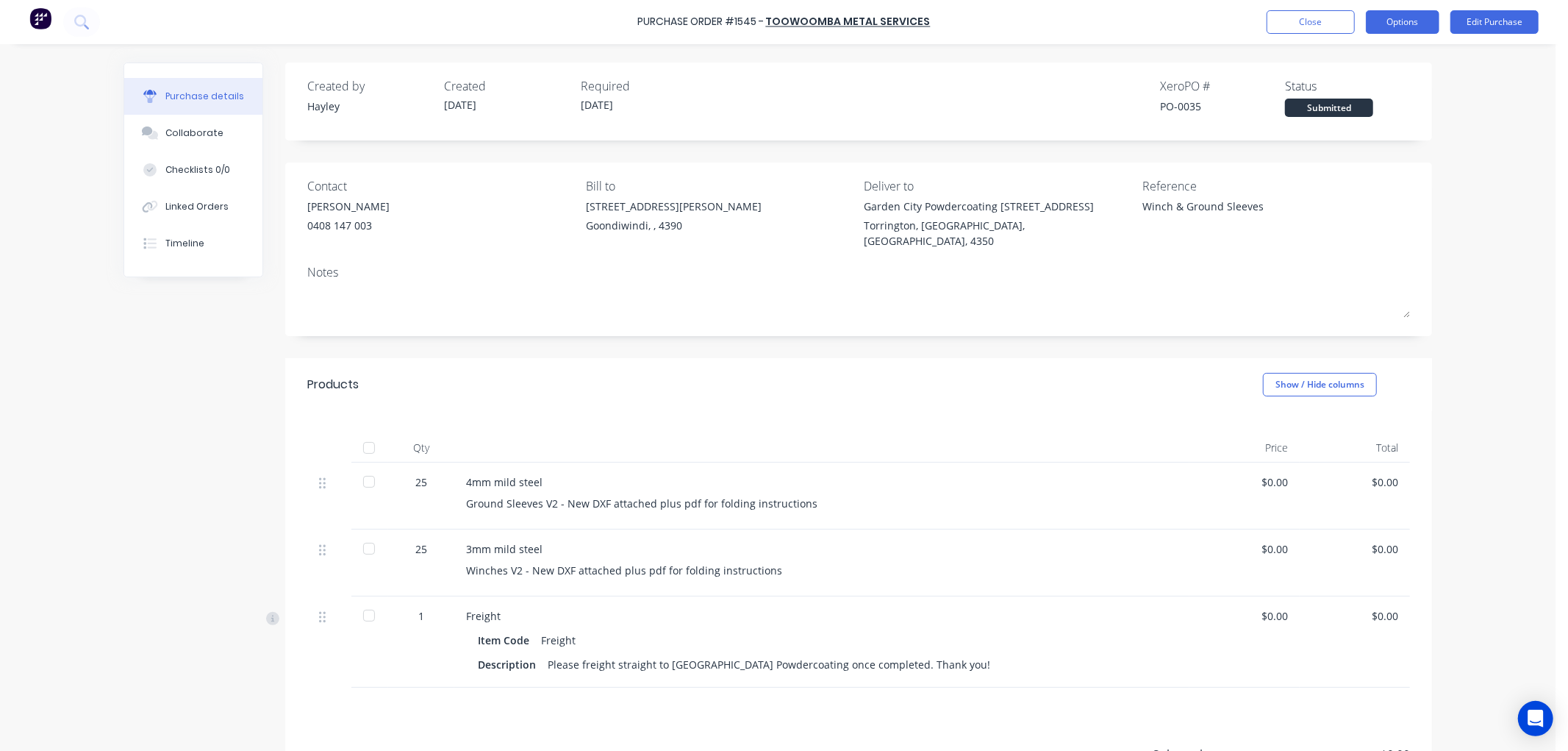
click at [1397, 20] on button "Options" at bounding box center [1401, 22] width 73 height 24
click at [1342, 64] on div "Print / Email" at bounding box center [1369, 60] width 113 height 21
click at [1349, 111] on div "Without pricing" at bounding box center [1369, 118] width 113 height 21
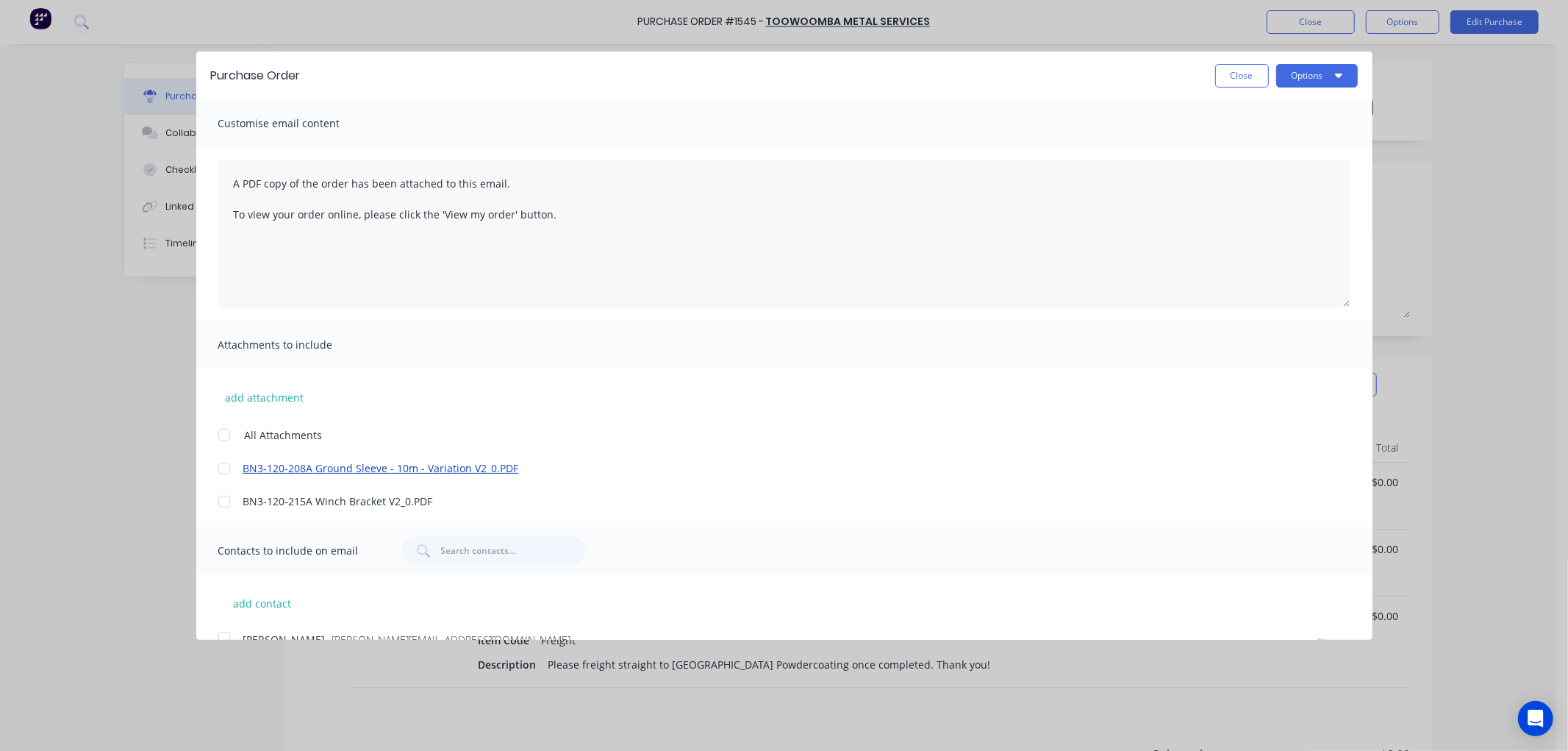
scroll to position [67, 0]
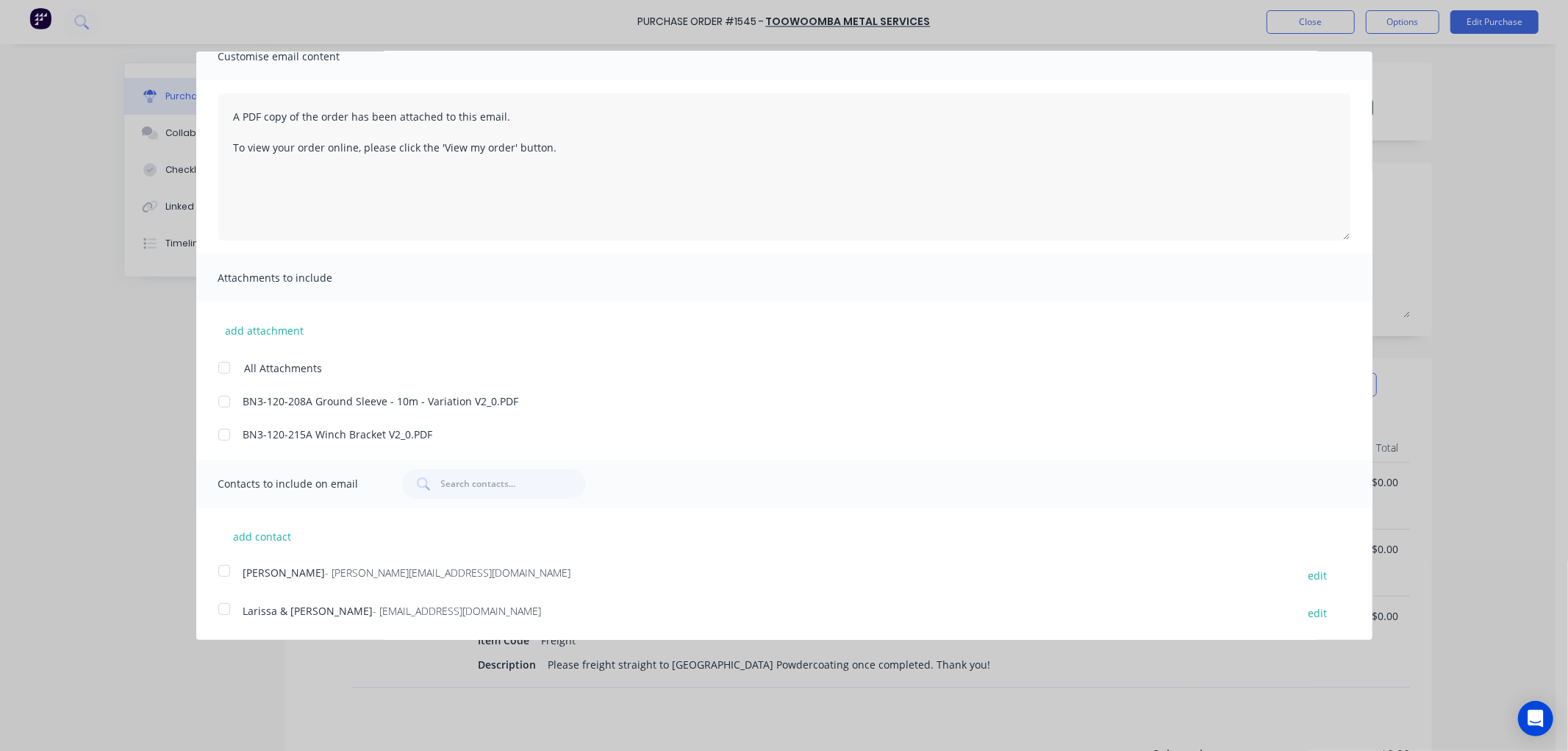
click at [61, 365] on div "Purchase Order Close Options Customise email content A PDF copy of the order ha…" at bounding box center [784, 376] width 1568 height 751
click at [1471, 56] on div "Purchase Order Close Options Customise email content A PDF copy of the order ha…" at bounding box center [784, 376] width 1568 height 751
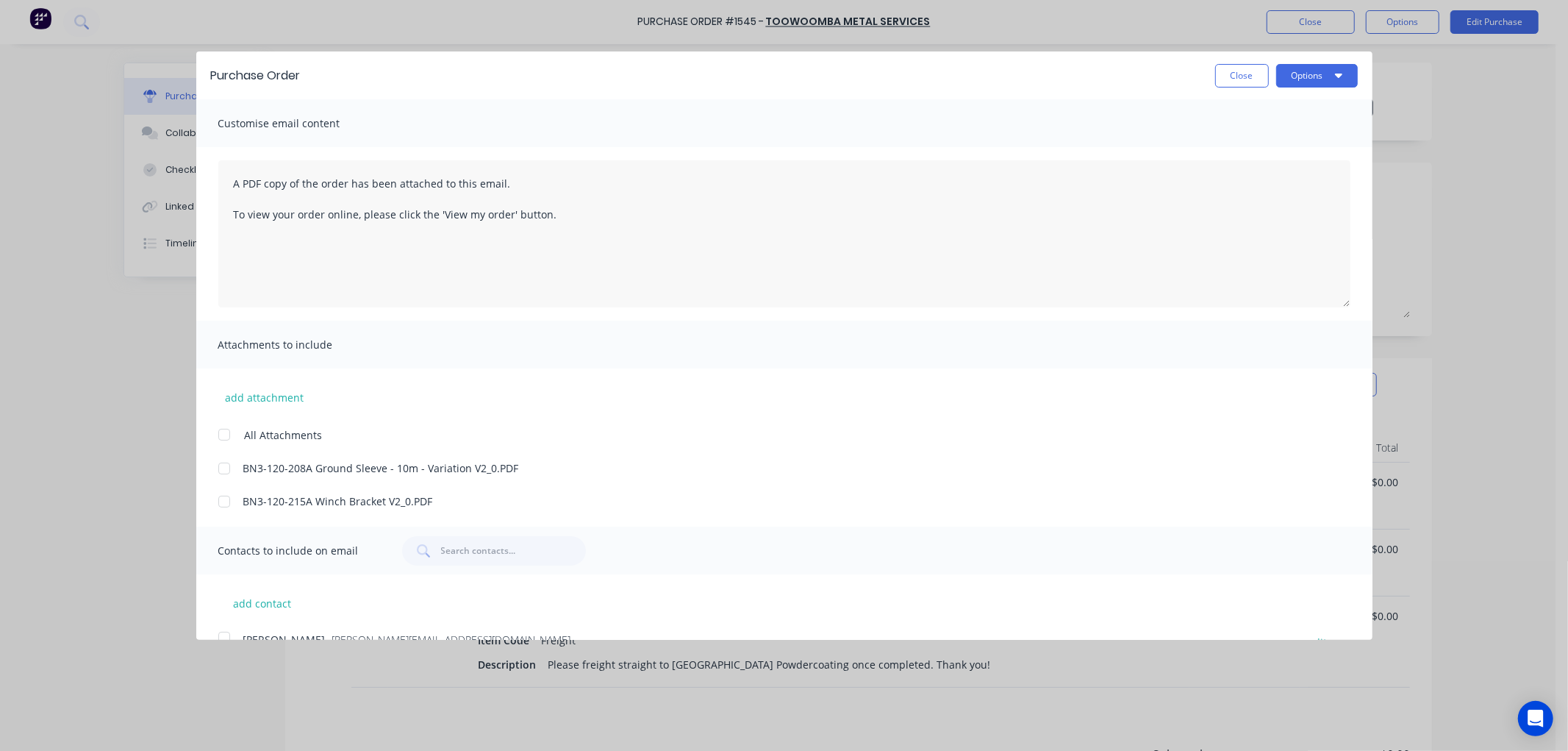
drag, startPoint x: 1220, startPoint y: 71, endPoint x: 949, endPoint y: 84, distance: 271.3
click at [1220, 70] on button "Close" at bounding box center [1241, 75] width 53 height 24
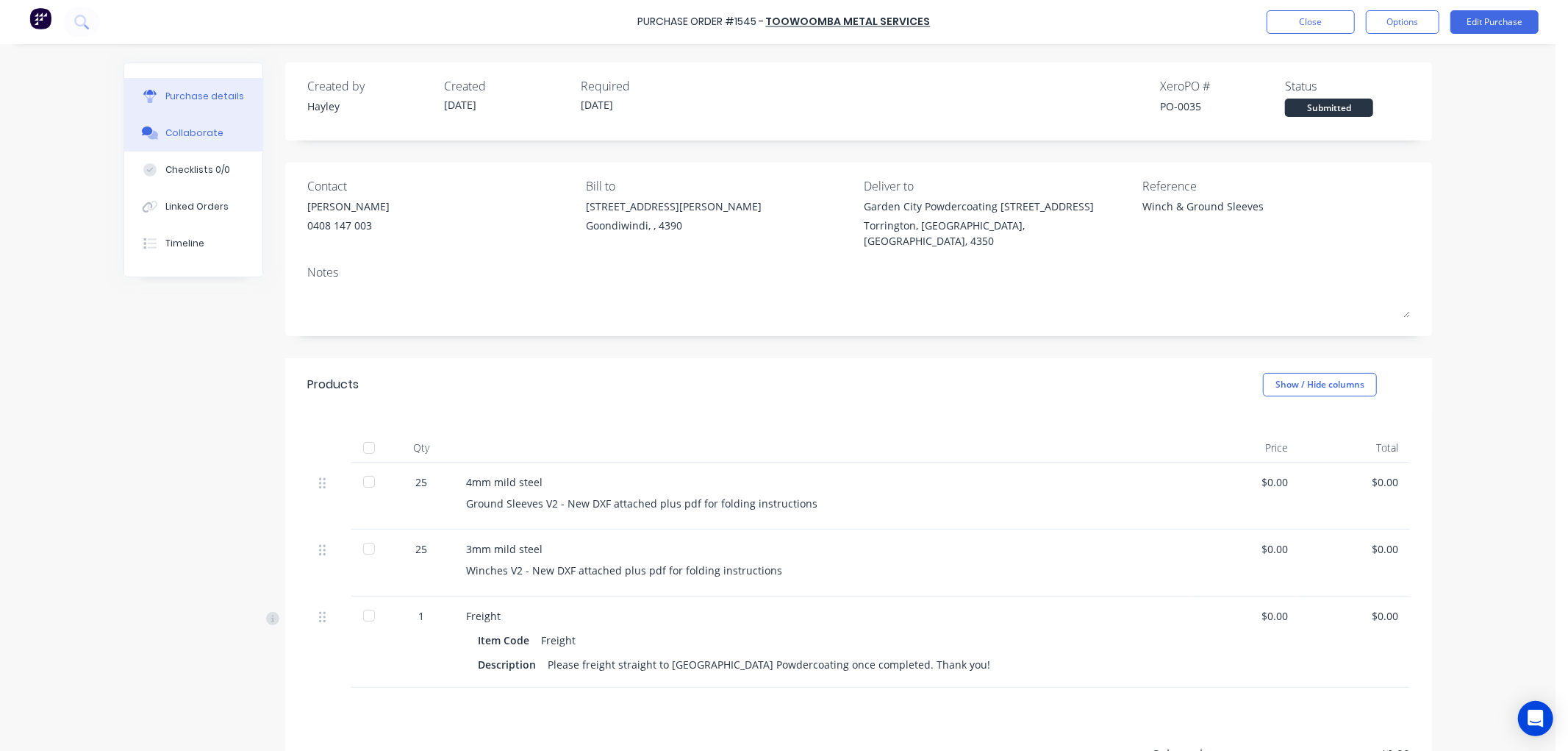
click at [189, 127] on div "Collaborate" at bounding box center [194, 133] width 58 height 13
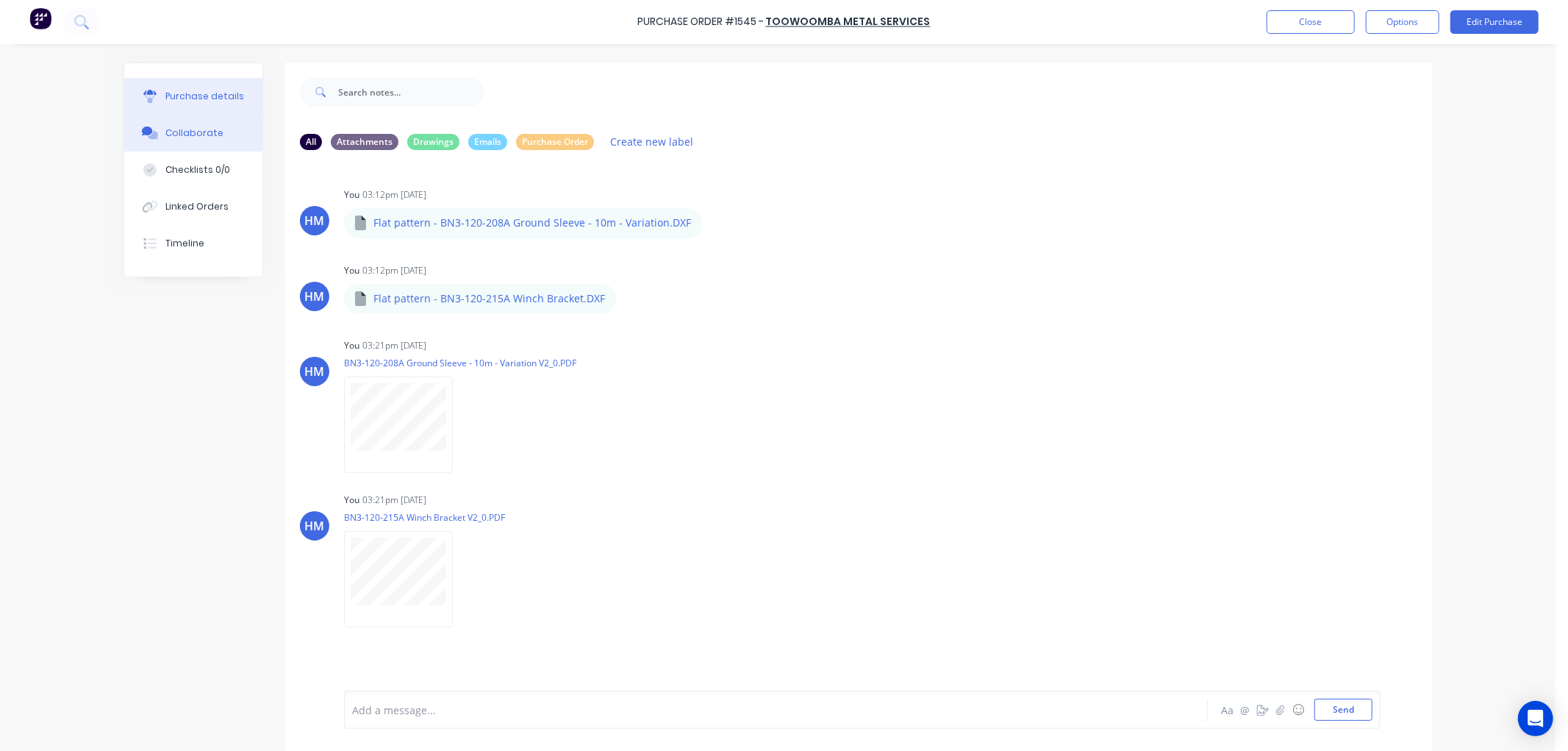
click at [243, 97] on button "Purchase details" at bounding box center [192, 96] width 138 height 37
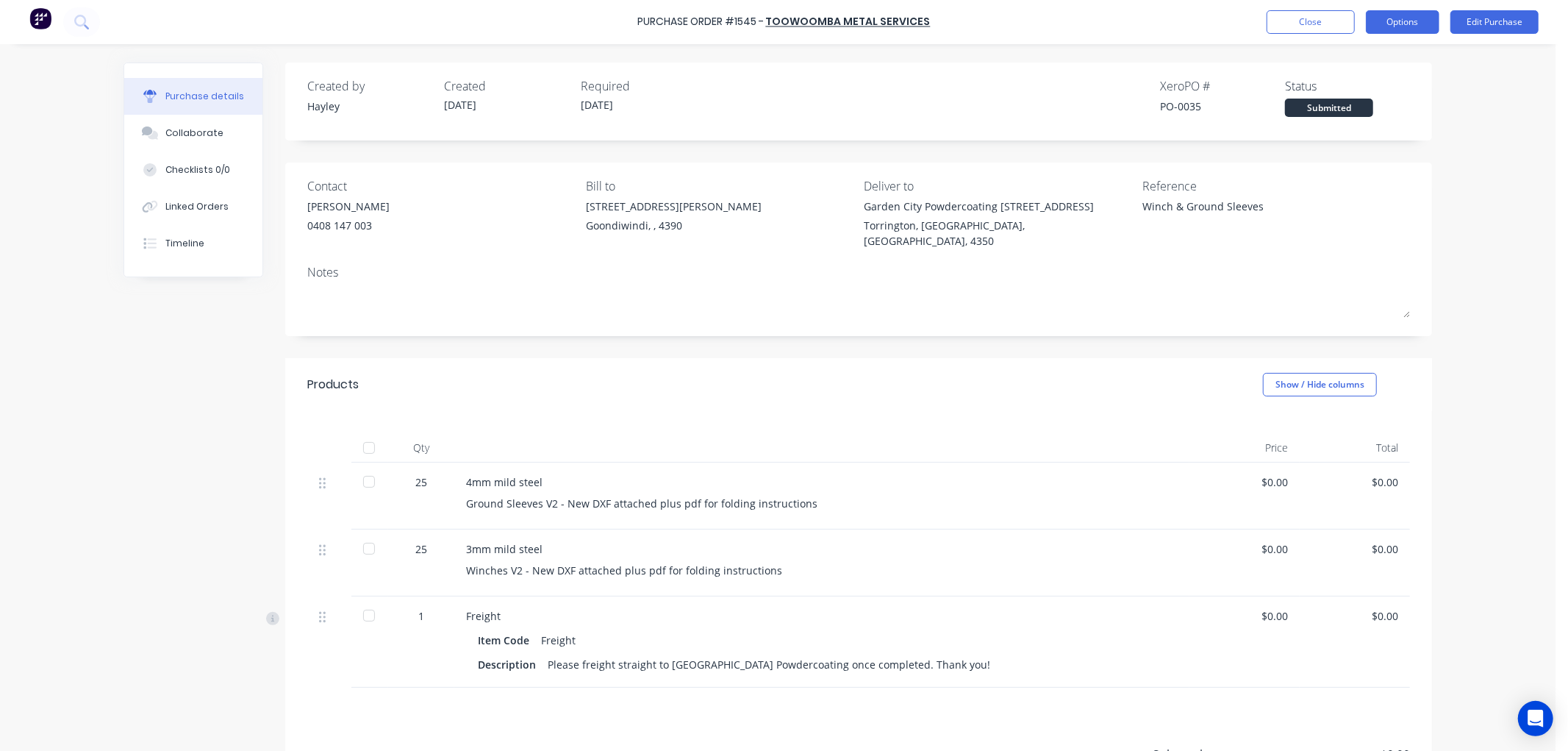
click at [1395, 20] on button "Options" at bounding box center [1401, 22] width 73 height 24
click at [1363, 60] on div "Print / Email" at bounding box center [1369, 60] width 113 height 21
click at [1359, 114] on div "Without pricing" at bounding box center [1369, 118] width 113 height 21
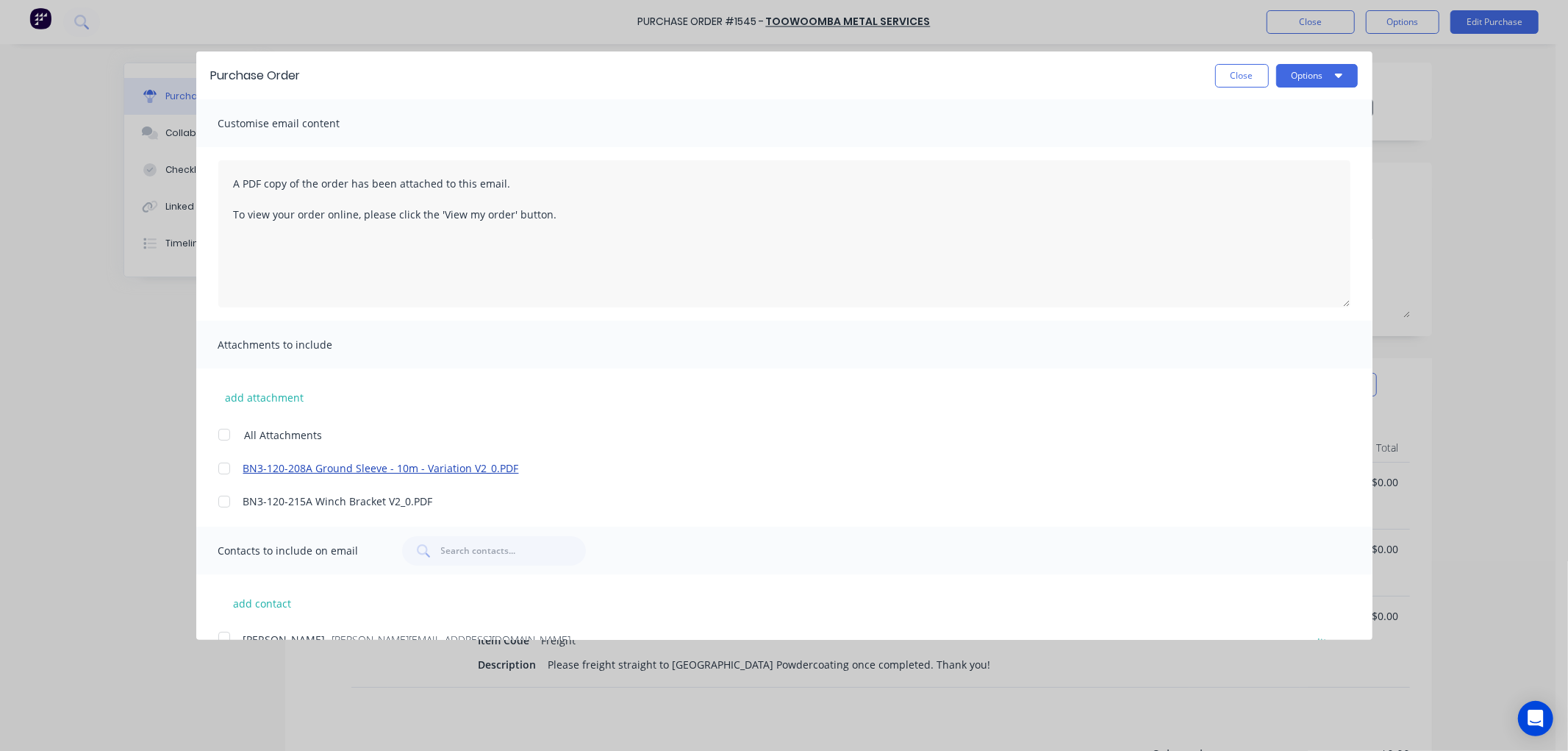
scroll to position [67, 0]
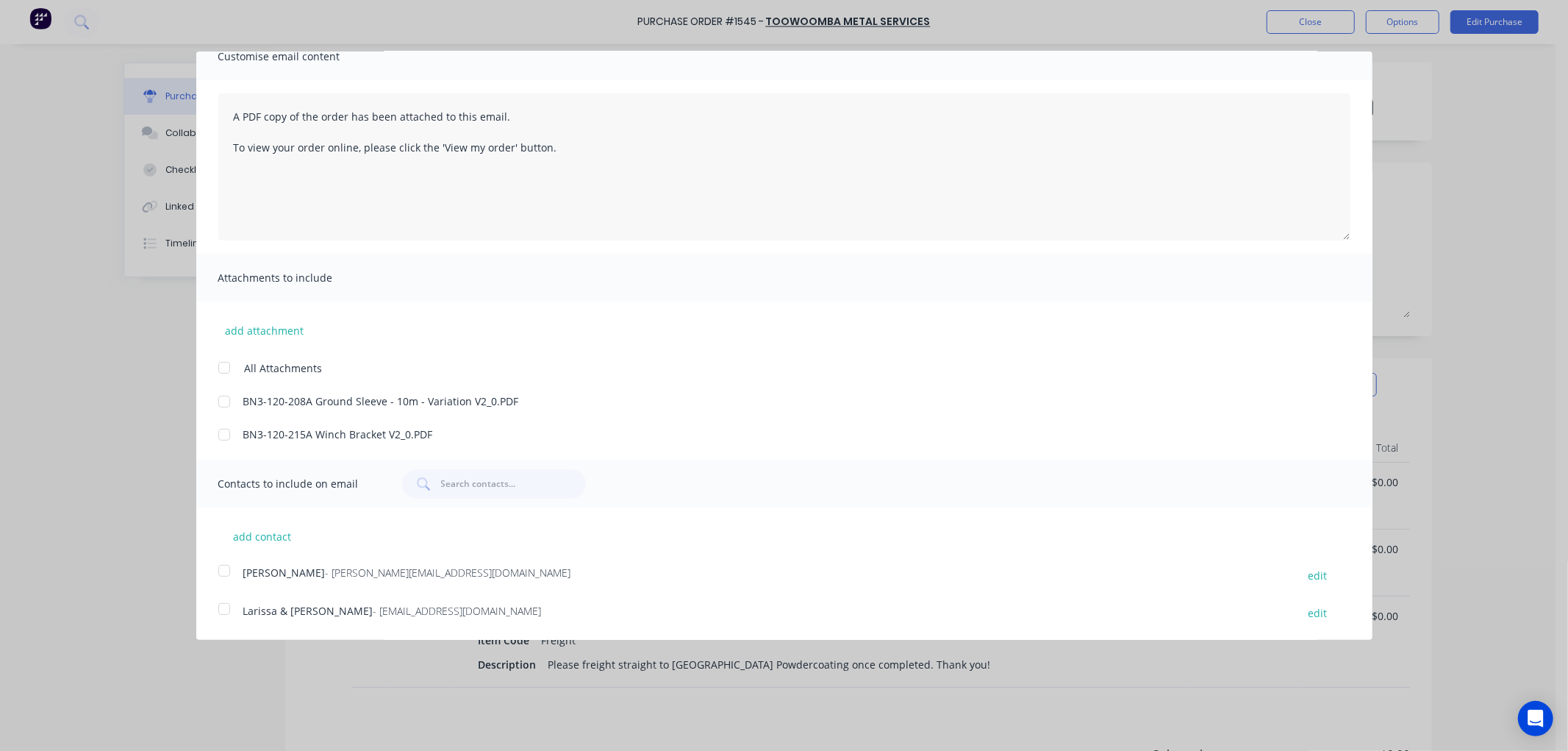
click at [219, 370] on div at bounding box center [224, 367] width 30 height 30
click at [217, 611] on div at bounding box center [224, 608] width 30 height 30
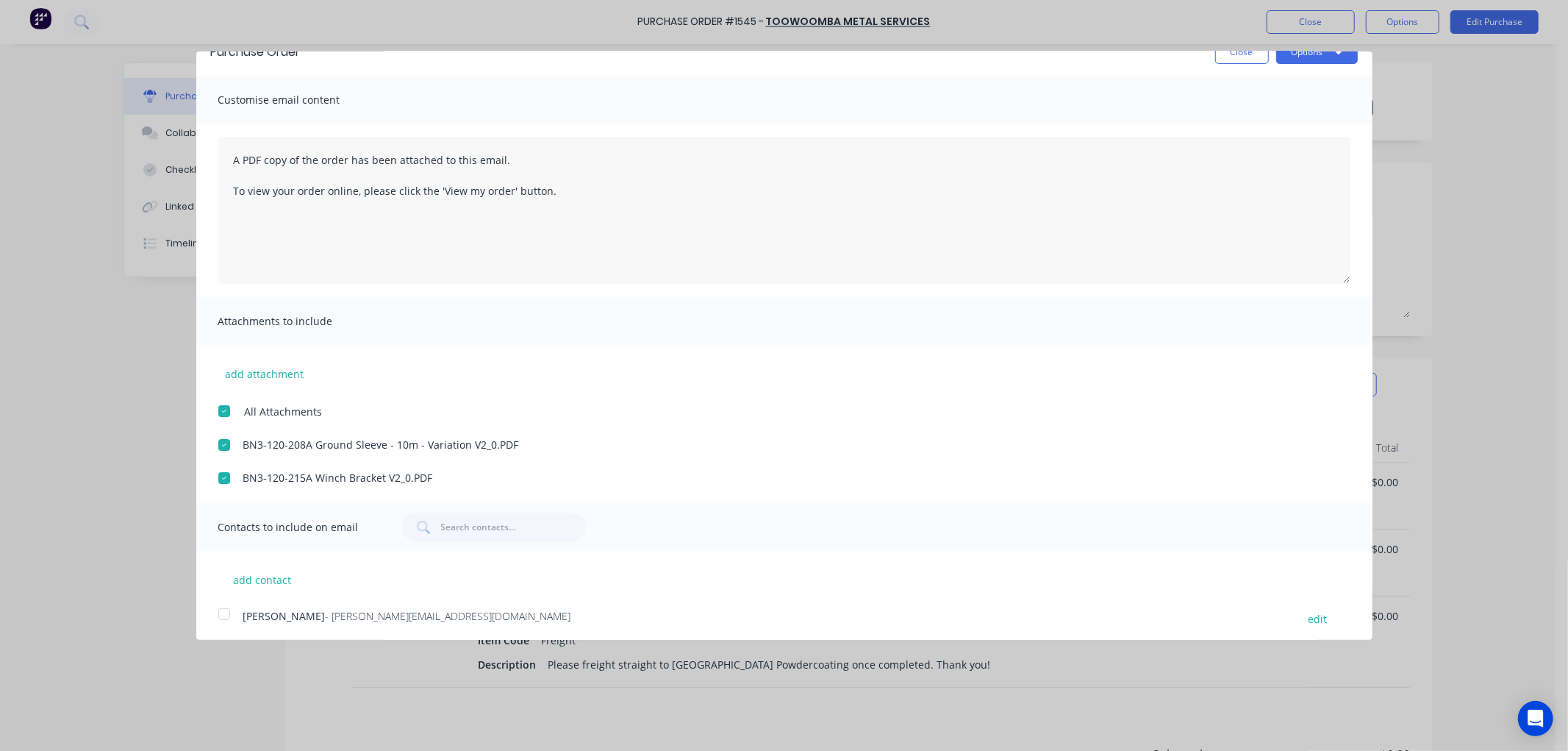
scroll to position [0, 0]
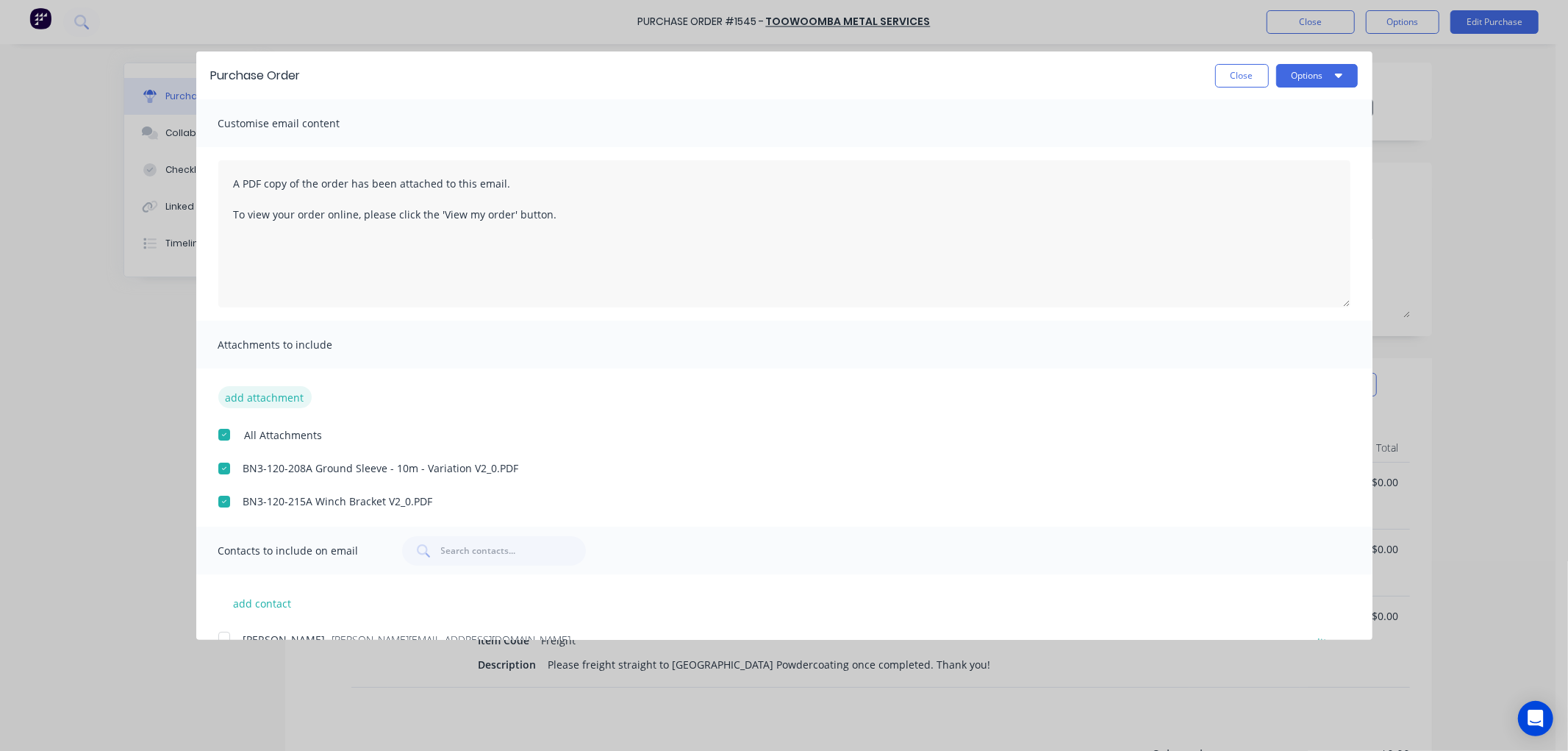
click at [250, 399] on button "add attachment" at bounding box center [265, 396] width 93 height 22
click at [1306, 79] on button "Options" at bounding box center [1317, 75] width 82 height 24
click at [1261, 141] on div "Email" at bounding box center [1287, 142] width 113 height 21
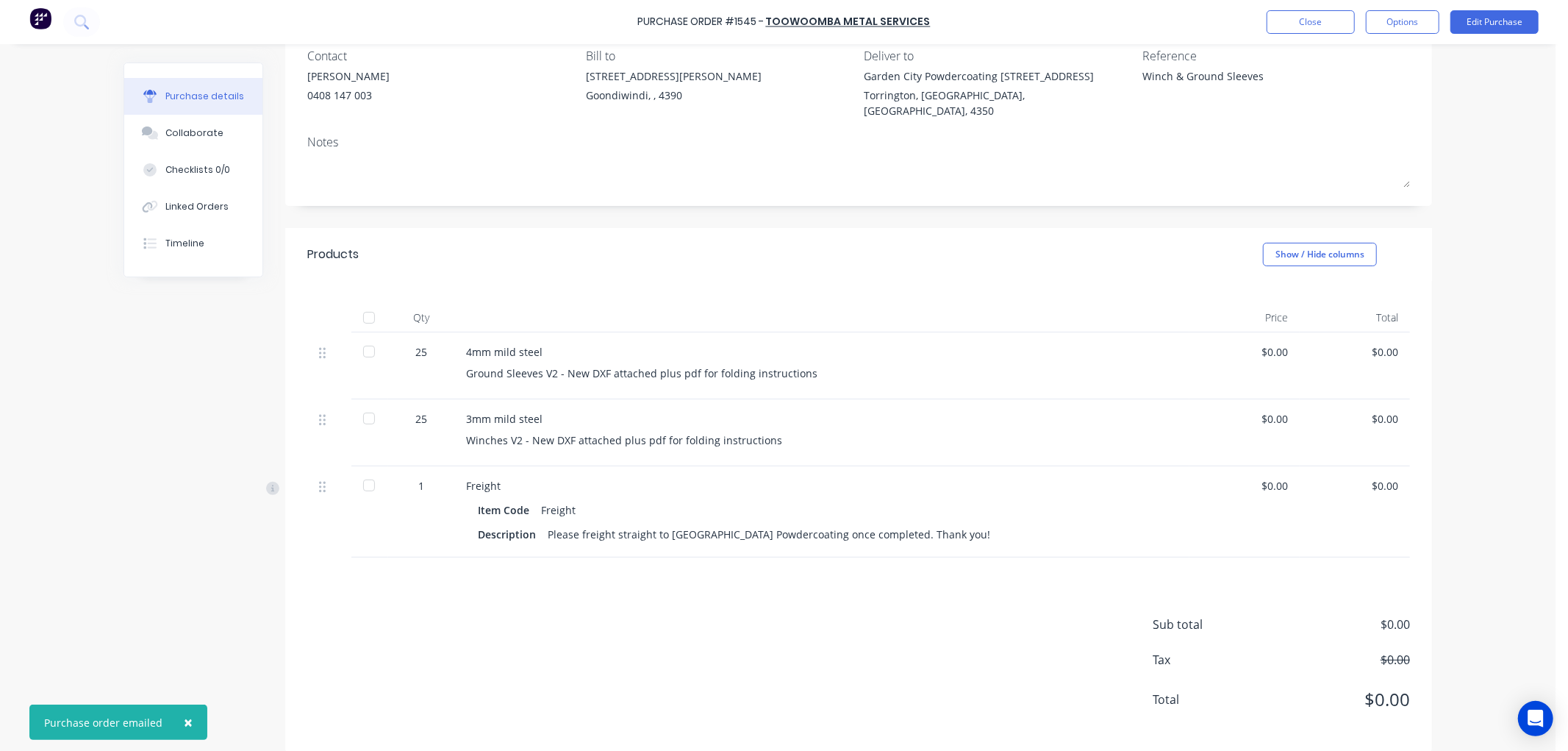
scroll to position [132, 0]
type textarea "x"
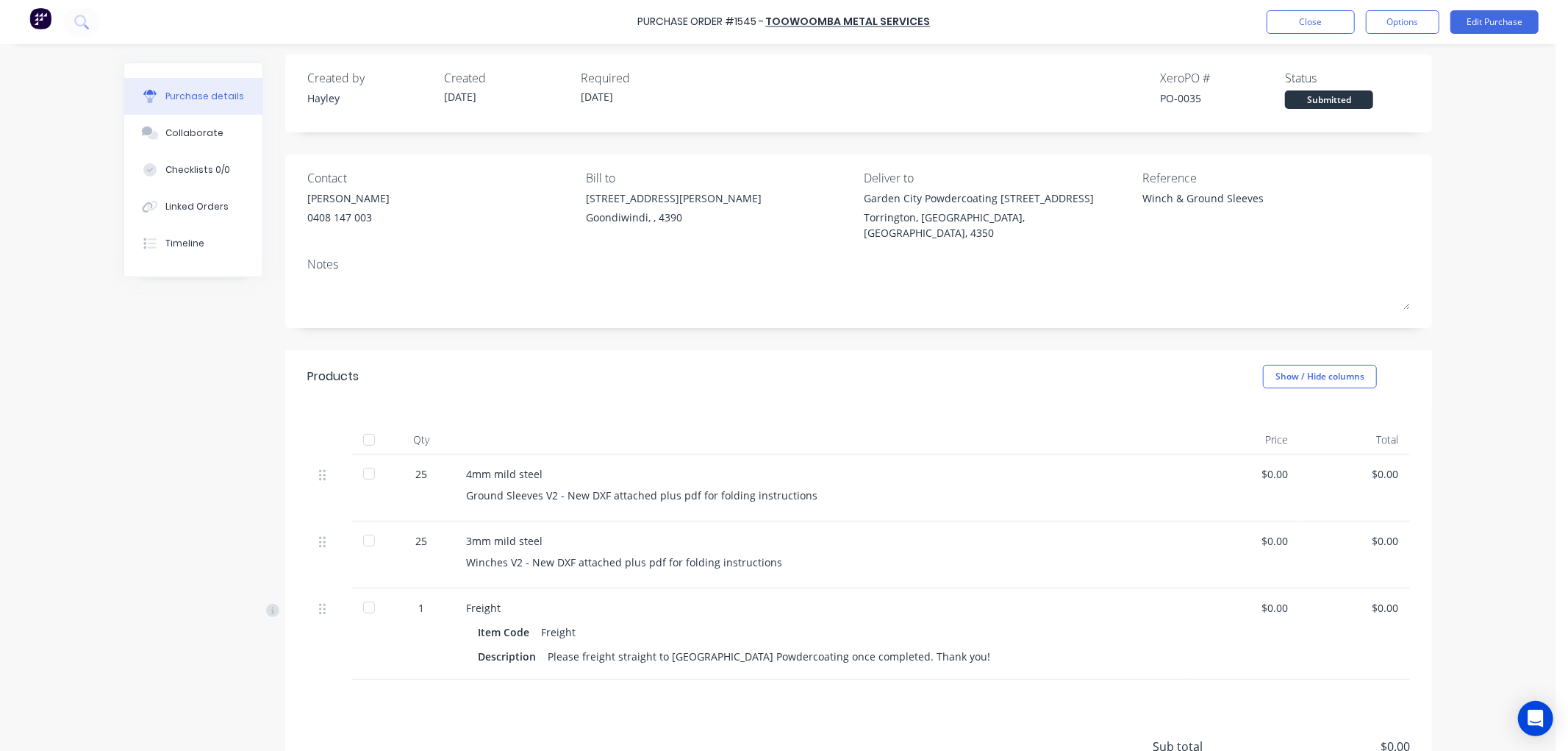
scroll to position [0, 0]
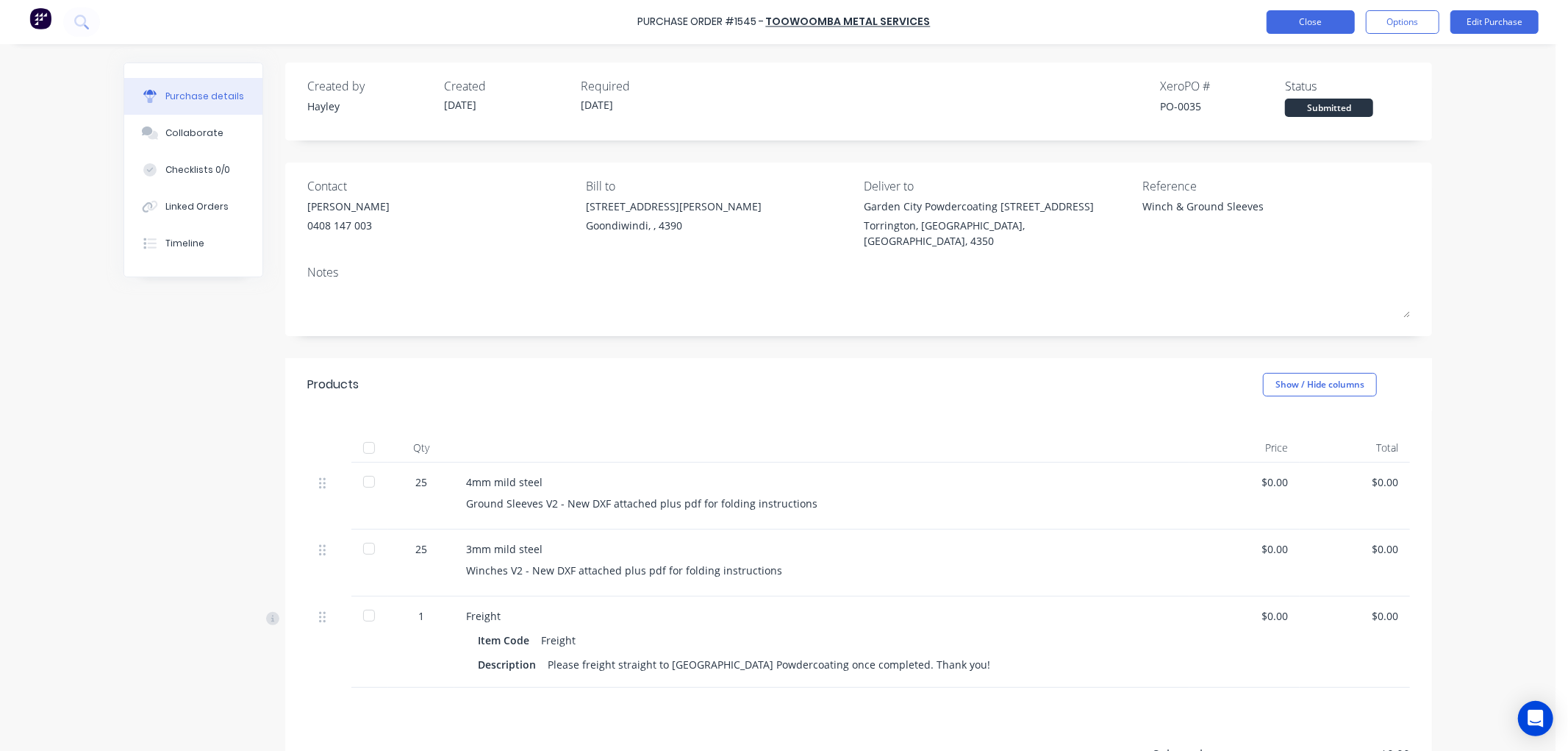
click at [1277, 25] on button "Close" at bounding box center [1310, 22] width 89 height 24
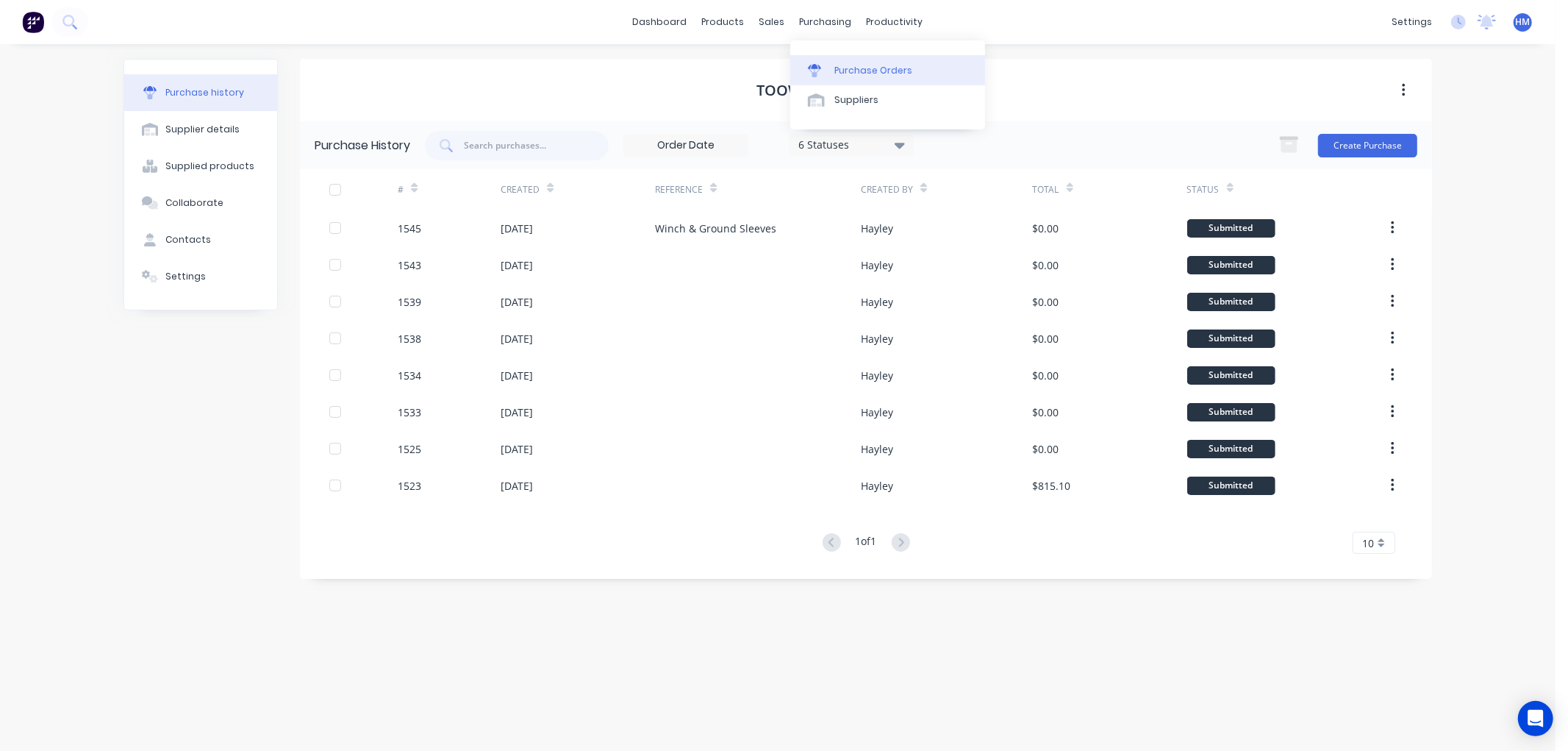
click at [855, 65] on div "Purchase Orders" at bounding box center [874, 71] width 78 height 13
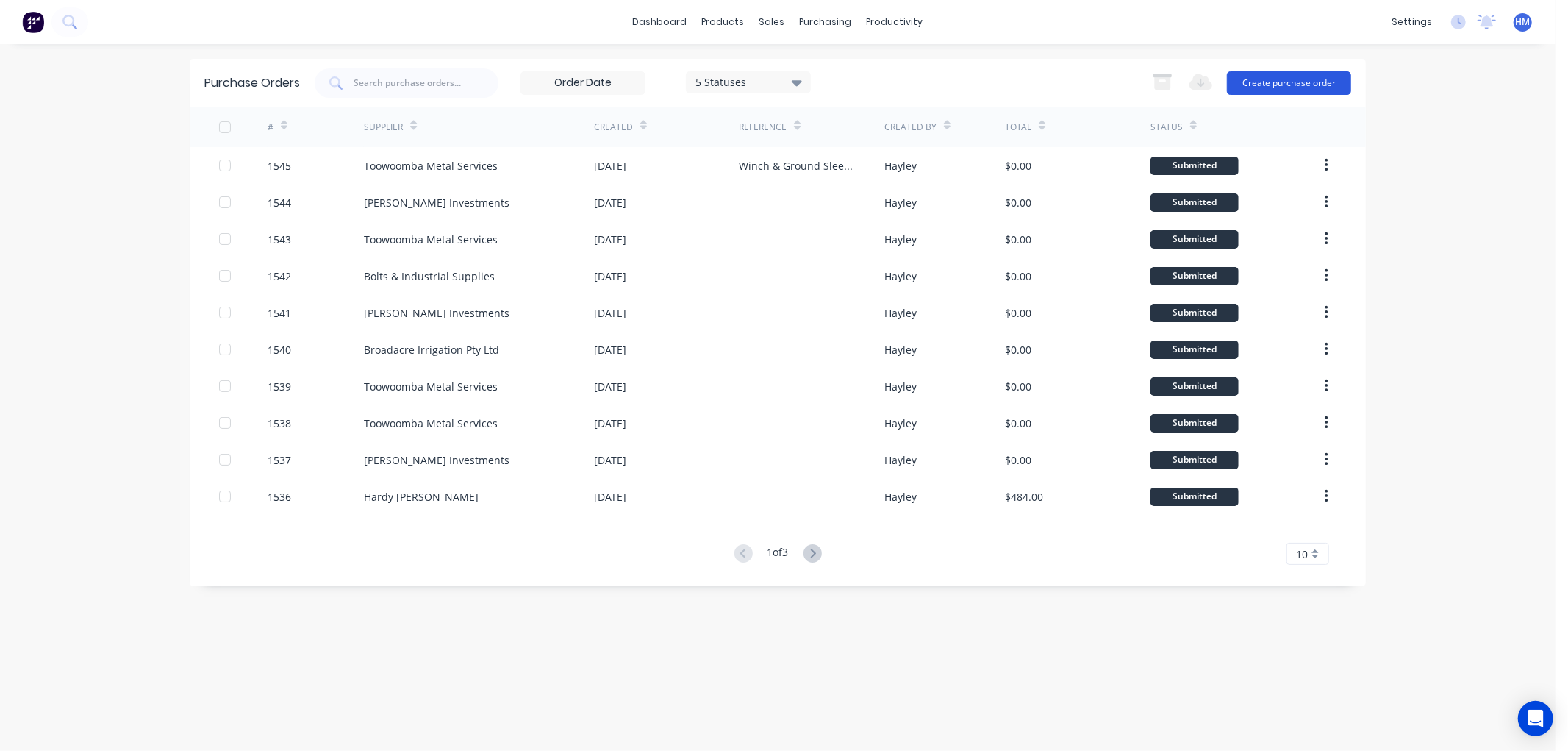
click at [1274, 86] on button "Create purchase order" at bounding box center [1289, 83] width 124 height 24
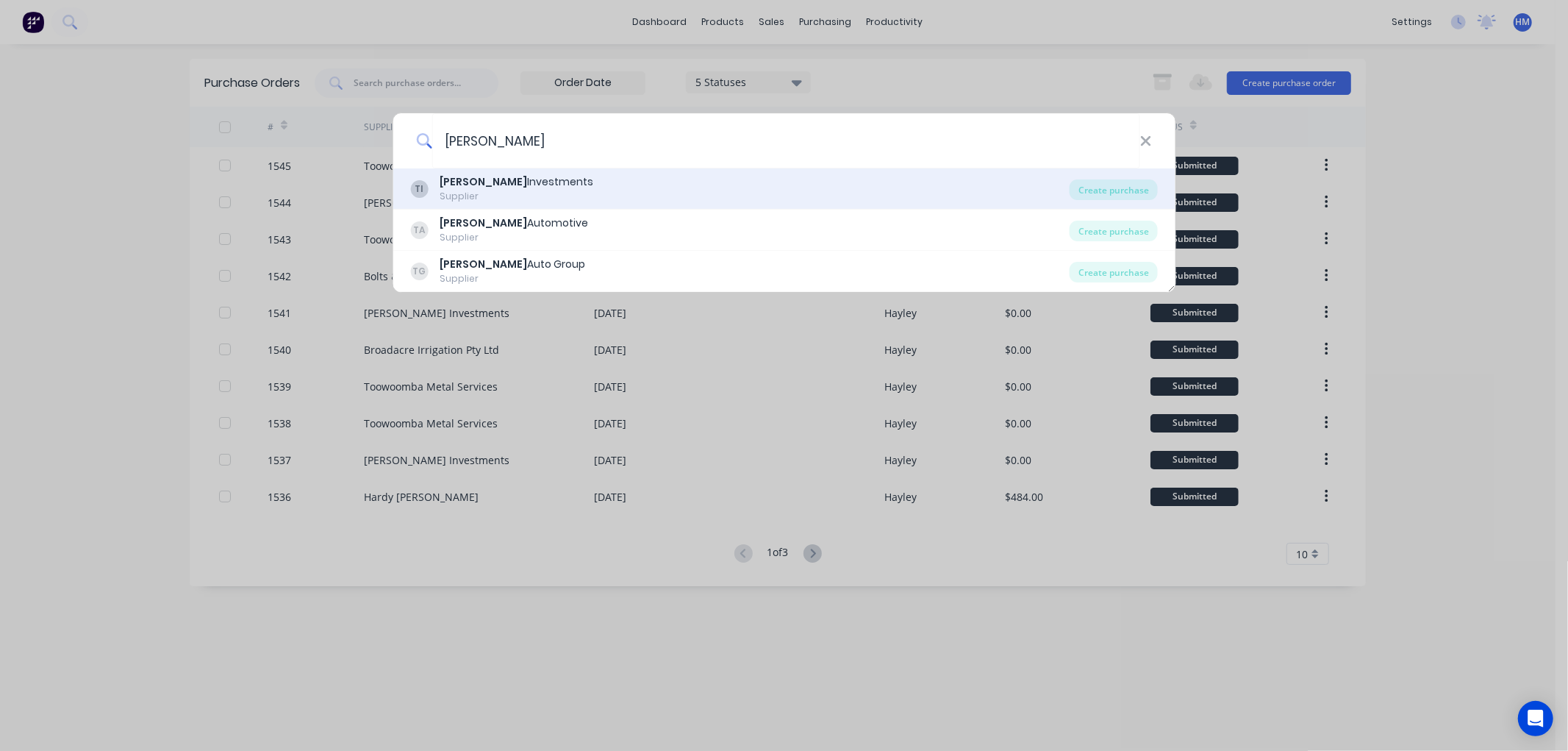
type input "[PERSON_NAME]"
click at [493, 185] on div "[PERSON_NAME] Investments" at bounding box center [515, 182] width 153 height 15
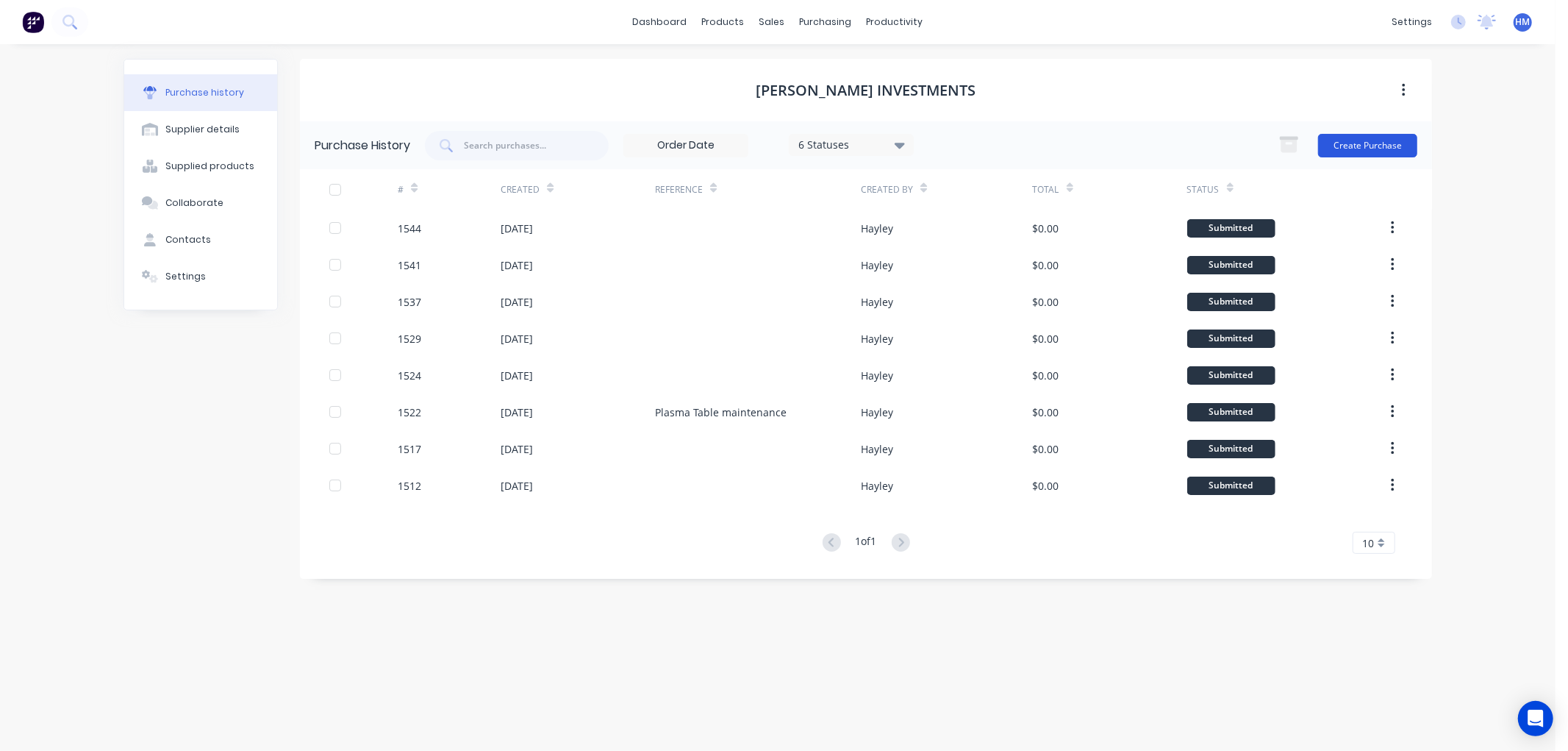
click at [1360, 143] on button "Create Purchase" at bounding box center [1367, 145] width 99 height 24
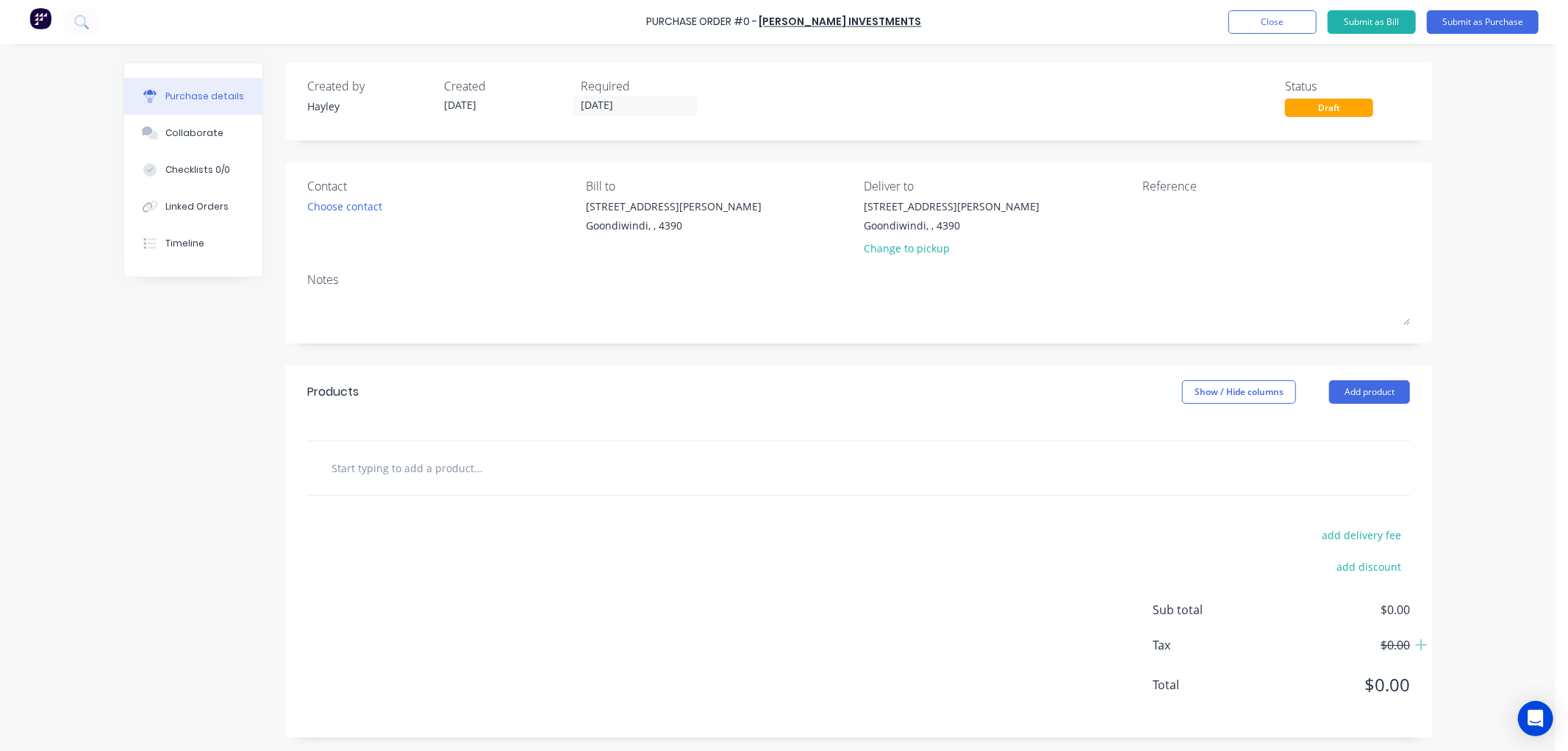
click at [361, 458] on input "text" at bounding box center [477, 467] width 294 height 30
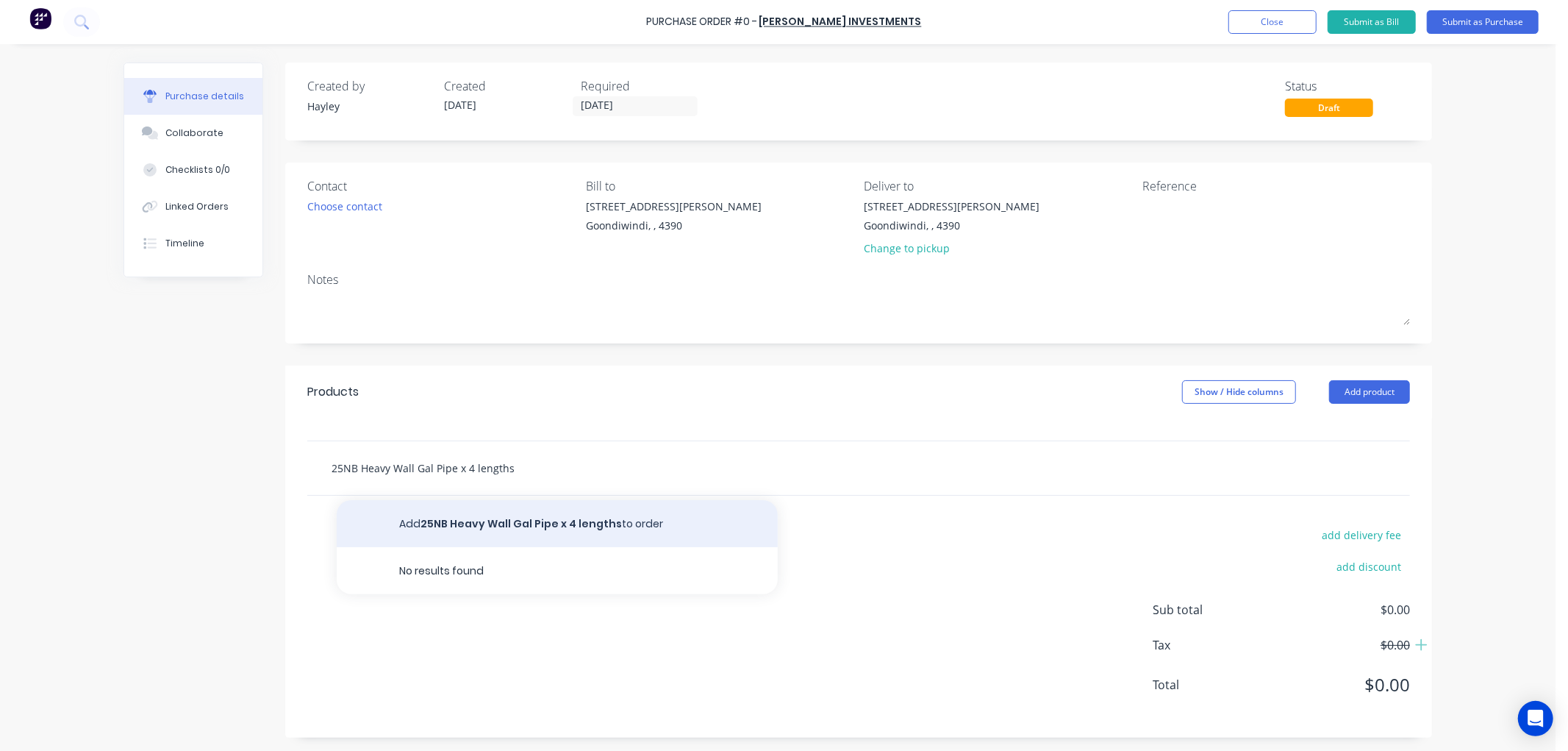
type input "25NB Heavy Wall Gal Pipe x 4 lengths"
click at [454, 518] on button "Add 25NB Heavy Wall Gal Pipe x 4 lengths to order" at bounding box center [556, 523] width 441 height 47
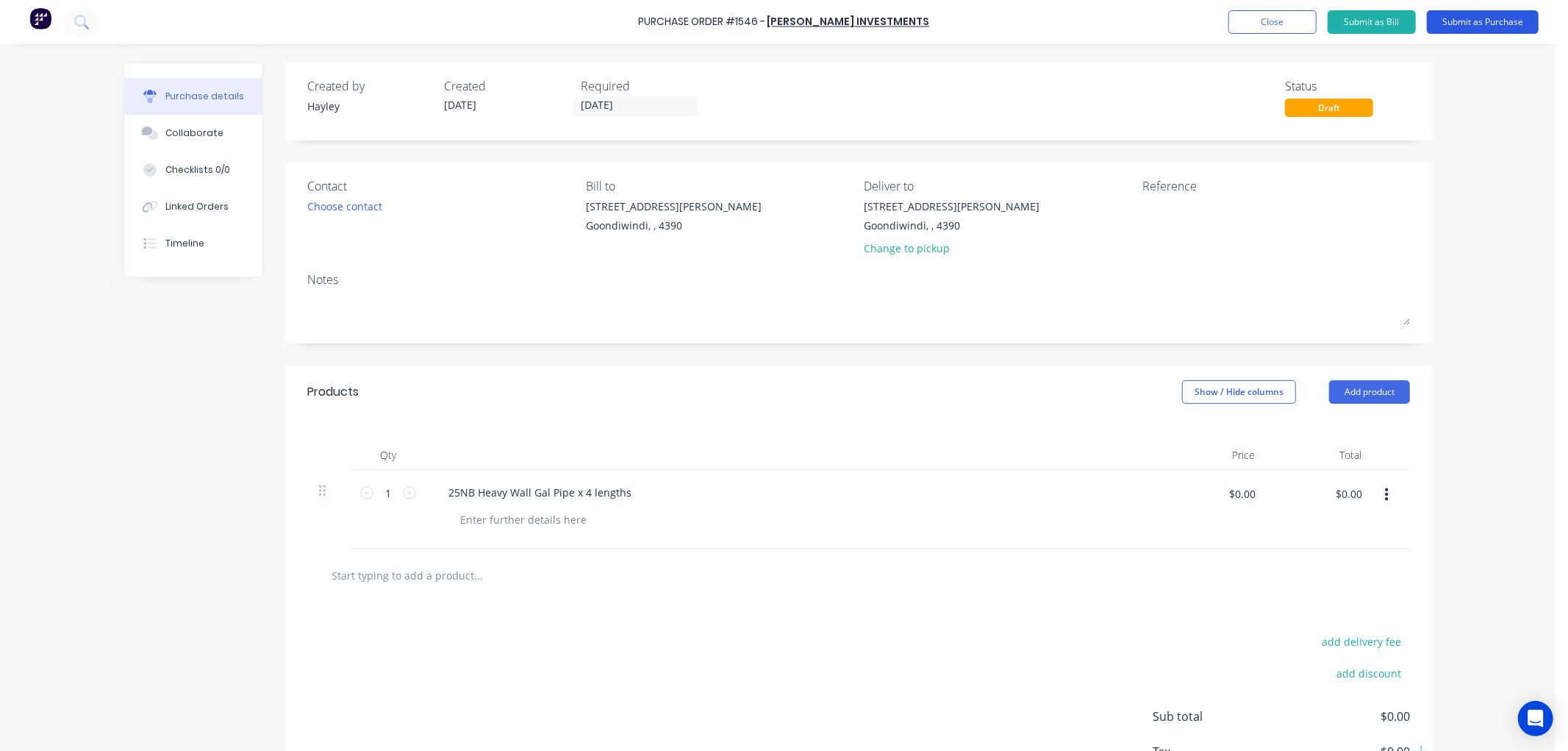
click at [1484, 23] on button "Submit as Purchase" at bounding box center [1481, 22] width 111 height 24
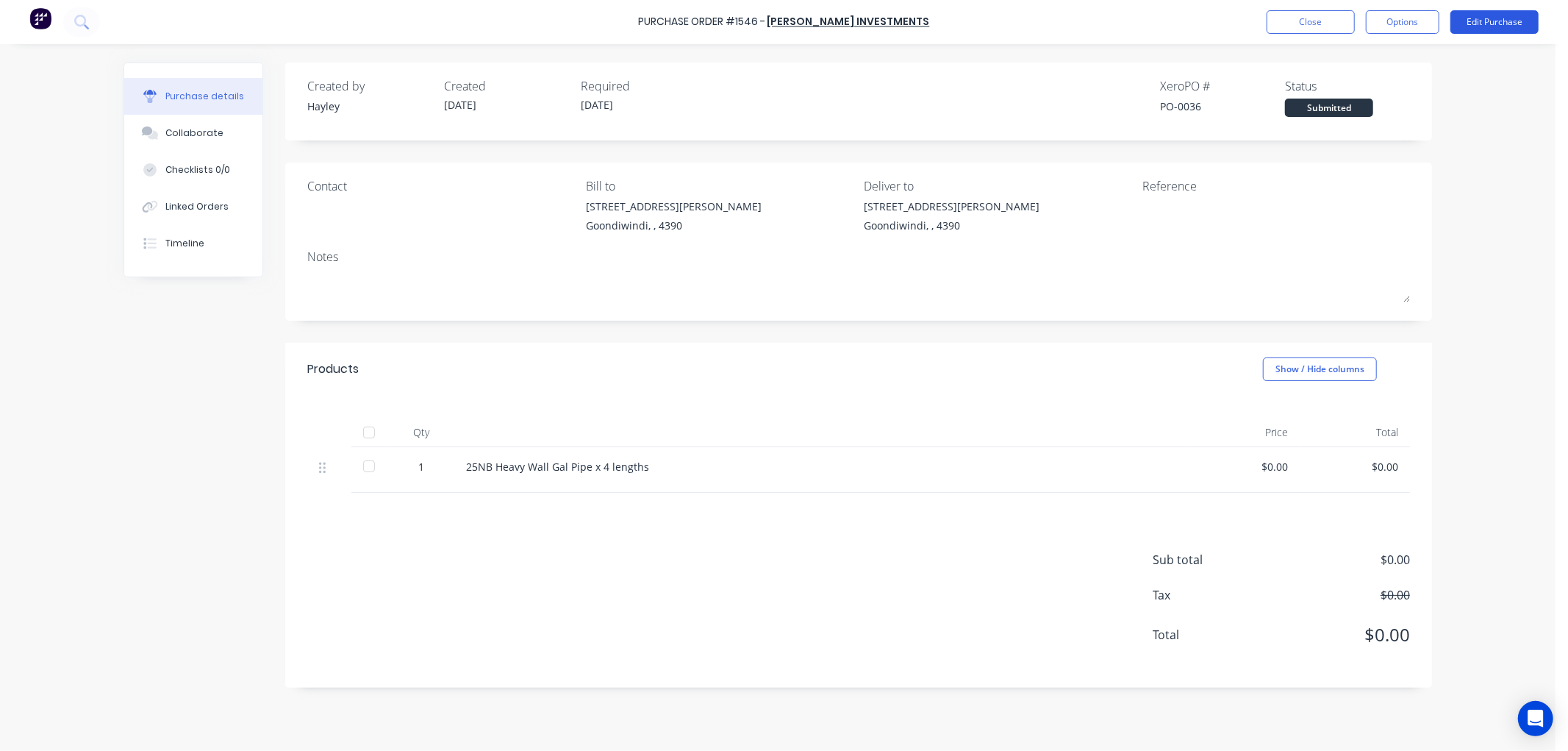
click at [1510, 25] on button "Edit Purchase" at bounding box center [1494, 22] width 89 height 24
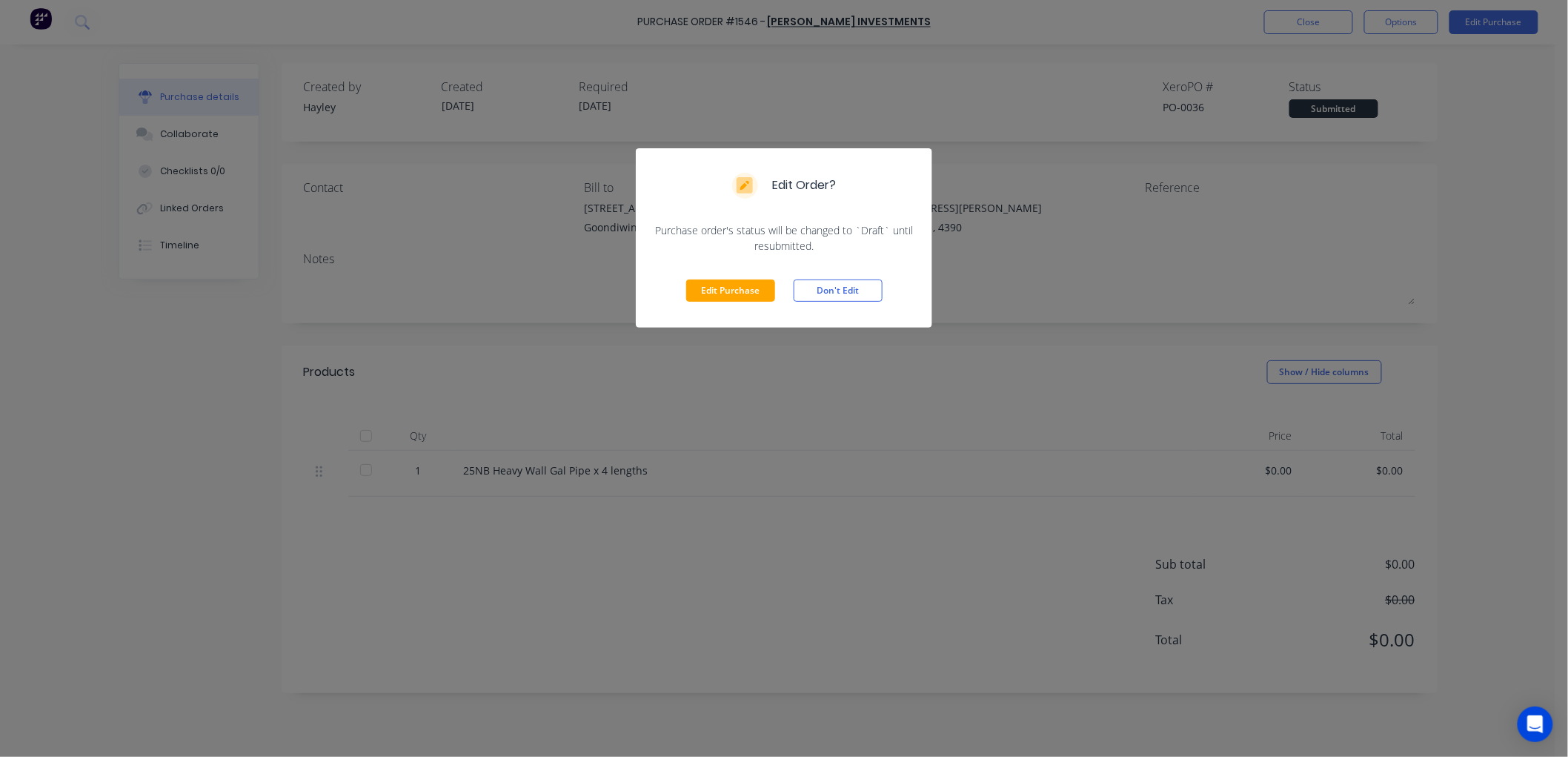
drag, startPoint x: 835, startPoint y: 290, endPoint x: 1225, endPoint y: 57, distance: 454.3
click at [838, 290] on button "Don't Edit" at bounding box center [838, 290] width 89 height 22
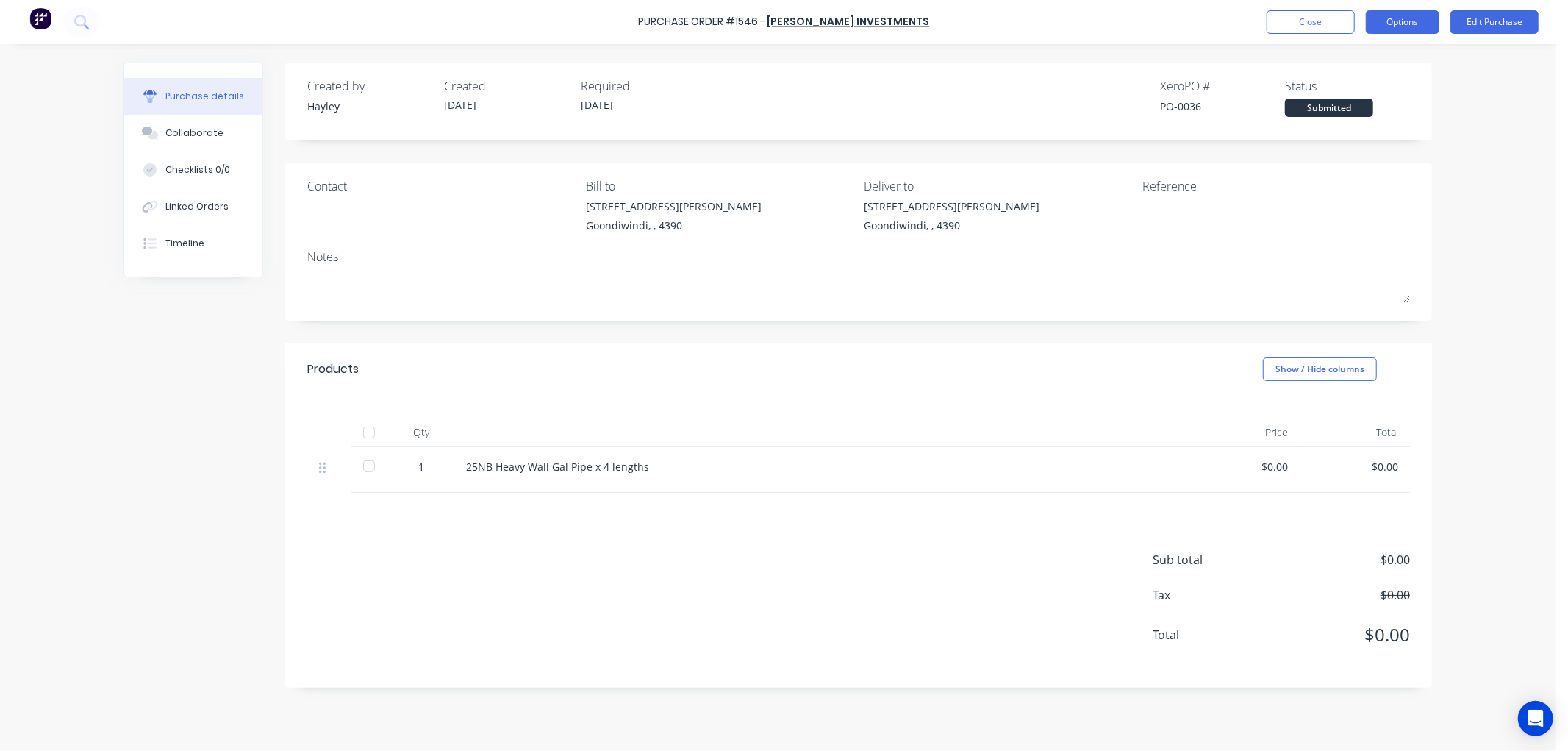
click at [1389, 24] on button "Options" at bounding box center [1401, 22] width 73 height 24
click at [1365, 60] on div "Print / Email" at bounding box center [1369, 60] width 113 height 21
click at [1345, 114] on div "Without pricing" at bounding box center [1369, 118] width 113 height 21
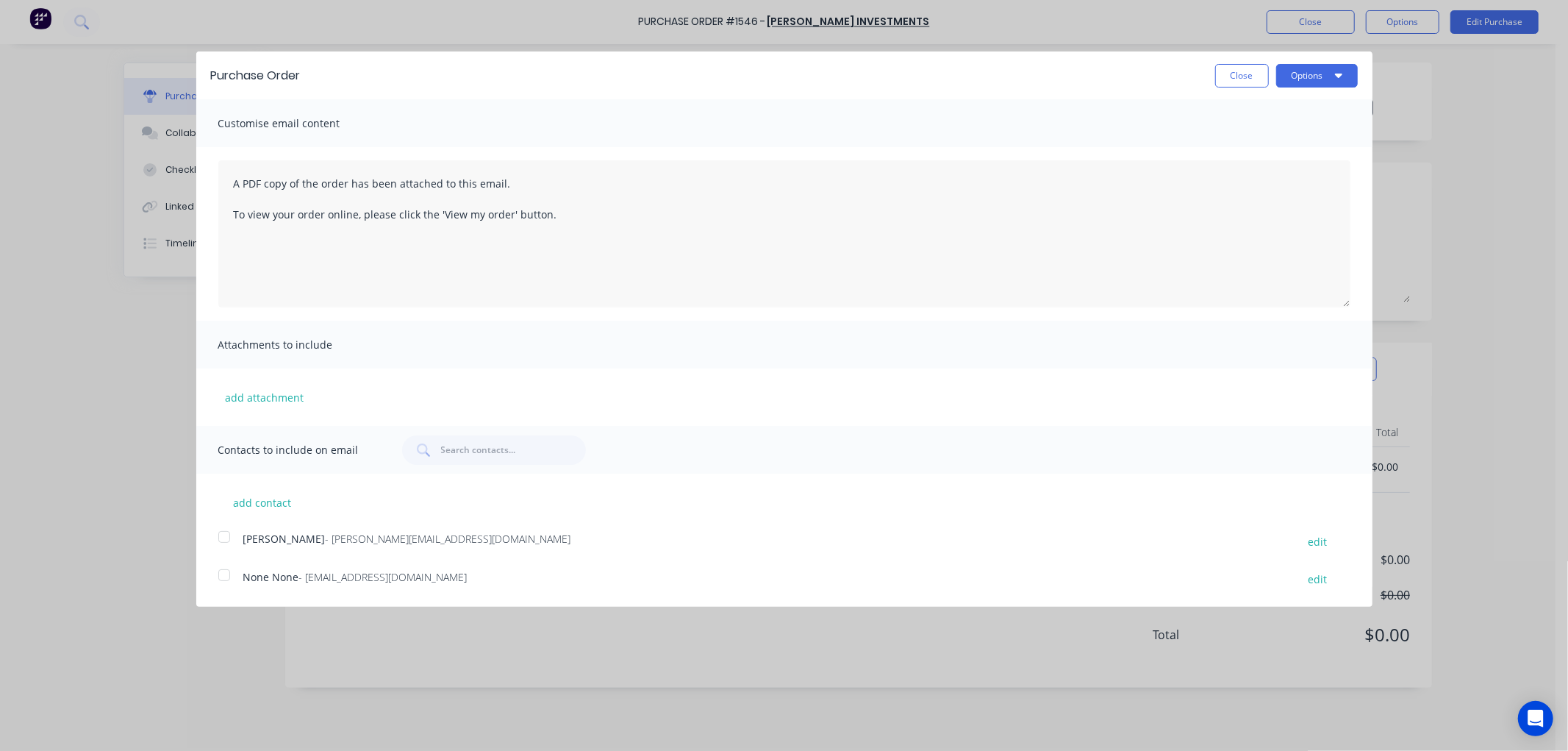
click at [224, 539] on div at bounding box center [224, 537] width 30 height 30
click at [1328, 82] on button "Options" at bounding box center [1317, 75] width 82 height 24
click at [1269, 143] on div "Email" at bounding box center [1287, 142] width 113 height 21
